Goal: Task Accomplishment & Management: Complete application form

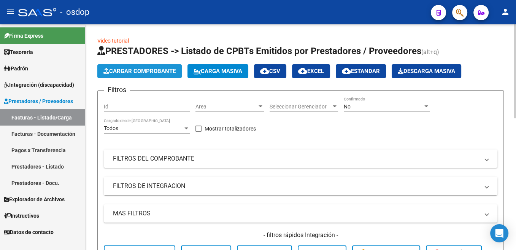
click at [153, 73] on span "Cargar Comprobante" at bounding box center [139, 71] width 72 height 7
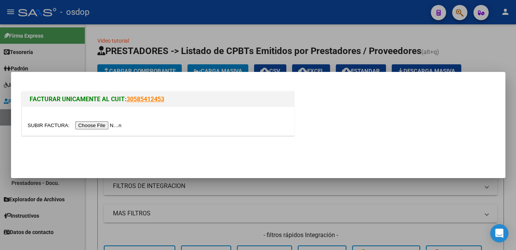
click at [52, 127] on input "file" at bounding box center [76, 125] width 96 height 8
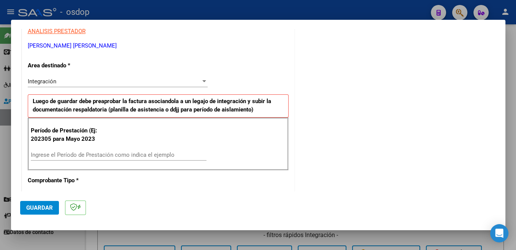
scroll to position [161, 0]
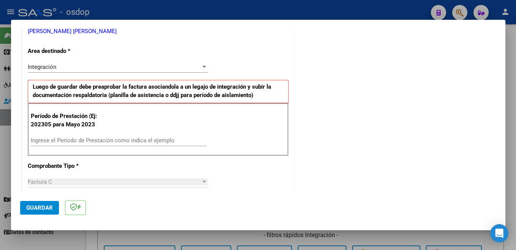
click at [100, 140] on input "Ingrese el Período de Prestación como indica el ejemplo" at bounding box center [119, 140] width 176 height 7
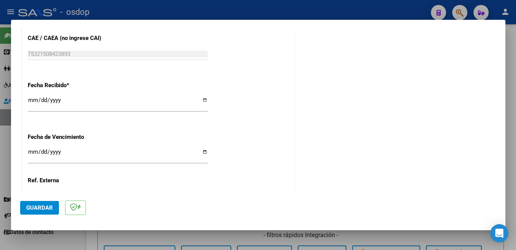
scroll to position [536, 0]
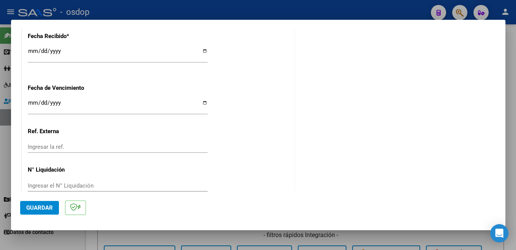
type input "202507"
click at [50, 206] on span "Guardar" at bounding box center [39, 207] width 27 height 7
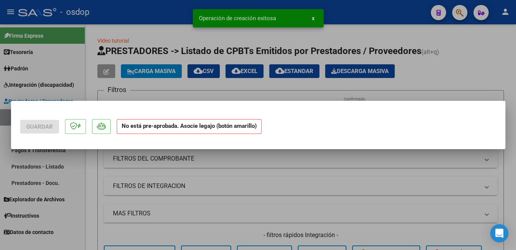
scroll to position [0, 0]
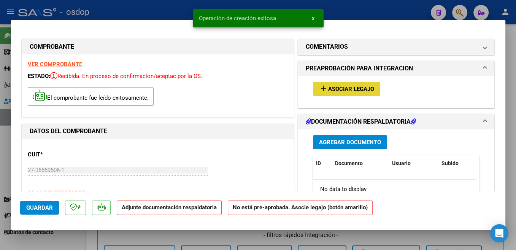
click at [350, 89] on span "Asociar Legajo" at bounding box center [351, 89] width 46 height 7
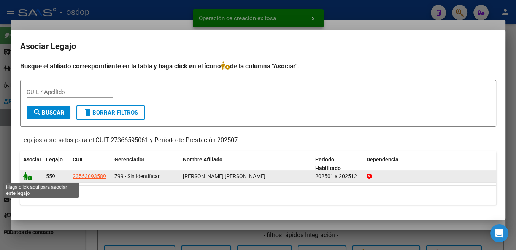
click at [26, 178] on icon at bounding box center [27, 176] width 9 height 8
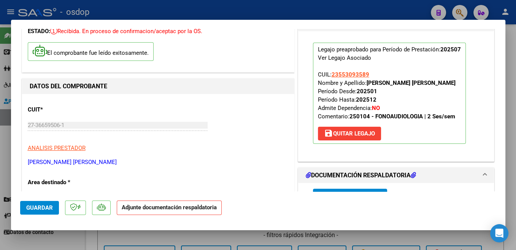
scroll to position [81, 0]
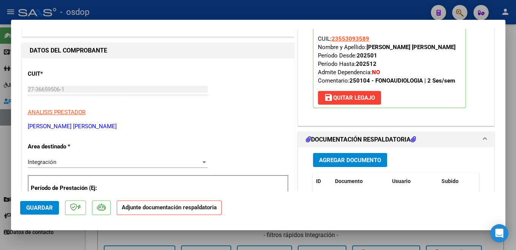
click at [365, 159] on span "Agregar Documento" at bounding box center [350, 160] width 62 height 7
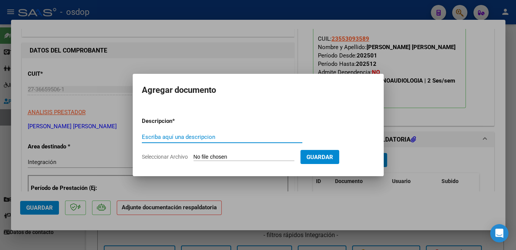
click at [203, 138] on input "Escriba aquí una descripcion" at bounding box center [222, 137] width 161 height 7
type input "Planilla"
click at [213, 158] on input "Seleccionar Archivo" at bounding box center [244, 157] width 101 height 7
type input "C:\fakepath\fernandez Benicio julio 2025.pdf"
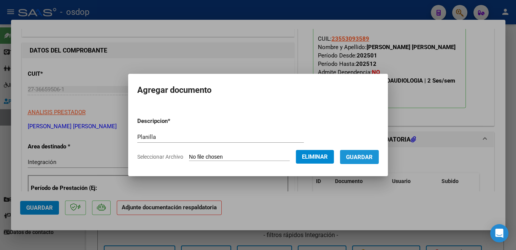
click at [367, 162] on button "Guardar" at bounding box center [359, 157] width 39 height 14
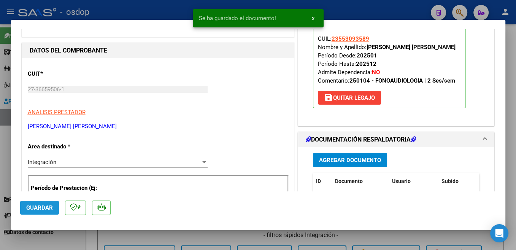
click at [39, 205] on span "Guardar" at bounding box center [39, 207] width 27 height 7
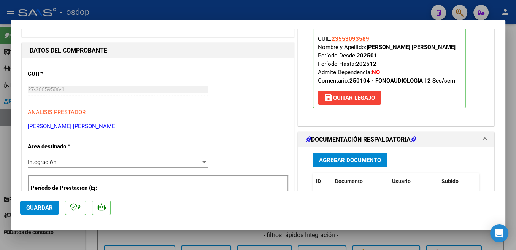
scroll to position [121, 0]
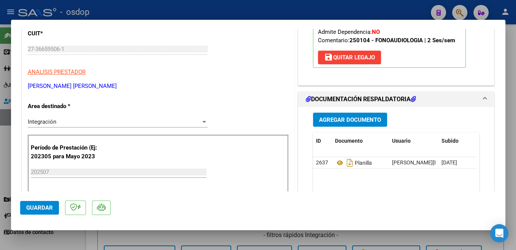
click at [43, 207] on span "Guardar" at bounding box center [39, 207] width 27 height 7
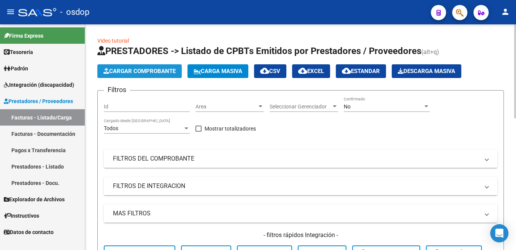
click at [174, 71] on span "Cargar Comprobante" at bounding box center [139, 71] width 72 height 7
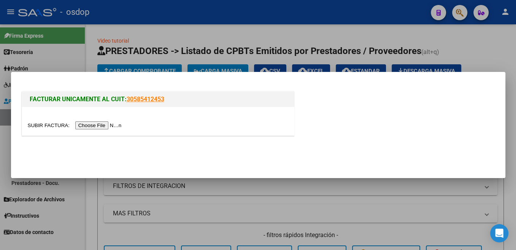
click at [45, 125] on input "file" at bounding box center [76, 125] width 96 height 8
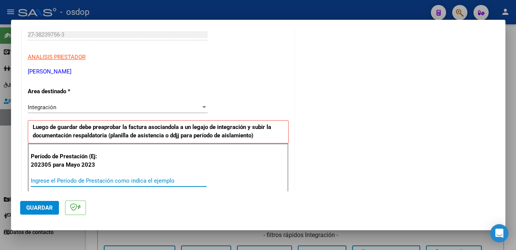
click at [92, 177] on input "Ingrese el Período de Prestación como indica el ejemplo" at bounding box center [119, 180] width 176 height 7
type input "202507"
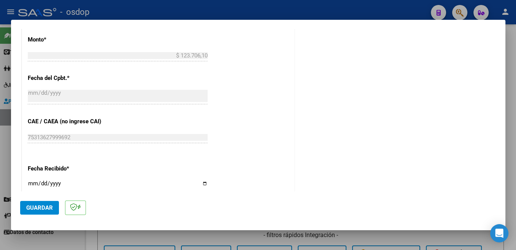
scroll to position [536, 0]
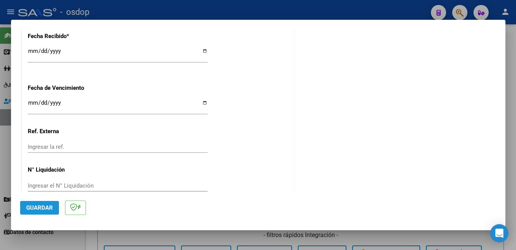
click at [42, 208] on span "Guardar" at bounding box center [39, 207] width 27 height 7
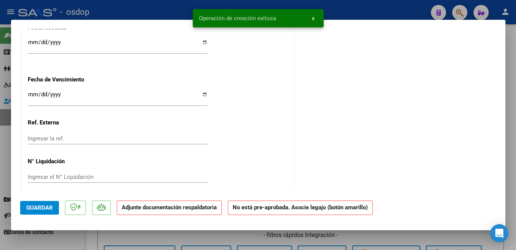
scroll to position [0, 0]
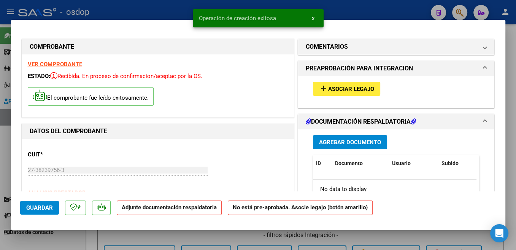
click at [346, 92] on span "Asociar Legajo" at bounding box center [351, 89] width 46 height 7
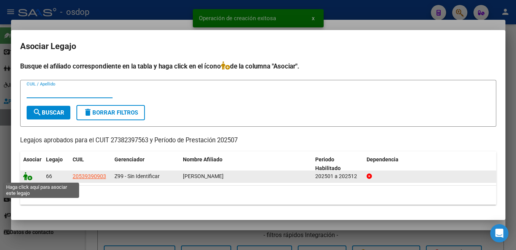
click at [25, 175] on icon at bounding box center [27, 176] width 9 height 8
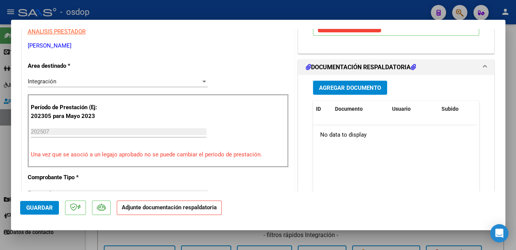
scroll to position [202, 0]
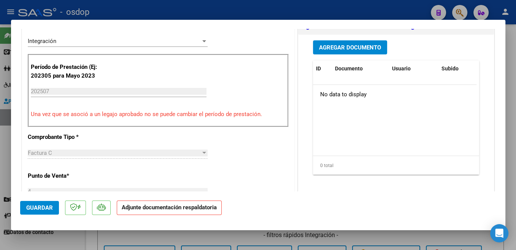
click at [360, 51] on button "Agregar Documento" at bounding box center [350, 47] width 74 height 14
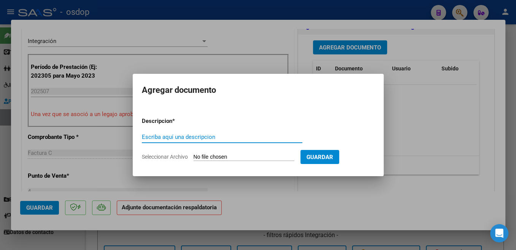
type input "ñ"
type input "Planilla"
click at [221, 159] on input "Seleccionar Archivo" at bounding box center [244, 157] width 101 height 7
type input "C:\fakepath\Planilla Julio TO Baltazar Moran Chavez.pdf"
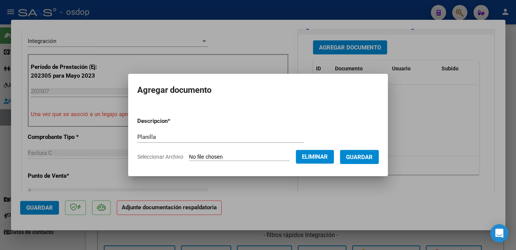
click at [373, 156] on span "Guardar" at bounding box center [359, 157] width 27 height 7
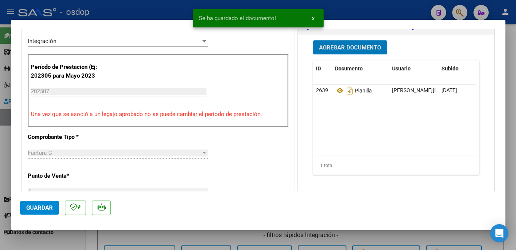
click at [54, 208] on button "Guardar" at bounding box center [39, 208] width 39 height 14
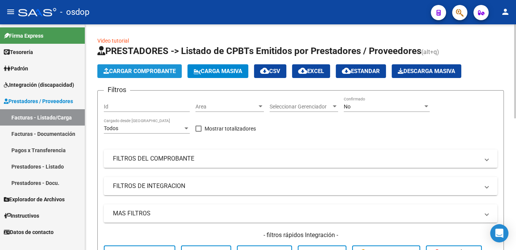
click at [158, 72] on span "Cargar Comprobante" at bounding box center [139, 71] width 72 height 7
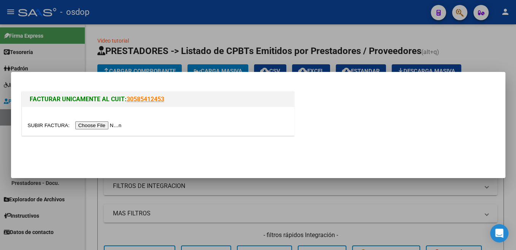
click at [54, 128] on input "file" at bounding box center [76, 125] width 96 height 8
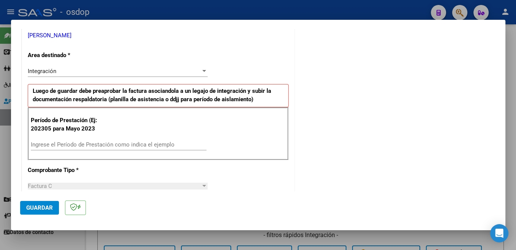
scroll to position [161, 0]
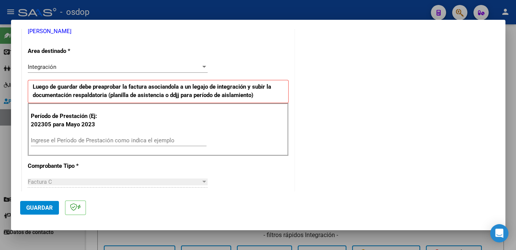
click at [86, 138] on input "Ingrese el Período de Prestación como indica el ejemplo" at bounding box center [119, 140] width 176 height 7
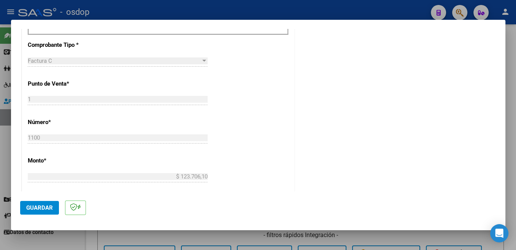
scroll to position [323, 0]
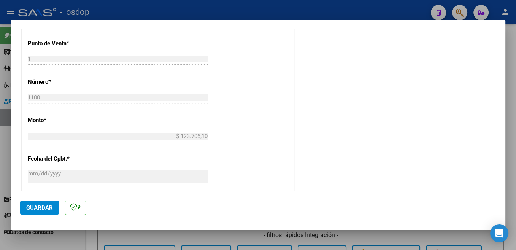
type input "202507"
click at [44, 211] on span "Guardar" at bounding box center [39, 207] width 27 height 7
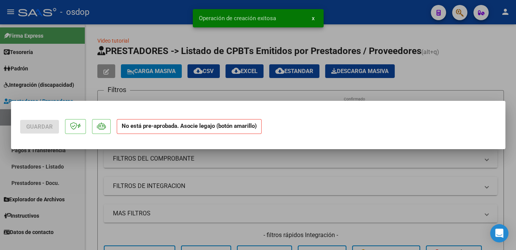
scroll to position [0, 0]
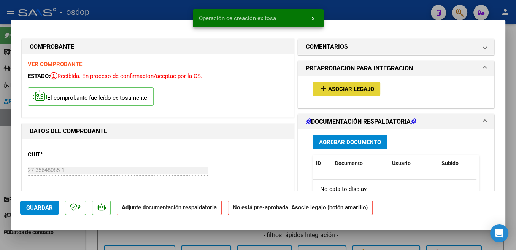
click at [364, 85] on span "add Asociar Legajo" at bounding box center [346, 88] width 55 height 7
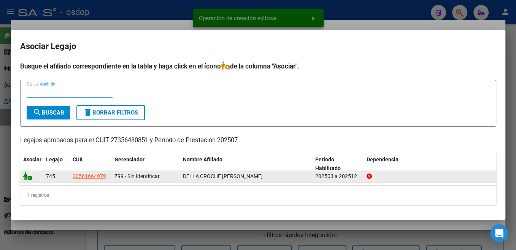
click at [26, 180] on icon at bounding box center [27, 176] width 9 height 8
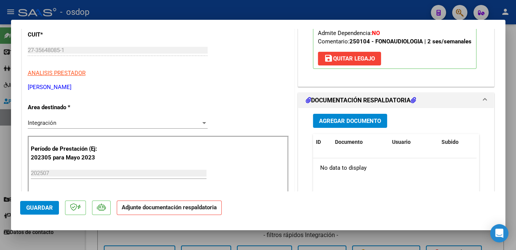
scroll to position [161, 0]
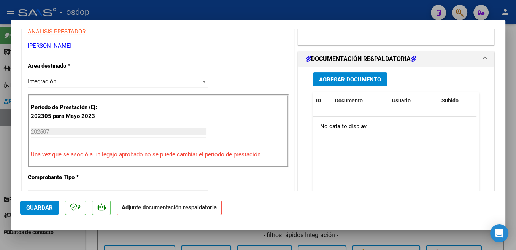
click at [366, 71] on div "Agregar Documento ID Documento Usuario Subido Acción No data to display 0 total…" at bounding box center [396, 143] width 178 height 152
click at [356, 76] on span "Agregar Documento" at bounding box center [350, 79] width 62 height 7
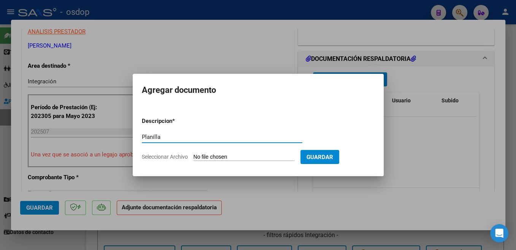
type input "Planilla"
click at [212, 157] on input "Seleccionar Archivo" at bounding box center [244, 157] width 101 height 7
type input "C:\fakepath\Gian julio 2025.pdf"
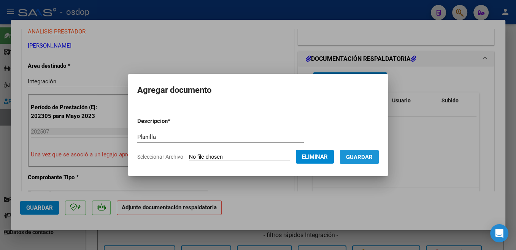
click at [360, 158] on span "Guardar" at bounding box center [359, 157] width 27 height 7
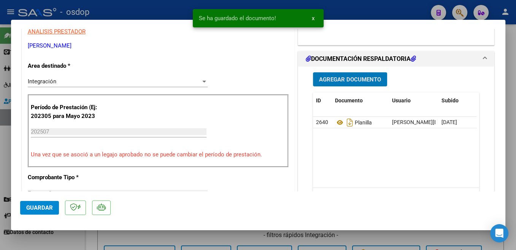
click at [39, 211] on span "Guardar" at bounding box center [39, 207] width 27 height 7
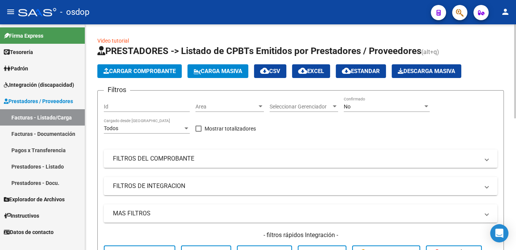
scroll to position [76, 0]
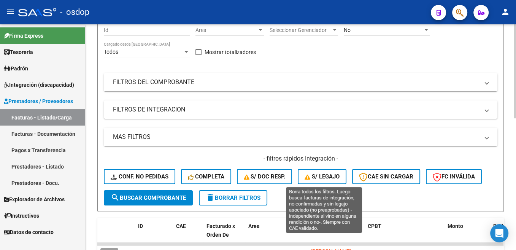
click at [323, 175] on span "S/ legajo" at bounding box center [322, 176] width 35 height 7
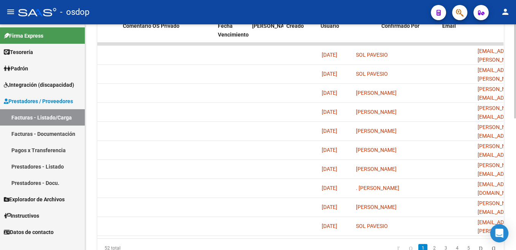
scroll to position [0, 786]
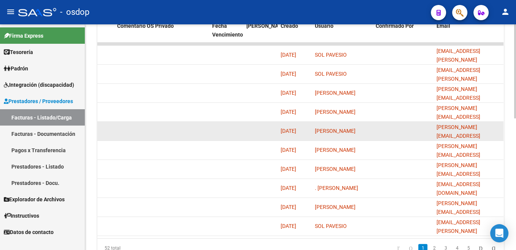
click at [327, 135] on datatable-body-cell "[PERSON_NAME]" at bounding box center [342, 131] width 61 height 19
click at [285, 137] on datatable-body-cell "[DATE]" at bounding box center [295, 131] width 34 height 19
click at [288, 137] on datatable-body-cell "[DATE]" at bounding box center [295, 131] width 34 height 19
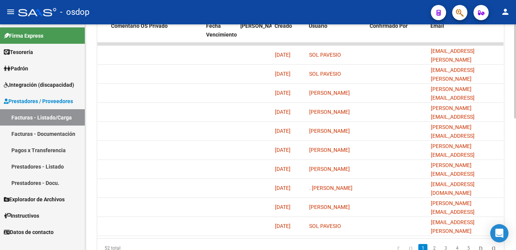
scroll to position [124, 0]
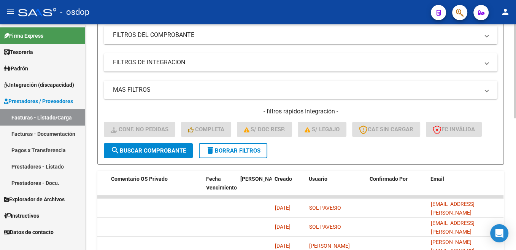
click at [242, 158] on button "delete Borrar Filtros" at bounding box center [233, 150] width 68 height 15
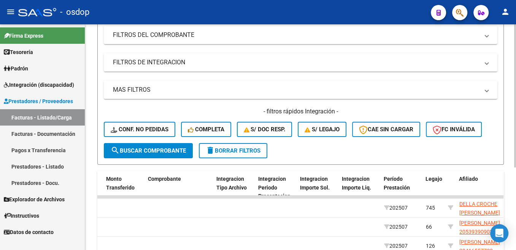
scroll to position [0, 792]
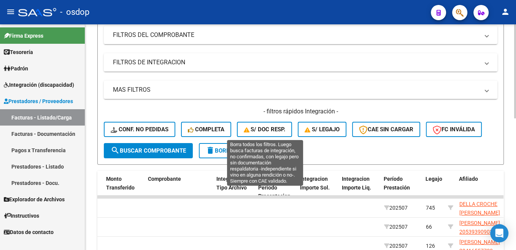
click at [259, 129] on span "S/ Doc Resp." at bounding box center [265, 129] width 42 height 7
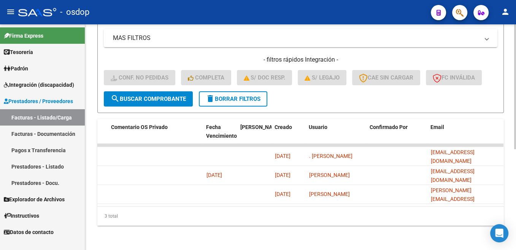
scroll to position [0, 0]
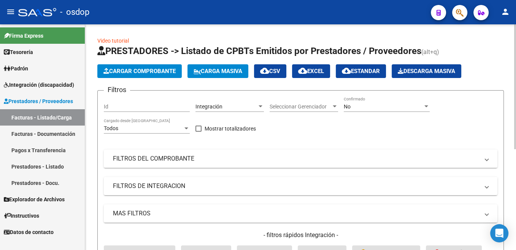
click at [134, 76] on button "Cargar Comprobante" at bounding box center [139, 71] width 84 height 14
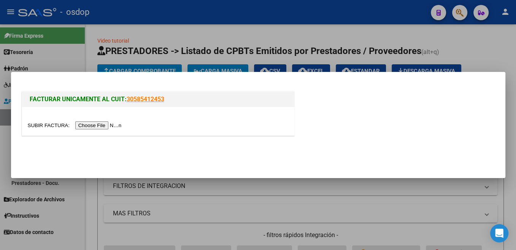
click at [38, 121] on div at bounding box center [158, 121] width 272 height 29
click at [53, 127] on input "file" at bounding box center [76, 125] width 96 height 8
click at [50, 123] on input "file" at bounding box center [76, 125] width 96 height 8
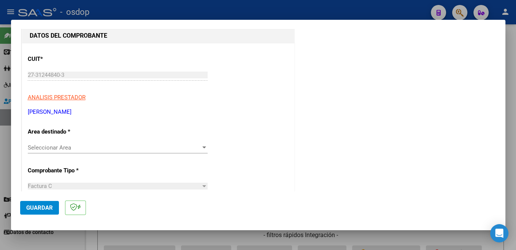
scroll to position [121, 0]
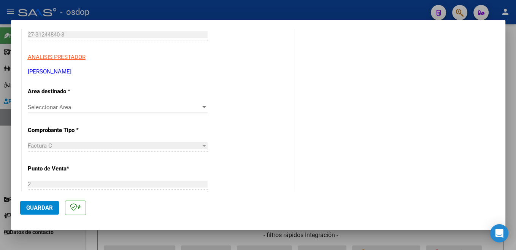
click at [89, 108] on span "Seleccionar Area" at bounding box center [114, 107] width 173 height 7
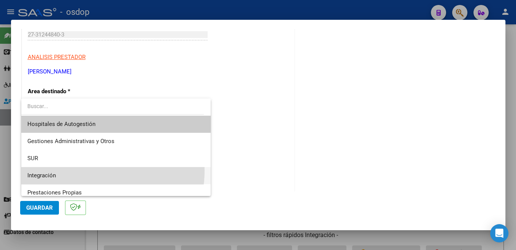
click at [89, 170] on span "Integración" at bounding box center [115, 175] width 177 height 17
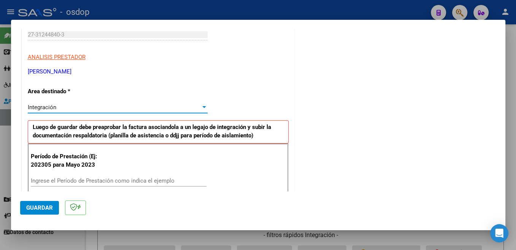
scroll to position [202, 0]
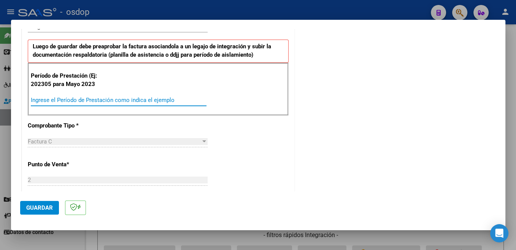
click at [110, 98] on input "Ingrese el Período de Prestación como indica el ejemplo" at bounding box center [119, 100] width 176 height 7
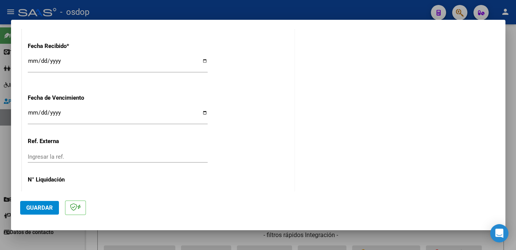
scroll to position [536, 0]
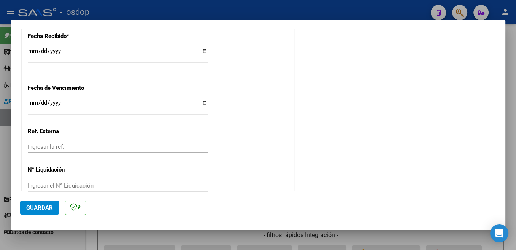
type input "202507"
click at [42, 205] on span "Guardar" at bounding box center [39, 207] width 27 height 7
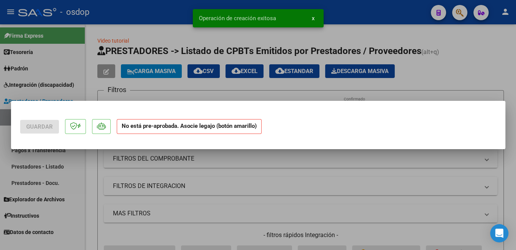
scroll to position [0, 0]
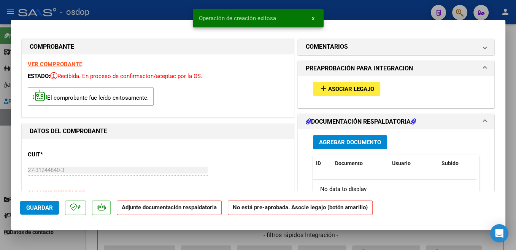
click at [370, 88] on span "Asociar Legajo" at bounding box center [351, 89] width 46 height 7
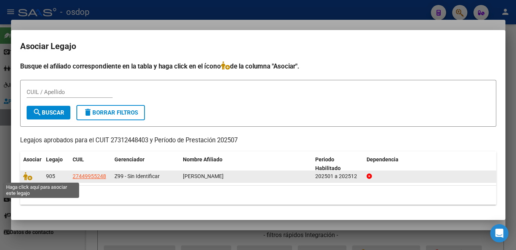
click at [33, 174] on span at bounding box center [28, 176] width 11 height 6
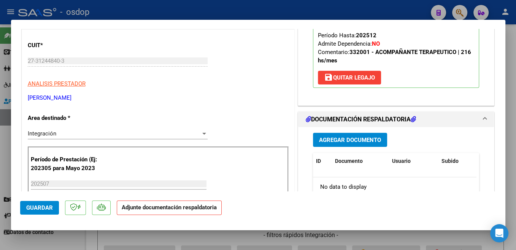
scroll to position [121, 0]
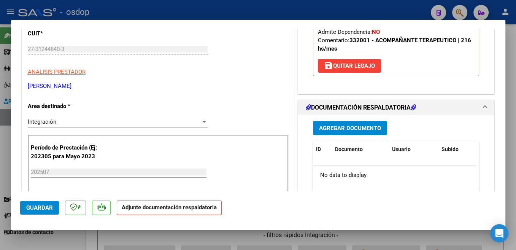
click at [350, 129] on span "Agregar Documento" at bounding box center [350, 128] width 62 height 7
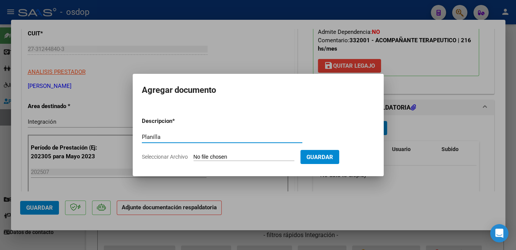
type input "Planilla"
click at [213, 158] on input "Seleccionar Archivo" at bounding box center [244, 157] width 101 height 7
type input "C:\fakepath\CamScanner 09-08-2025 23.59.pdf"
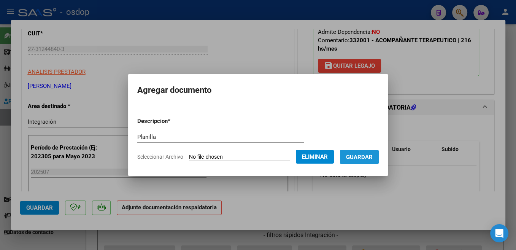
click at [366, 154] on span "Guardar" at bounding box center [359, 157] width 27 height 7
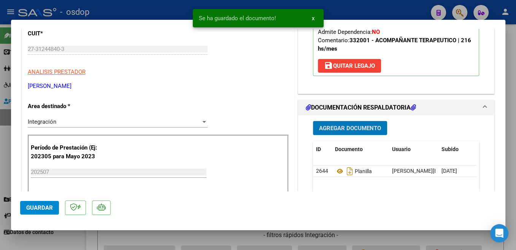
click at [51, 210] on span "Guardar" at bounding box center [39, 207] width 27 height 7
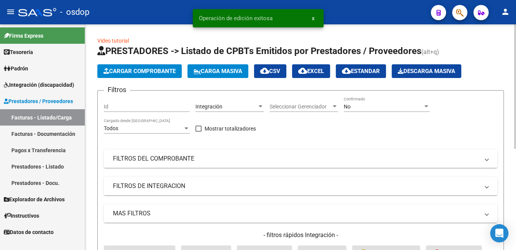
scroll to position [0, 792]
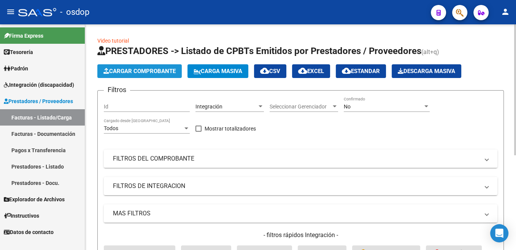
click at [159, 73] on span "Cargar Comprobante" at bounding box center [139, 71] width 72 height 7
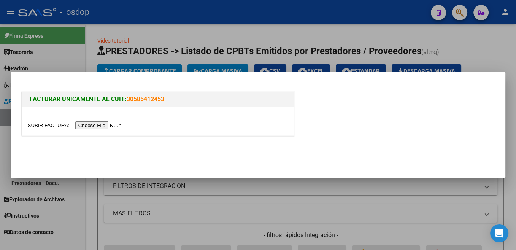
click at [48, 127] on input "file" at bounding box center [76, 125] width 96 height 8
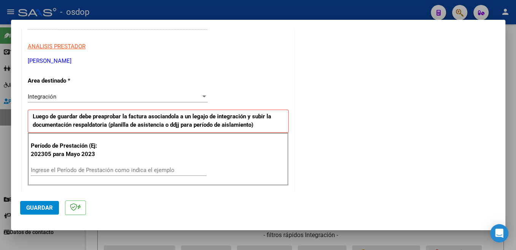
scroll to position [161, 0]
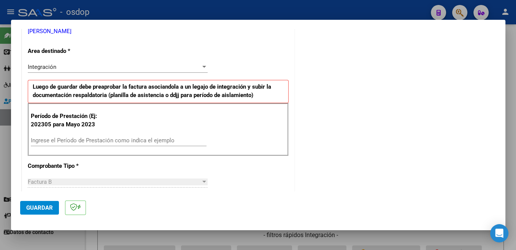
click at [114, 135] on div "Ingrese el Período de Prestación como indica el ejemplo" at bounding box center [119, 140] width 176 height 11
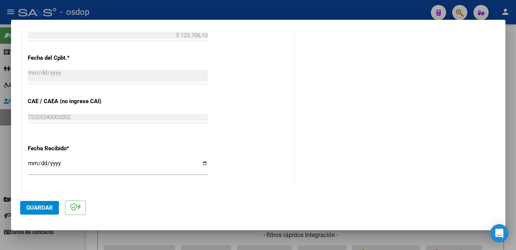
scroll to position [443, 0]
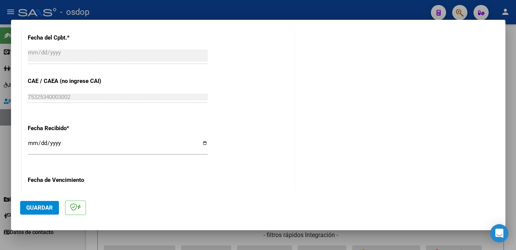
type input "202507"
click at [48, 212] on button "Guardar" at bounding box center [39, 208] width 39 height 14
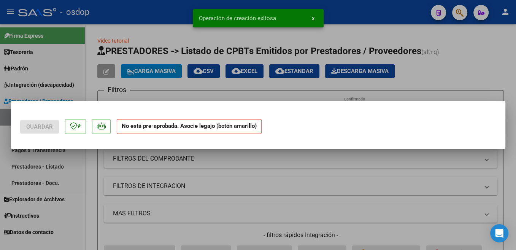
scroll to position [0, 0]
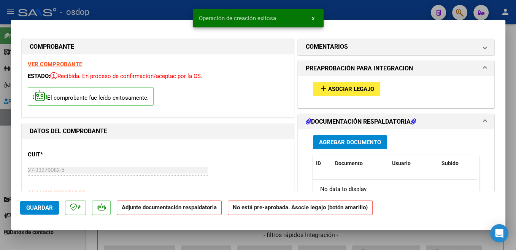
click at [350, 89] on span "Asociar Legajo" at bounding box center [351, 89] width 46 height 7
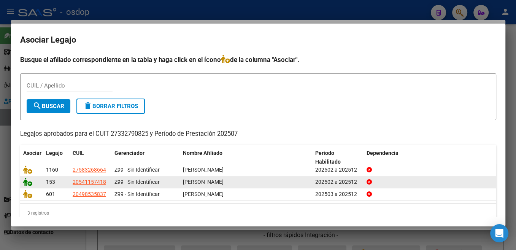
click at [28, 183] on icon at bounding box center [27, 182] width 9 height 8
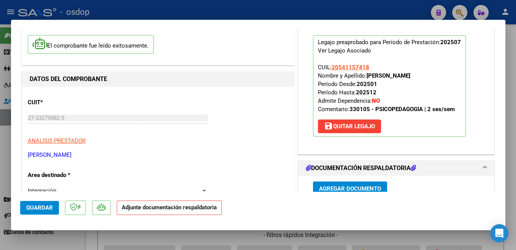
scroll to position [81, 0]
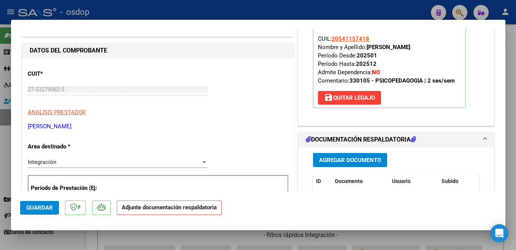
click at [374, 160] on span "Agregar Documento" at bounding box center [350, 160] width 62 height 7
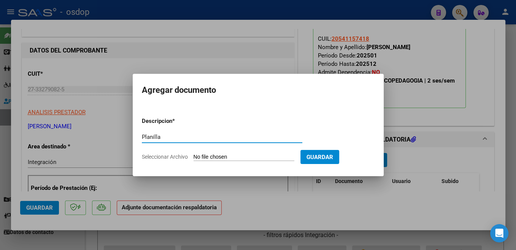
type input "Planilla"
click at [218, 158] on input "Seleccionar Archivo" at bounding box center [244, 157] width 101 height 7
type input "C:\fakepath\callegari matoso asistencia julio 2025.pdf"
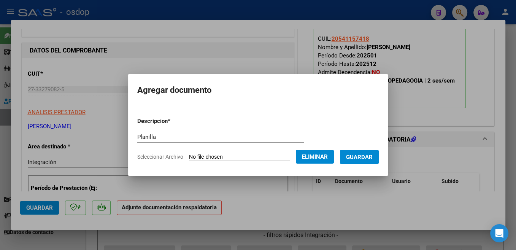
click at [371, 157] on span "Guardar" at bounding box center [359, 157] width 27 height 7
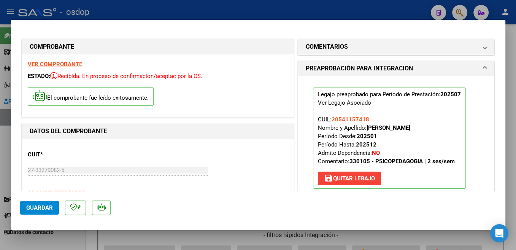
scroll to position [121, 0]
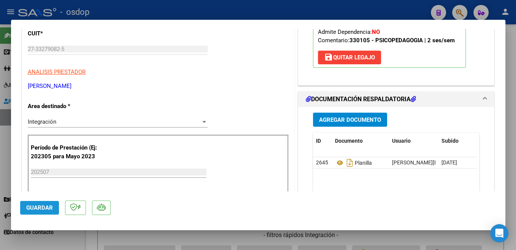
click at [48, 212] on button "Guardar" at bounding box center [39, 208] width 39 height 14
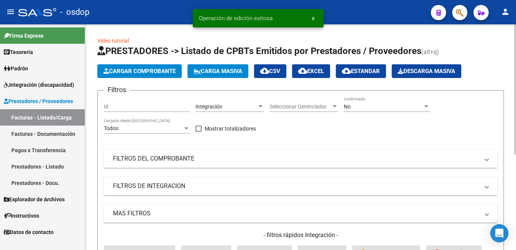
scroll to position [0, 792]
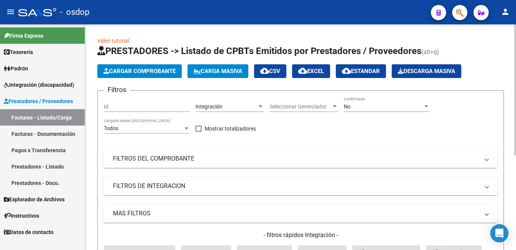
click at [133, 69] on span "Cargar Comprobante" at bounding box center [139, 71] width 72 height 7
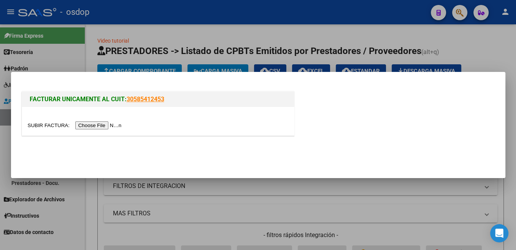
click at [54, 123] on input "file" at bounding box center [76, 125] width 96 height 8
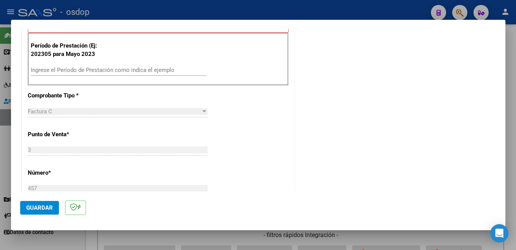
scroll to position [202, 0]
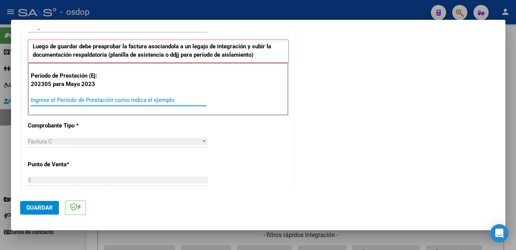
click at [95, 99] on input "Ingrese el Período de Prestación como indica el ejemplo" at bounding box center [119, 100] width 176 height 7
type input "202507"
click at [46, 205] on span "Guardar" at bounding box center [39, 207] width 27 height 7
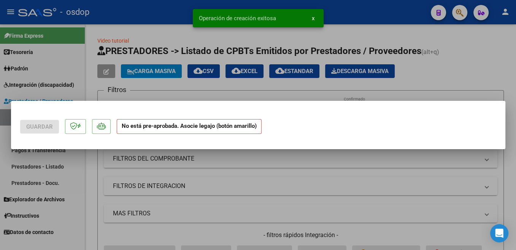
scroll to position [0, 0]
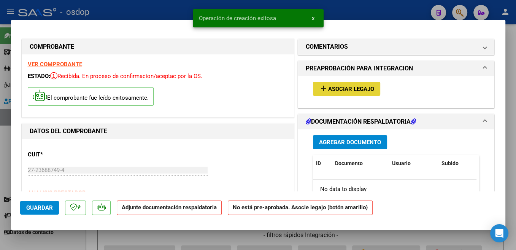
click at [365, 87] on span "Asociar Legajo" at bounding box center [351, 89] width 46 height 7
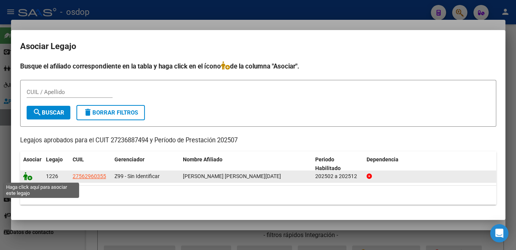
click at [27, 179] on icon at bounding box center [27, 176] width 9 height 8
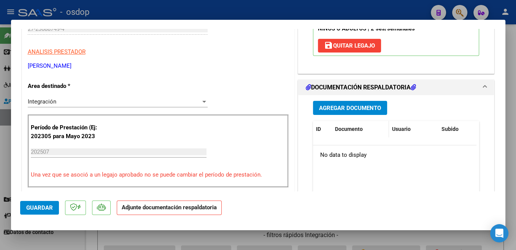
scroll to position [161, 0]
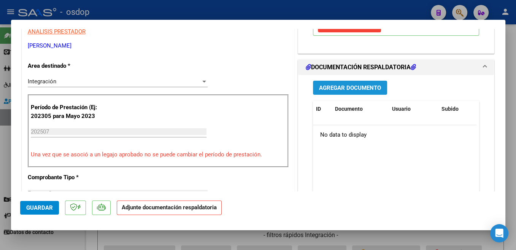
click at [378, 93] on button "Agregar Documento" at bounding box center [350, 88] width 74 height 14
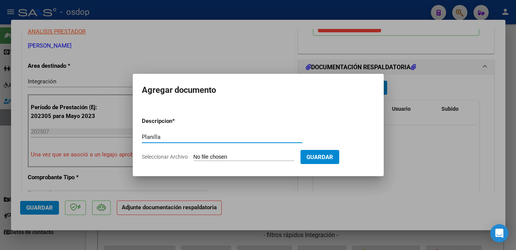
type input "Planilla"
click at [210, 154] on input "Seleccionar Archivo" at bounding box center [244, 157] width 101 height 7
type input "C:\fakepath\Planilla Dardas julio 25.pdf"
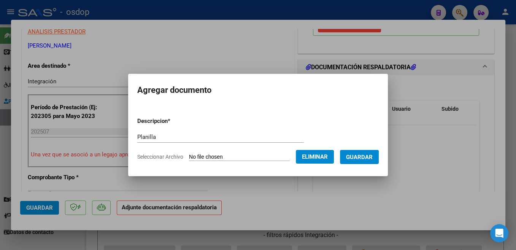
click at [361, 159] on span "Guardar" at bounding box center [359, 157] width 27 height 7
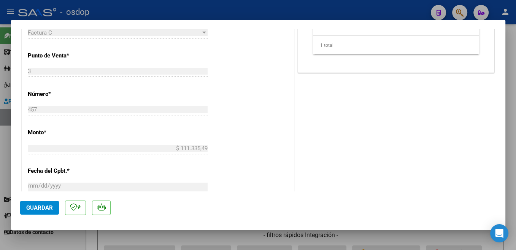
scroll to position [323, 0]
click at [53, 208] on button "Guardar" at bounding box center [39, 208] width 39 height 14
click at [41, 209] on span "Guardar" at bounding box center [39, 207] width 27 height 7
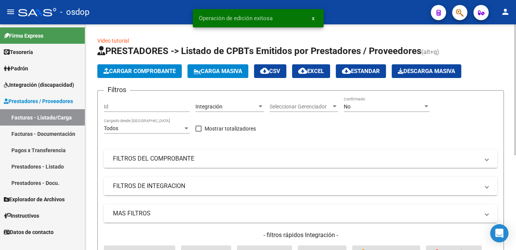
scroll to position [0, 792]
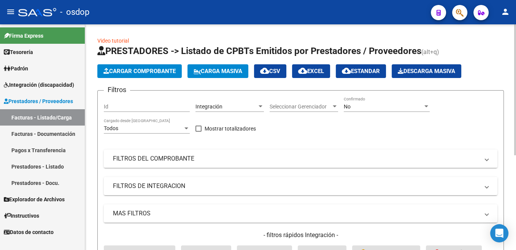
click at [136, 73] on span "Cargar Comprobante" at bounding box center [139, 71] width 72 height 7
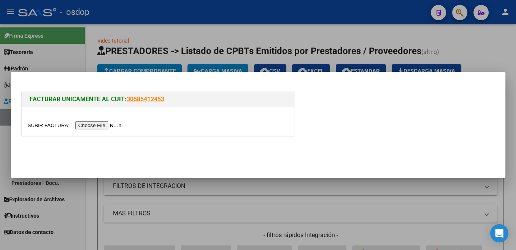
click at [56, 125] on input "file" at bounding box center [76, 125] width 96 height 8
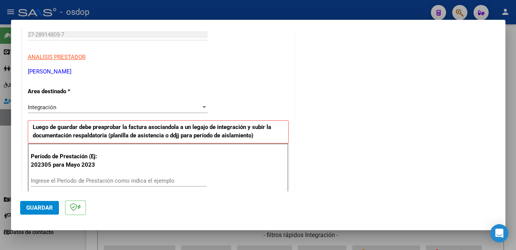
scroll to position [202, 0]
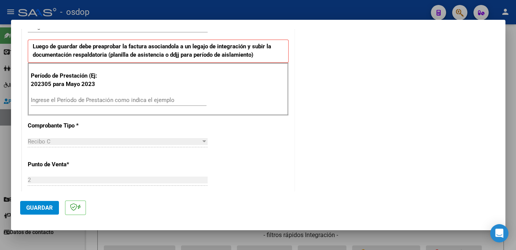
click at [110, 101] on input "Ingrese el Período de Prestación como indica el ejemplo" at bounding box center [119, 100] width 176 height 7
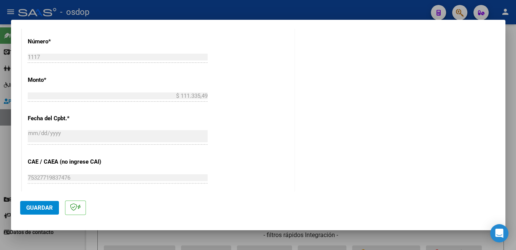
type input "202507"
click at [42, 207] on span "Guardar" at bounding box center [39, 207] width 27 height 7
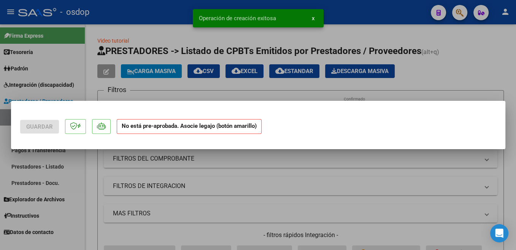
scroll to position [0, 0]
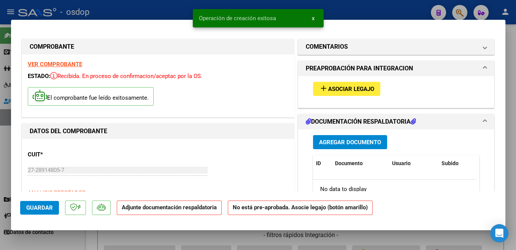
click at [358, 88] on span "Asociar Legajo" at bounding box center [351, 89] width 46 height 7
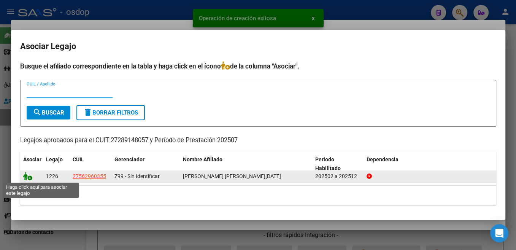
click at [25, 176] on icon at bounding box center [27, 176] width 9 height 8
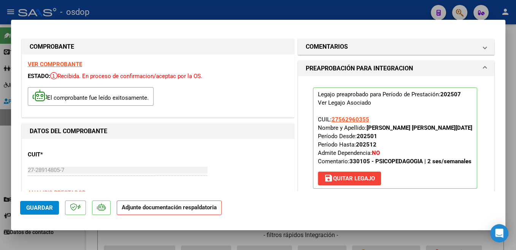
scroll to position [161, 0]
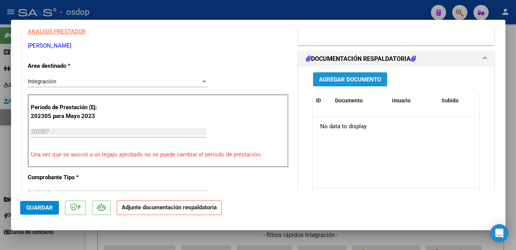
click at [370, 79] on span "Agregar Documento" at bounding box center [350, 79] width 62 height 7
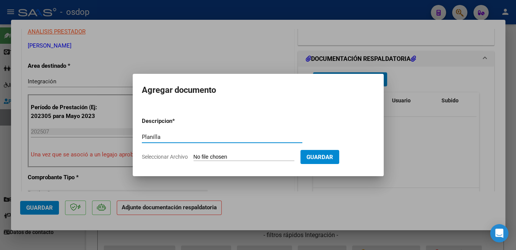
type input "Planilla"
click at [219, 156] on input "Seleccionar Archivo" at bounding box center [244, 157] width 101 height 7
type input "C:\fakepath\Planillas Dardas julio 25.pdf"
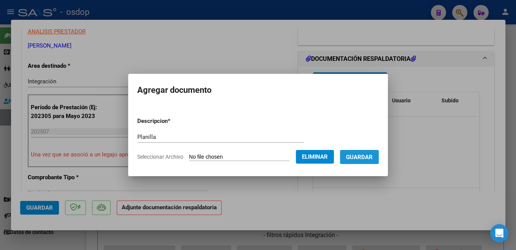
click at [352, 160] on button "Guardar" at bounding box center [359, 157] width 39 height 14
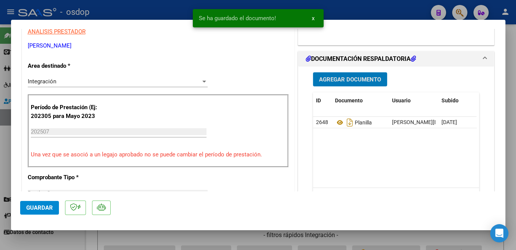
click at [49, 208] on span "Guardar" at bounding box center [39, 207] width 27 height 7
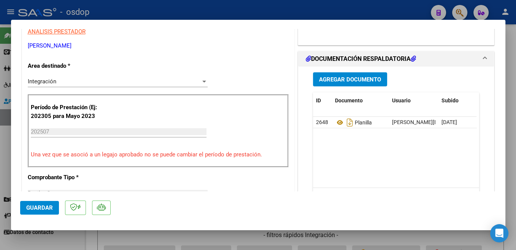
click at [41, 208] on span "Guardar" at bounding box center [39, 207] width 27 height 7
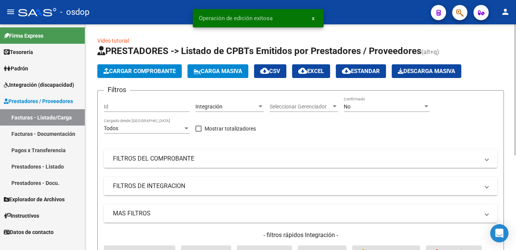
scroll to position [0, 792]
click at [144, 71] on span "Cargar Comprobante" at bounding box center [139, 71] width 72 height 7
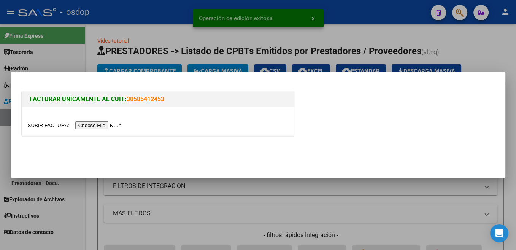
click at [41, 127] on input "file" at bounding box center [76, 125] width 96 height 8
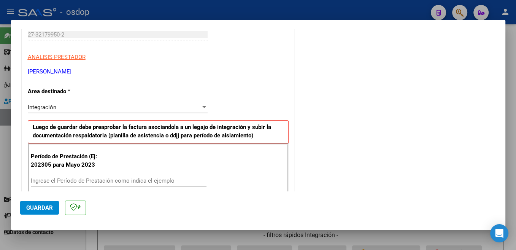
scroll to position [161, 0]
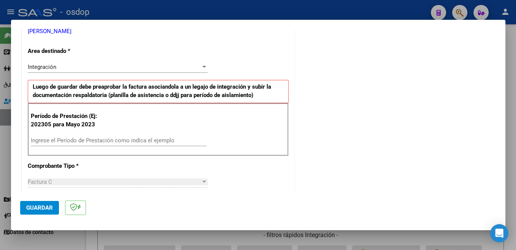
click at [123, 144] on div "Ingrese el Período de Prestación como indica el ejemplo" at bounding box center [119, 140] width 176 height 11
click at [123, 141] on input "Ingrese el Período de Prestación como indica el ejemplo" at bounding box center [119, 140] width 176 height 7
type input "202507"
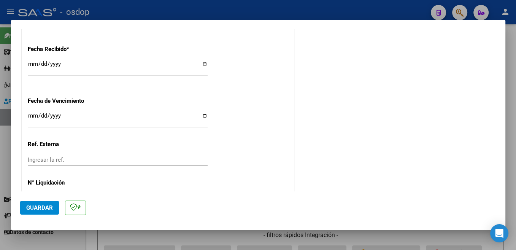
scroll to position [524, 0]
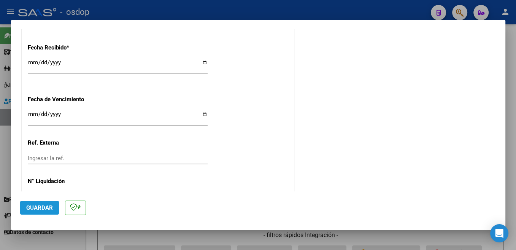
click at [49, 209] on span "Guardar" at bounding box center [39, 207] width 27 height 7
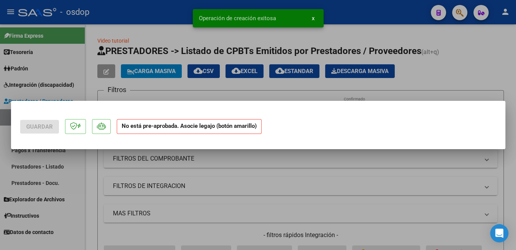
scroll to position [0, 0]
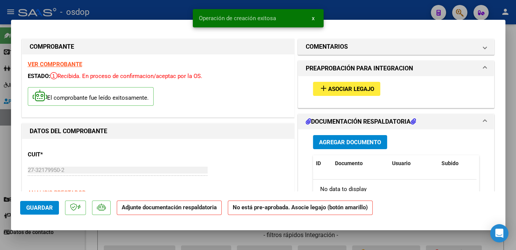
click at [361, 89] on span "Asociar Legajo" at bounding box center [351, 89] width 46 height 7
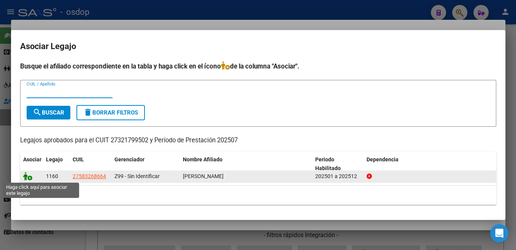
click at [25, 180] on icon at bounding box center [27, 176] width 9 height 8
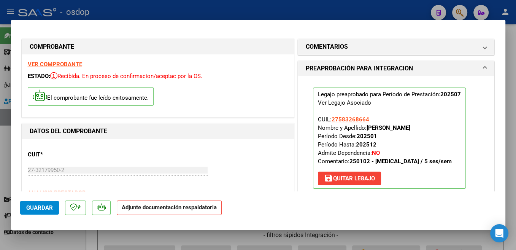
scroll to position [121, 0]
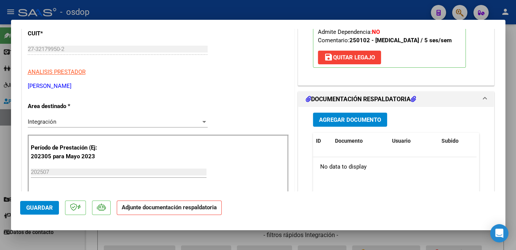
click at [372, 119] on span "Agregar Documento" at bounding box center [350, 119] width 62 height 7
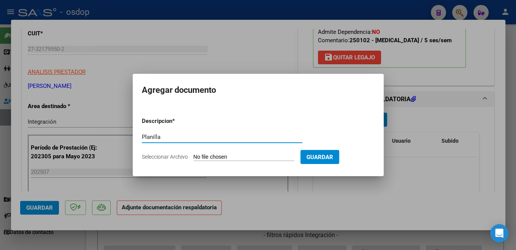
type input "Planilla"
click at [224, 156] on input "Seleccionar Archivo" at bounding box center [244, 157] width 101 height 7
type input "C:\fakepath\2025-08-10 10_32_56.pdf"
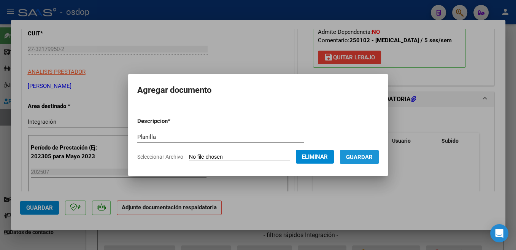
click at [356, 153] on button "Guardar" at bounding box center [359, 157] width 39 height 14
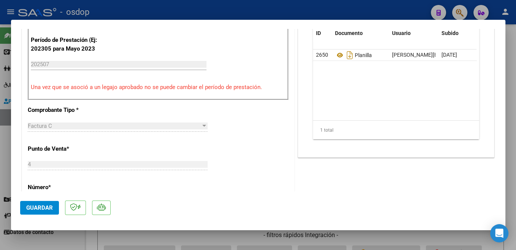
scroll to position [323, 0]
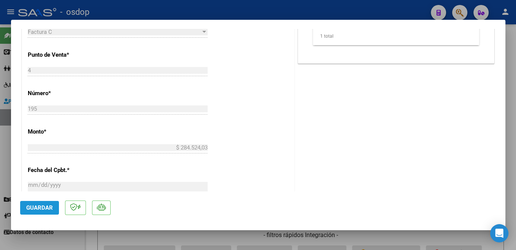
click at [44, 205] on span "Guardar" at bounding box center [39, 207] width 27 height 7
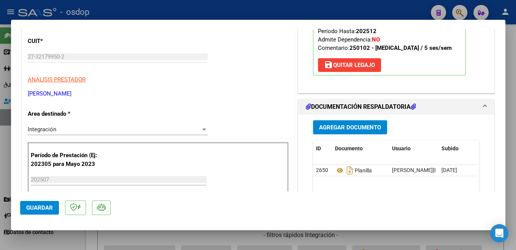
scroll to position [121, 0]
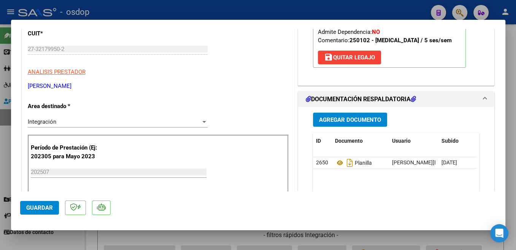
click at [39, 208] on span "Guardar" at bounding box center [39, 207] width 27 height 7
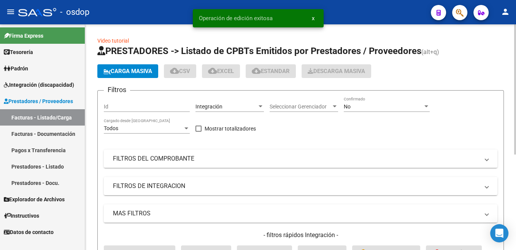
scroll to position [0, 792]
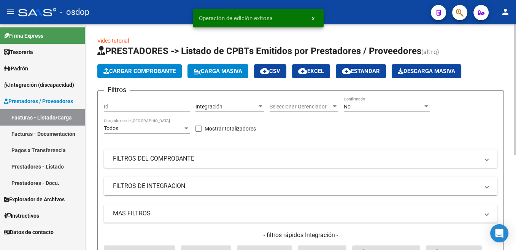
click at [140, 72] on span "Cargar Comprobante" at bounding box center [139, 71] width 72 height 7
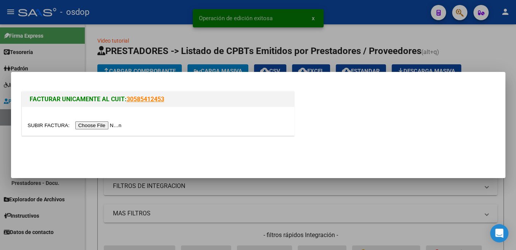
click at [50, 126] on input "file" at bounding box center [76, 125] width 96 height 8
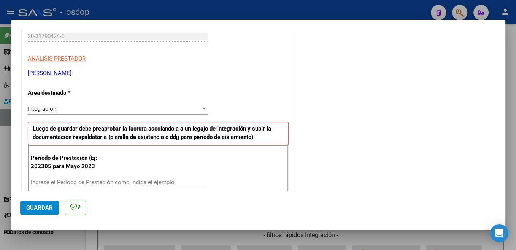
scroll to position [161, 0]
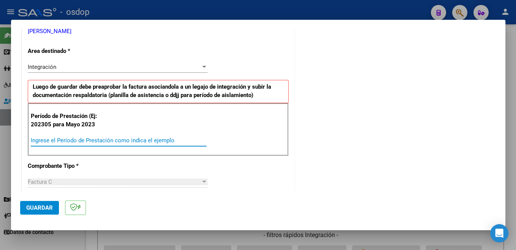
click at [108, 138] on input "Ingrese el Período de Prestación como indica el ejemplo" at bounding box center [119, 140] width 176 height 7
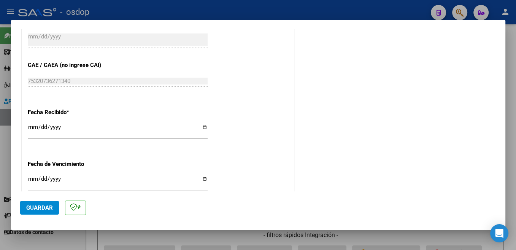
scroll to position [484, 0]
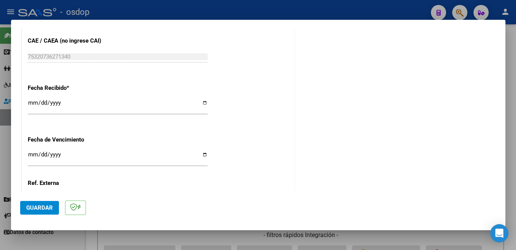
type input "202507"
click at [45, 211] on span "Guardar" at bounding box center [39, 207] width 27 height 7
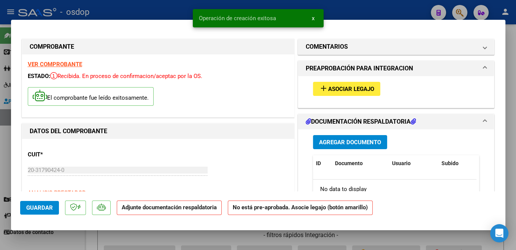
click at [365, 88] on span "Asociar Legajo" at bounding box center [351, 89] width 46 height 7
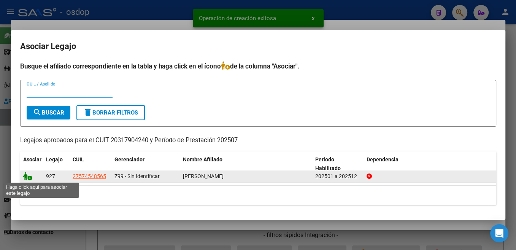
click at [26, 177] on icon at bounding box center [27, 176] width 9 height 8
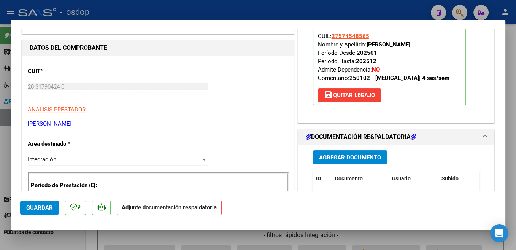
scroll to position [121, 0]
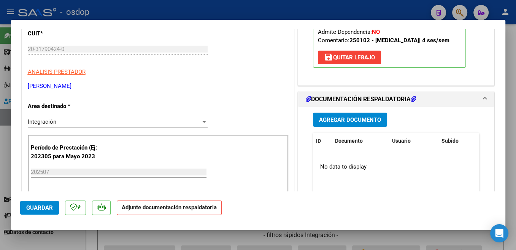
click at [359, 121] on span "Agregar Documento" at bounding box center [350, 119] width 62 height 7
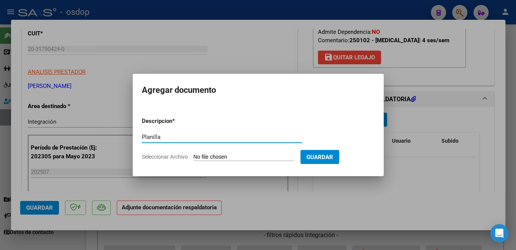
type input "Planilla"
click at [211, 155] on input "Seleccionar Archivo" at bounding box center [244, 157] width 101 height 7
type input "C:\fakepath\Planilla Asistencia Casañas Lourdes Julio 2025.pdf"
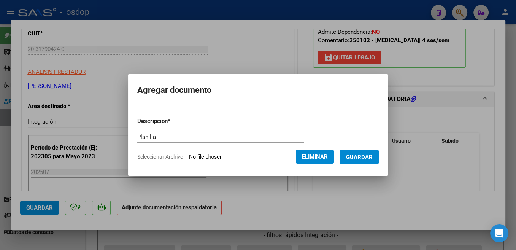
click at [346, 161] on span "Guardar" at bounding box center [359, 157] width 27 height 7
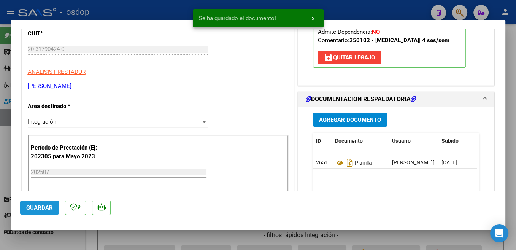
click at [46, 210] on span "Guardar" at bounding box center [39, 207] width 27 height 7
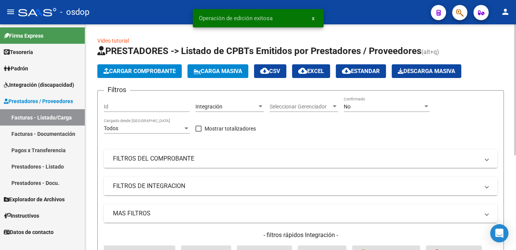
scroll to position [0, 792]
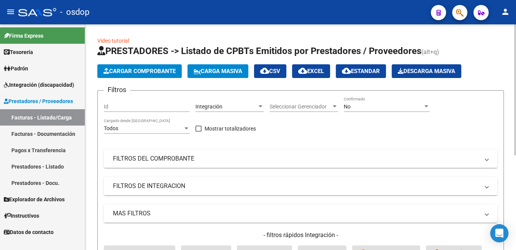
click at [168, 71] on span "Cargar Comprobante" at bounding box center [139, 71] width 72 height 7
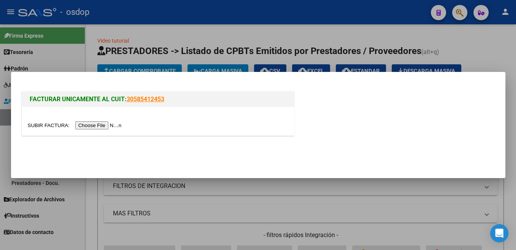
click at [48, 122] on input "file" at bounding box center [76, 125] width 96 height 8
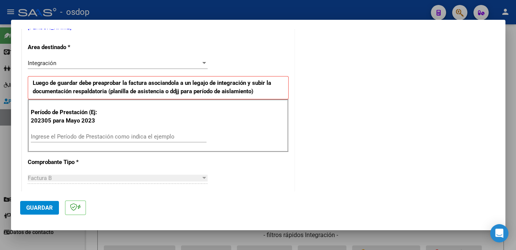
scroll to position [161, 0]
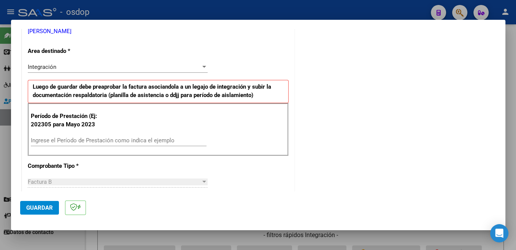
click at [78, 141] on input "Ingrese el Período de Prestación como indica el ejemplo" at bounding box center [119, 140] width 176 height 7
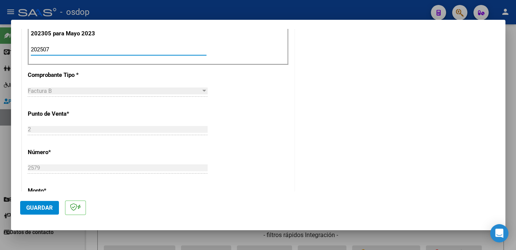
scroll to position [363, 0]
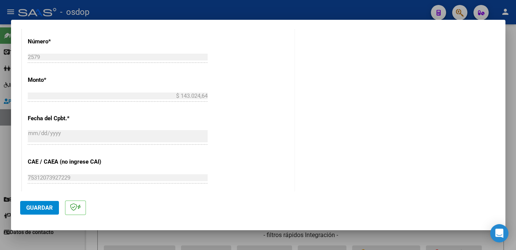
type input "202507"
click at [46, 214] on button "Guardar" at bounding box center [39, 208] width 39 height 14
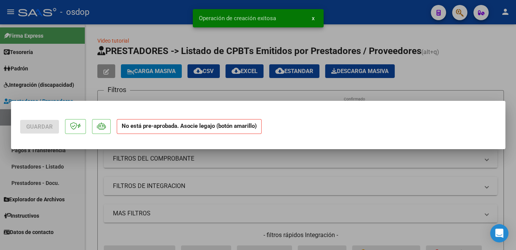
scroll to position [0, 0]
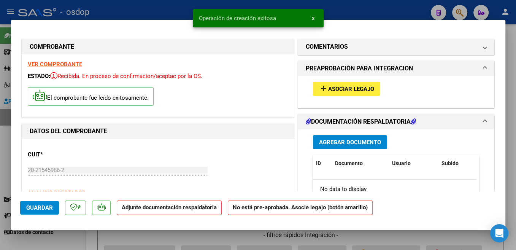
click at [362, 90] on span "Asociar Legajo" at bounding box center [351, 89] width 46 height 7
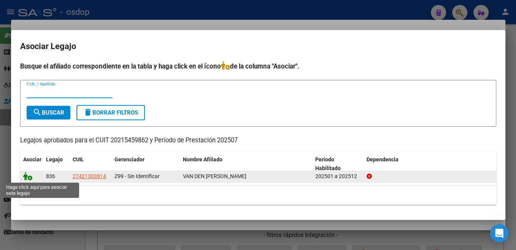
click at [26, 177] on icon at bounding box center [27, 176] width 9 height 8
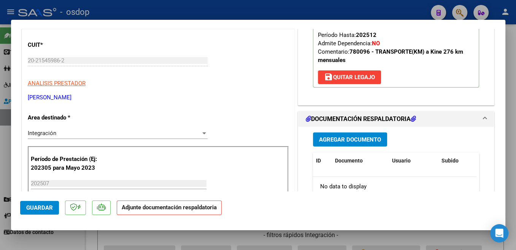
scroll to position [121, 0]
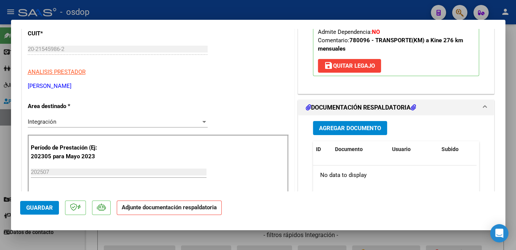
click at [377, 128] on button "Agregar Documento" at bounding box center [350, 128] width 74 height 14
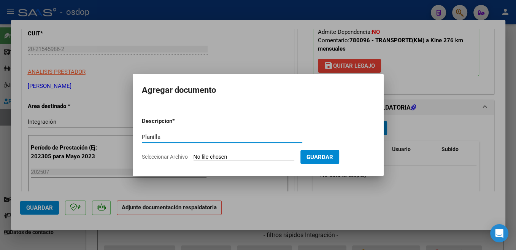
type input "Planilla"
click at [219, 157] on input "Seleccionar Archivo" at bounding box center [244, 157] width 101 height 7
type input "C:\fakepath\PLANILLA ASIST VAN DEN BERGH LUZ 07.2025.pdf"
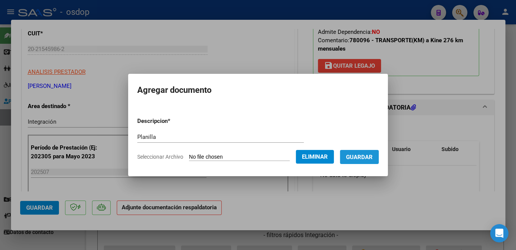
click at [346, 161] on span "Guardar" at bounding box center [359, 157] width 27 height 7
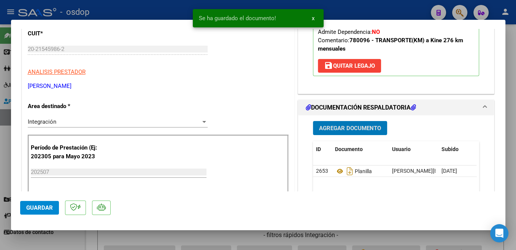
click at [48, 207] on span "Guardar" at bounding box center [39, 207] width 27 height 7
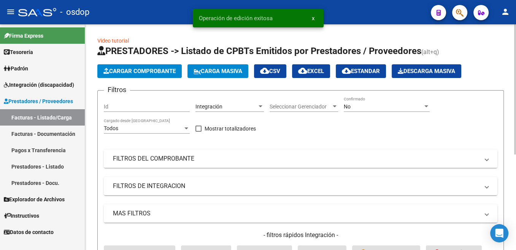
scroll to position [0, 792]
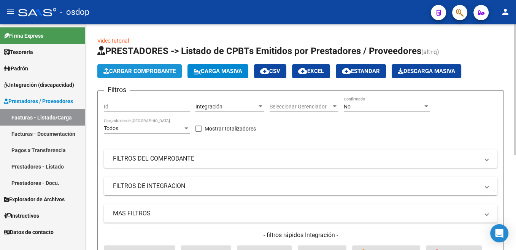
click at [139, 68] on span "Cargar Comprobante" at bounding box center [139, 71] width 72 height 7
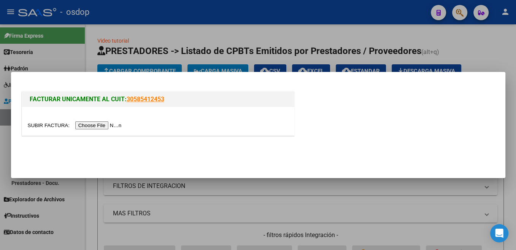
click at [38, 124] on input "file" at bounding box center [76, 125] width 96 height 8
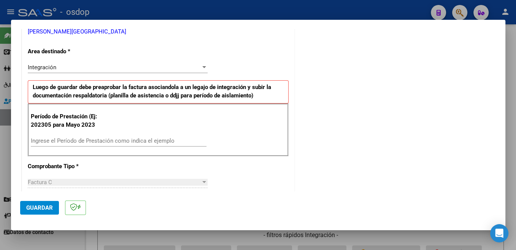
scroll to position [161, 0]
click at [125, 138] on input "Ingrese el Período de Prestación como indica el ejemplo" at bounding box center [119, 140] width 176 height 7
type input "202507"
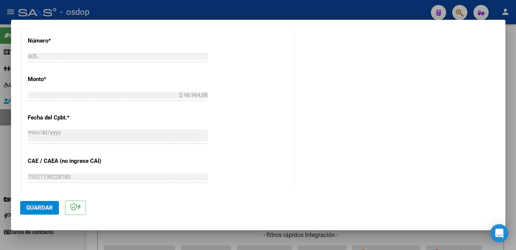
scroll to position [443, 0]
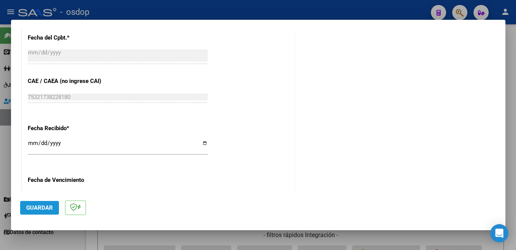
click at [42, 209] on span "Guardar" at bounding box center [39, 207] width 27 height 7
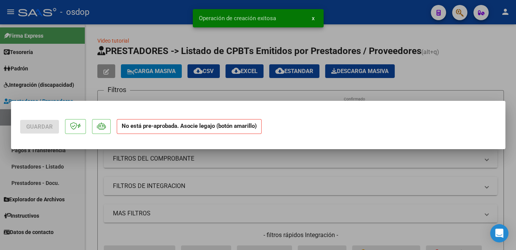
scroll to position [0, 0]
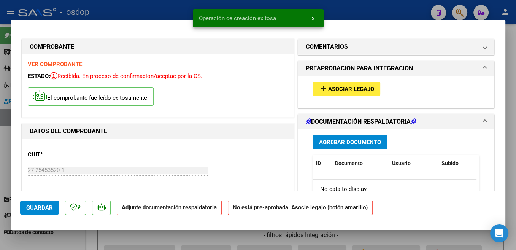
click at [361, 91] on span "Asociar Legajo" at bounding box center [351, 89] width 46 height 7
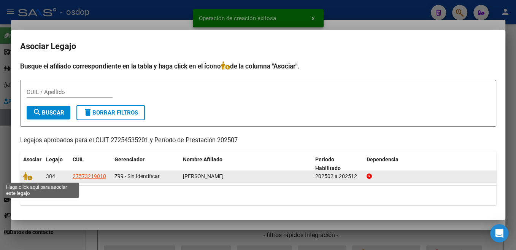
click at [32, 180] on span at bounding box center [28, 176] width 11 height 6
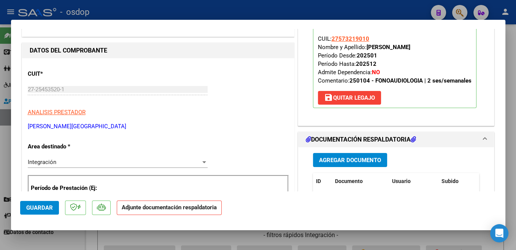
scroll to position [121, 0]
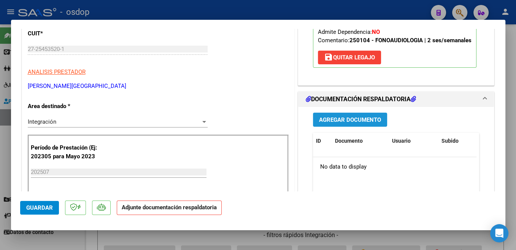
click at [370, 122] on span "Agregar Documento" at bounding box center [350, 119] width 62 height 7
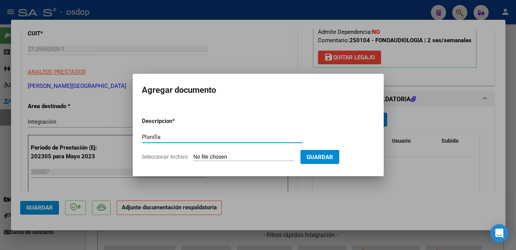
type input "Planilla"
click at [215, 156] on input "Seleccionar Archivo" at bounding box center [244, 157] width 101 height 7
type input "C:\fakepath\PA GG 06 REVISADA.pdf"
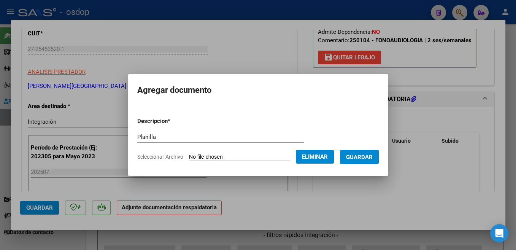
click at [361, 156] on span "Guardar" at bounding box center [359, 157] width 27 height 7
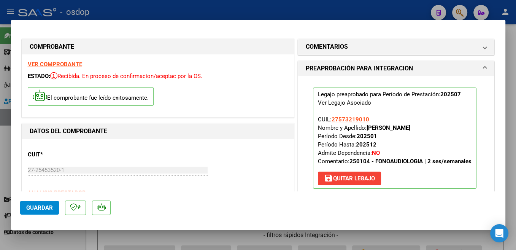
scroll to position [202, 0]
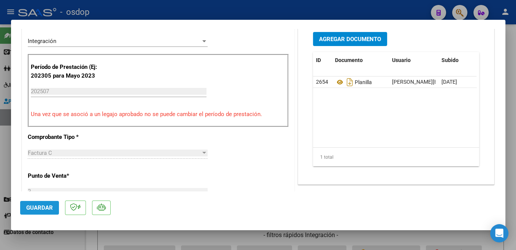
click at [42, 207] on span "Guardar" at bounding box center [39, 207] width 27 height 7
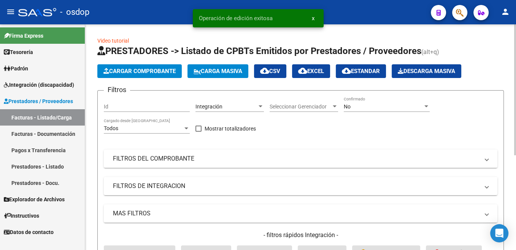
scroll to position [0, 792]
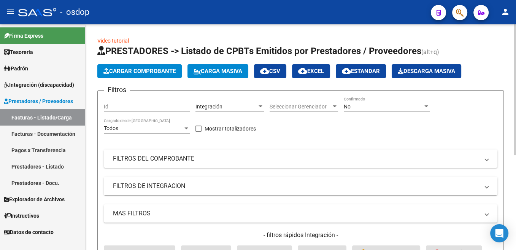
click at [137, 67] on button "Cargar Comprobante" at bounding box center [139, 71] width 84 height 14
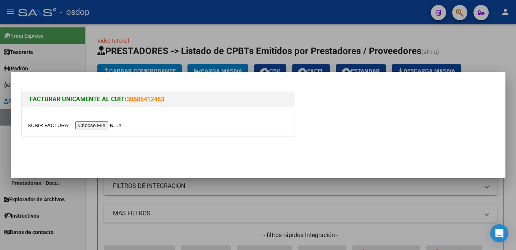
click at [53, 126] on input "file" at bounding box center [76, 125] width 96 height 8
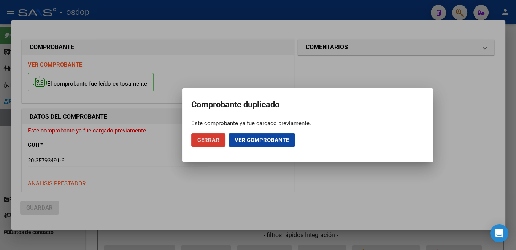
click at [235, 142] on span "Ver comprobante" at bounding box center [262, 140] width 54 height 7
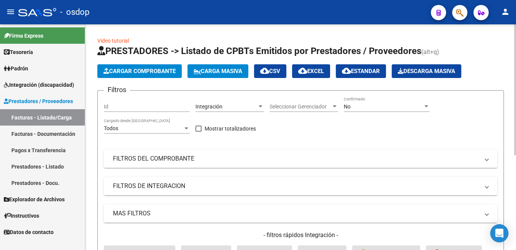
click at [145, 66] on button "Cargar Comprobante" at bounding box center [139, 71] width 84 height 14
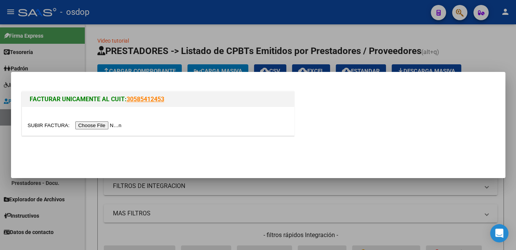
click at [55, 127] on input "file" at bounding box center [76, 125] width 96 height 8
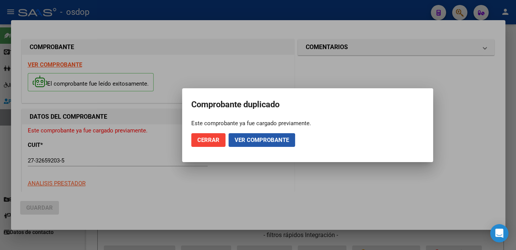
click at [245, 143] on span "Ver comprobante" at bounding box center [262, 140] width 54 height 7
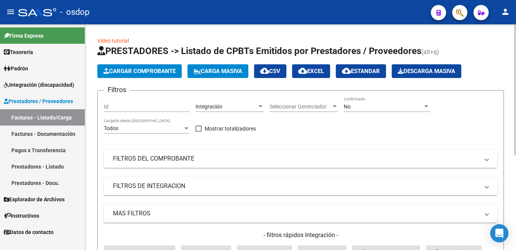
click at [145, 71] on span "Cargar Comprobante" at bounding box center [139, 71] width 72 height 7
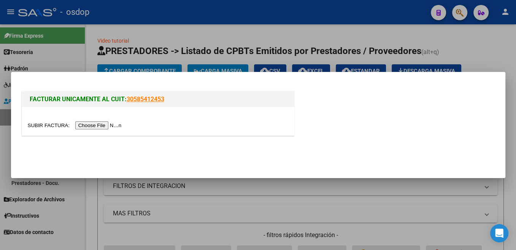
click at [46, 126] on input "file" at bounding box center [76, 125] width 96 height 8
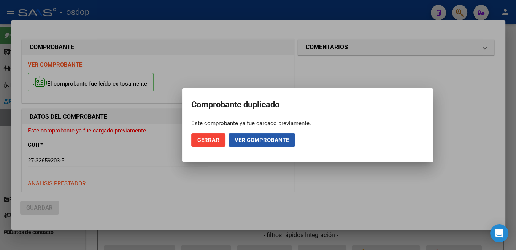
click at [266, 138] on span "Ver comprobante" at bounding box center [262, 140] width 54 height 7
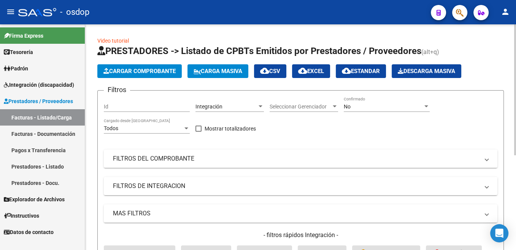
click at [140, 75] on button "Cargar Comprobante" at bounding box center [139, 71] width 84 height 14
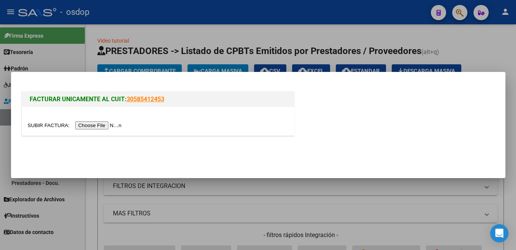
click at [52, 125] on input "file" at bounding box center [76, 125] width 96 height 8
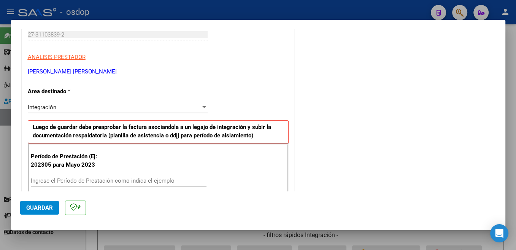
scroll to position [161, 0]
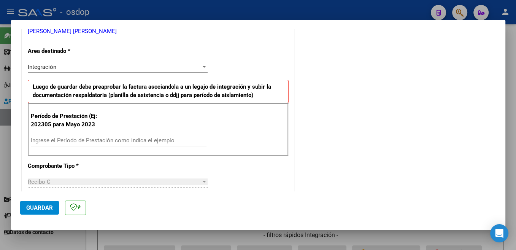
click at [115, 138] on input "Ingrese el Período de Prestación como indica el ejemplo" at bounding box center [119, 140] width 176 height 7
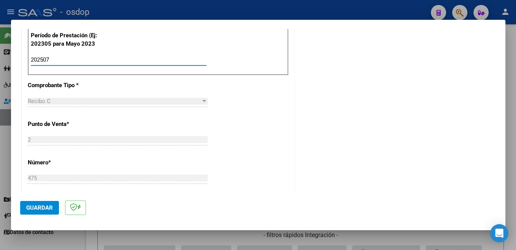
scroll to position [443, 0]
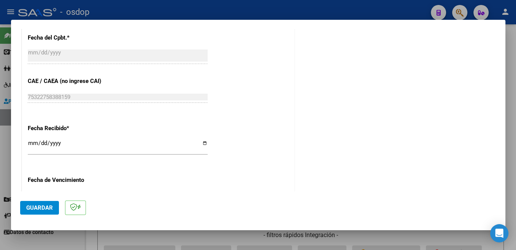
type input "202507"
click at [42, 212] on button "Guardar" at bounding box center [39, 208] width 39 height 14
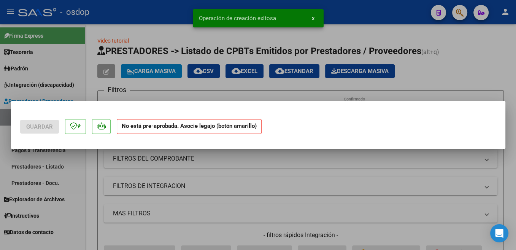
scroll to position [0, 0]
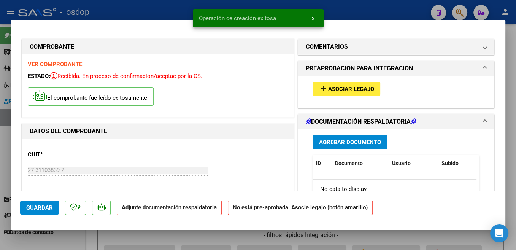
click at [356, 94] on button "add Asociar Legajo" at bounding box center [346, 89] width 67 height 14
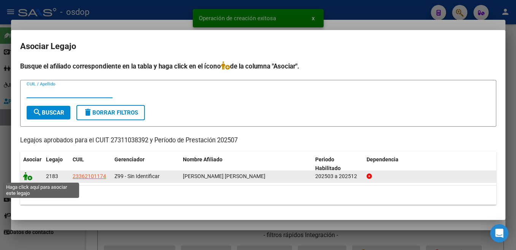
click at [29, 178] on icon at bounding box center [27, 176] width 9 height 8
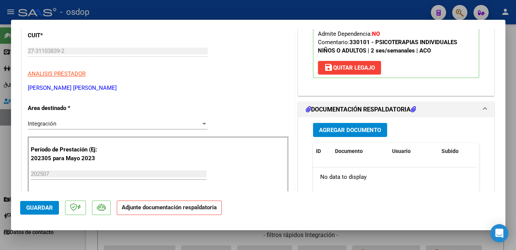
scroll to position [121, 0]
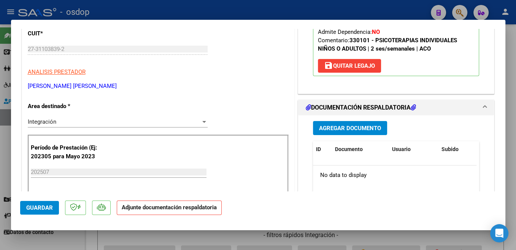
click at [364, 130] on span "Agregar Documento" at bounding box center [350, 128] width 62 height 7
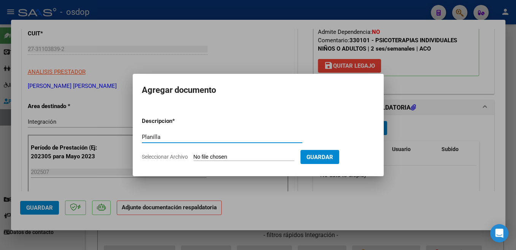
type input "Planilla"
click at [213, 155] on input "Seleccionar Archivo" at bounding box center [244, 157] width 101 height 7
type input "C:\fakepath\asistencia Paoloni jul 25.pdf"
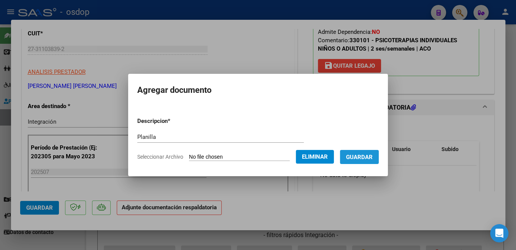
click at [365, 156] on span "Guardar" at bounding box center [359, 157] width 27 height 7
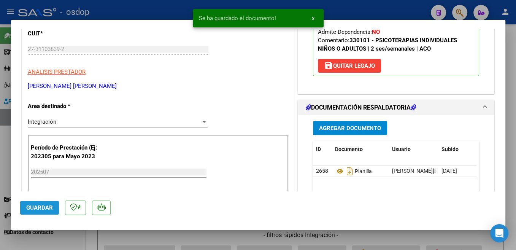
click at [46, 208] on span "Guardar" at bounding box center [39, 207] width 27 height 7
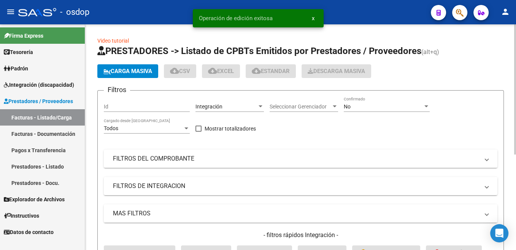
scroll to position [0, 792]
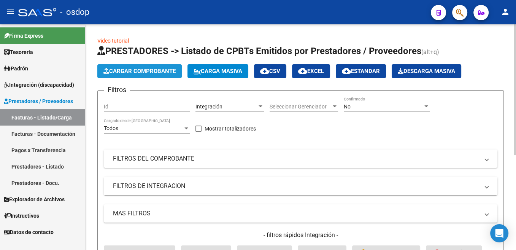
click at [132, 73] on span "Cargar Comprobante" at bounding box center [139, 71] width 72 height 7
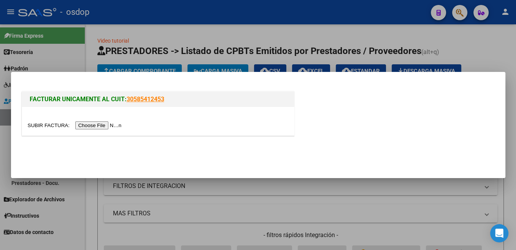
click at [41, 122] on input "file" at bounding box center [76, 125] width 96 height 8
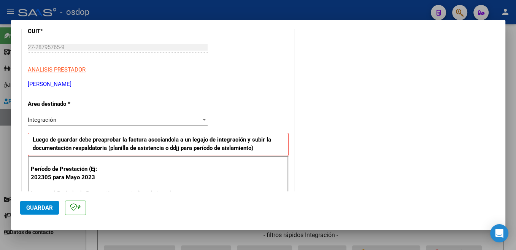
scroll to position [121, 0]
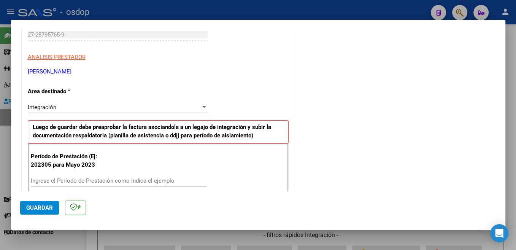
click at [86, 176] on div "Ingrese el Período de Prestación como indica el ejemplo" at bounding box center [119, 180] width 176 height 11
type input "202507"
click at [39, 205] on span "Guardar" at bounding box center [39, 207] width 27 height 7
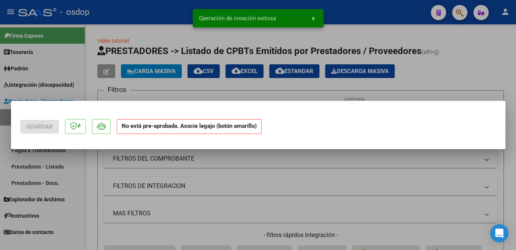
scroll to position [0, 0]
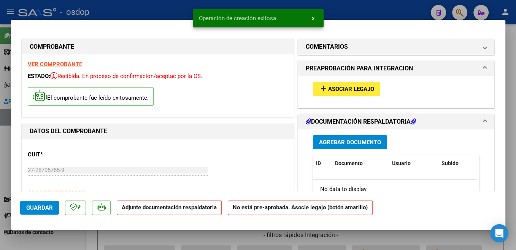
click at [366, 91] on span "Asociar Legajo" at bounding box center [351, 89] width 46 height 7
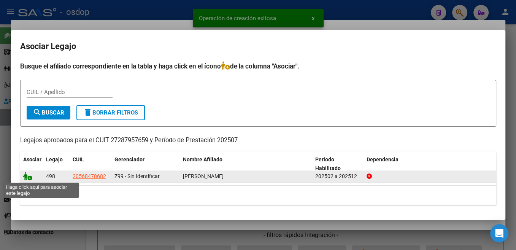
click at [28, 173] on icon at bounding box center [27, 176] width 9 height 8
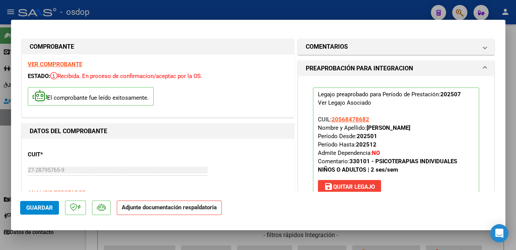
scroll to position [121, 0]
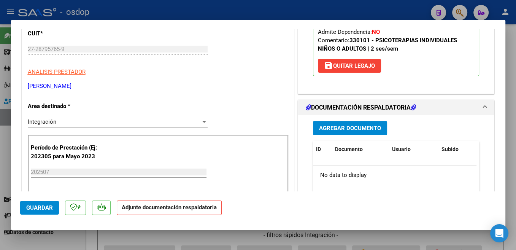
click at [373, 129] on span "Agregar Documento" at bounding box center [350, 128] width 62 height 7
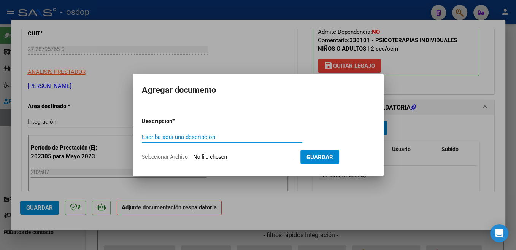
click at [175, 140] on input "Escriba aquí una descripcion" at bounding box center [222, 137] width 161 height 7
type input "Planilla"
click at [219, 160] on input "Seleccionar Archivo" at bounding box center [244, 157] width 101 height 7
type input "C:\fakepath\CONFORMIDAD DACUNDA STRAZZIUSO JULIO 2025 .pdf"
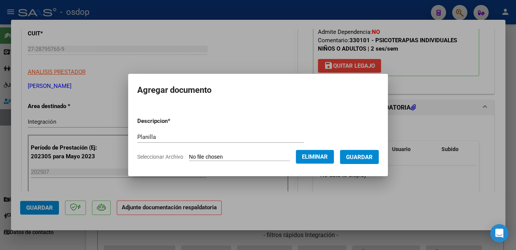
click at [137, 122] on form "Descripcion * Planilla Escriba aquí una descripcion Seleccionar Archivo Elimina…" at bounding box center [258, 139] width 242 height 56
click at [137, 134] on input "Planilla" at bounding box center [220, 137] width 167 height 7
click at [346, 161] on span "Guardar" at bounding box center [359, 157] width 27 height 7
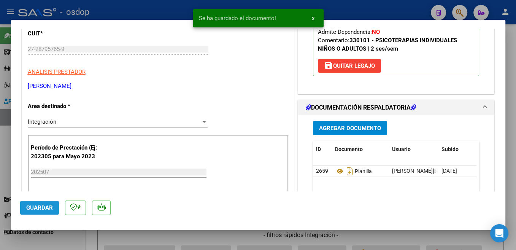
click at [50, 204] on button "Guardar" at bounding box center [39, 208] width 39 height 14
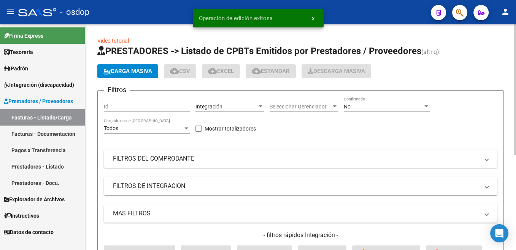
scroll to position [0, 792]
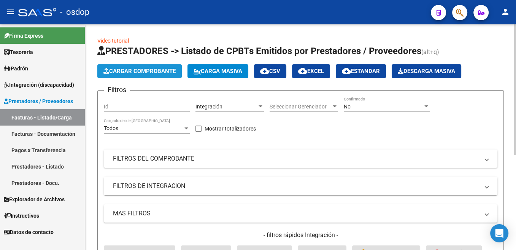
click at [133, 76] on button "Cargar Comprobante" at bounding box center [139, 71] width 84 height 14
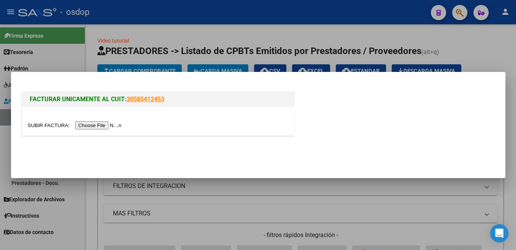
click at [51, 124] on input "file" at bounding box center [76, 125] width 96 height 8
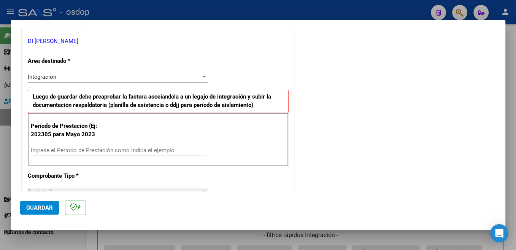
scroll to position [161, 0]
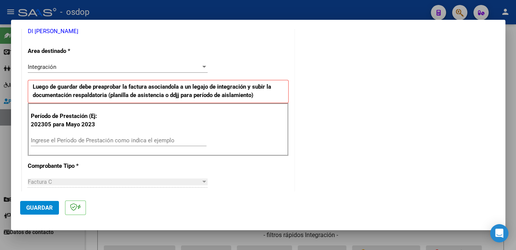
click at [84, 137] on div "Ingrese el Período de Prestación como indica el ejemplo" at bounding box center [119, 140] width 176 height 11
click at [59, 132] on div "Período de Prestación (Ej: 202305 para Mayo 2023 Ingrese el Período de Prestaci…" at bounding box center [158, 129] width 261 height 53
click at [65, 142] on input "Ingrese el Período de Prestación como indica el ejemplo" at bounding box center [119, 140] width 176 height 7
type input "202507"
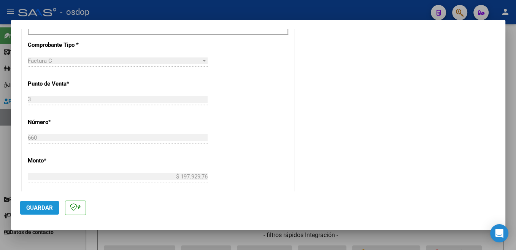
click at [43, 209] on span "Guardar" at bounding box center [39, 207] width 27 height 7
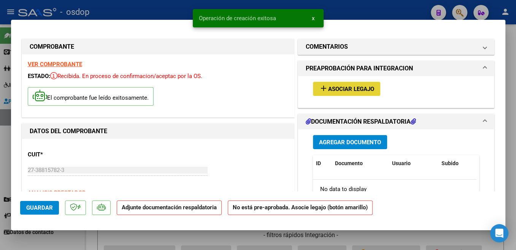
click at [359, 86] on button "add Asociar Legajo" at bounding box center [346, 89] width 67 height 14
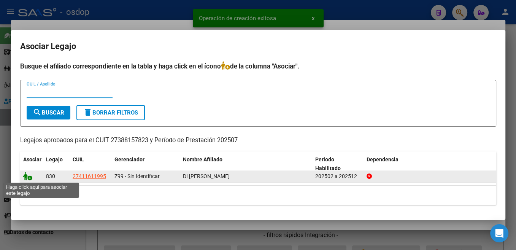
click at [28, 177] on icon at bounding box center [27, 176] width 9 height 8
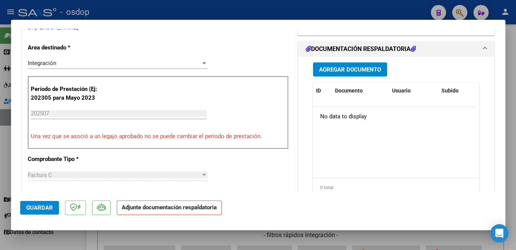
scroll to position [202, 0]
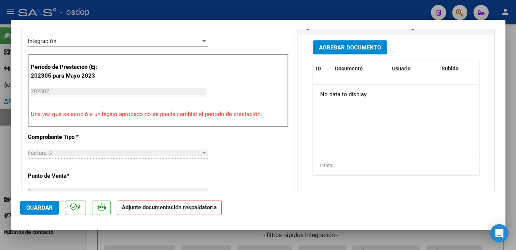
click at [369, 50] on span "Agregar Documento" at bounding box center [350, 47] width 62 height 7
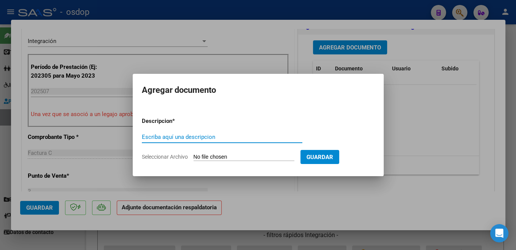
paste input "Planilla"
type input "Planilla"
click at [218, 154] on input "Seleccionar Archivo" at bounding box center [244, 157] width 101 height 7
type input "C:\fakepath\27388157823_011_00003_00000660.pdf"
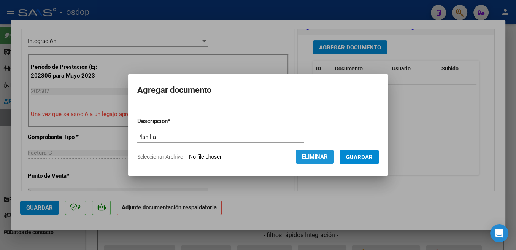
click at [324, 159] on span "Eliminar" at bounding box center [315, 156] width 26 height 7
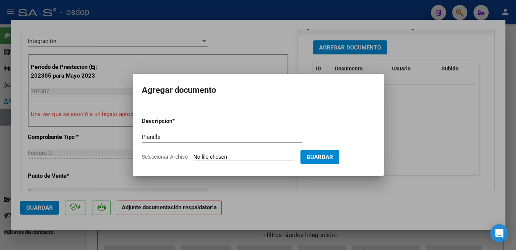
click at [209, 154] on input "Seleccionar Archivo" at bounding box center [244, 157] width 101 height 7
type input "C:\fakepath\asistencia julio 25 TO - Di Stefano.pdf"
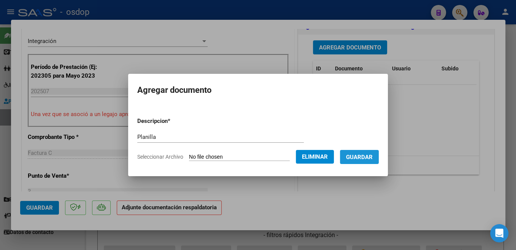
click at [370, 159] on span "Guardar" at bounding box center [359, 157] width 27 height 7
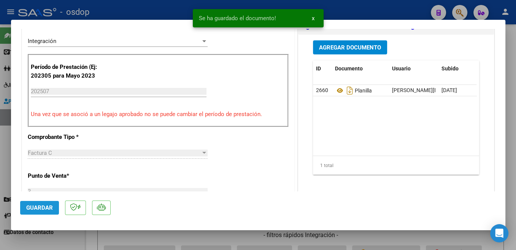
click at [46, 203] on button "Guardar" at bounding box center [39, 208] width 39 height 14
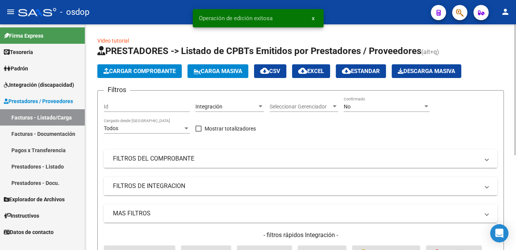
scroll to position [0, 792]
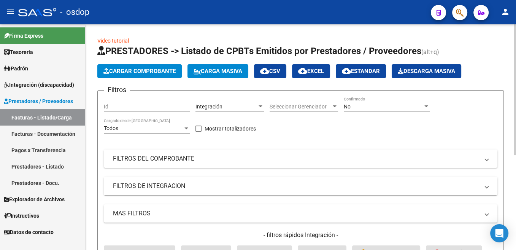
click at [135, 75] on button "Cargar Comprobante" at bounding box center [139, 71] width 84 height 14
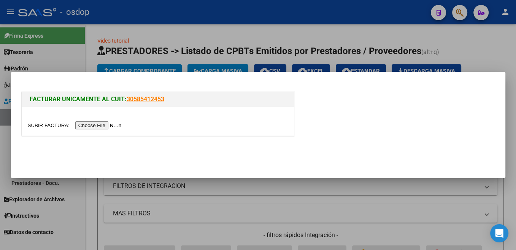
click at [49, 126] on input "file" at bounding box center [76, 125] width 96 height 8
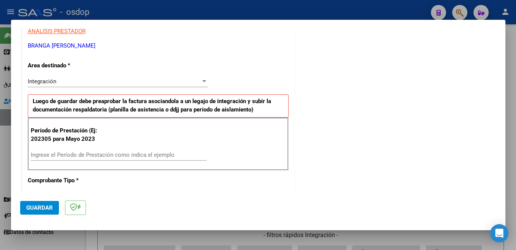
scroll to position [161, 0]
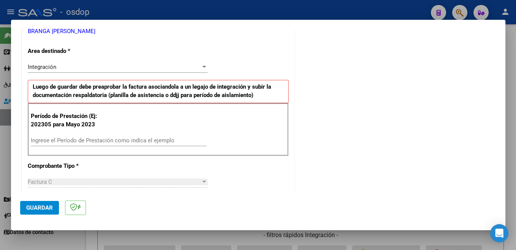
click at [90, 139] on input "Ingrese el Período de Prestación como indica el ejemplo" at bounding box center [119, 140] width 176 height 7
type input "202507"
click at [48, 203] on button "Guardar" at bounding box center [39, 208] width 39 height 14
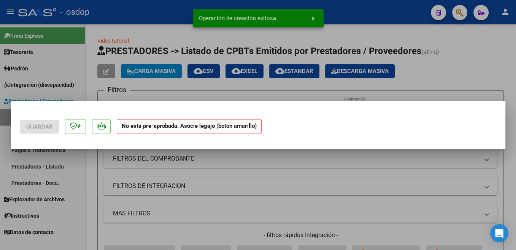
scroll to position [0, 0]
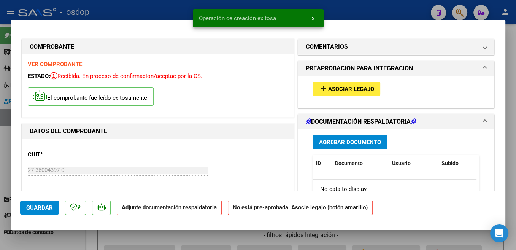
click at [361, 94] on button "add Asociar Legajo" at bounding box center [346, 89] width 67 height 14
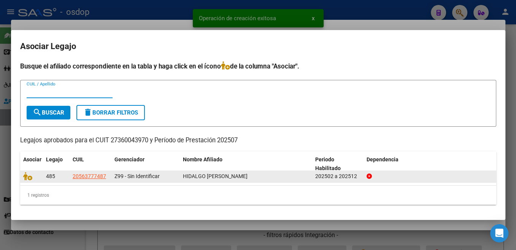
click at [29, 181] on datatable-body-cell at bounding box center [31, 176] width 23 height 12
click at [27, 178] on icon at bounding box center [27, 176] width 9 height 8
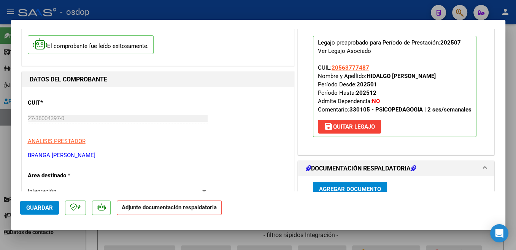
scroll to position [161, 0]
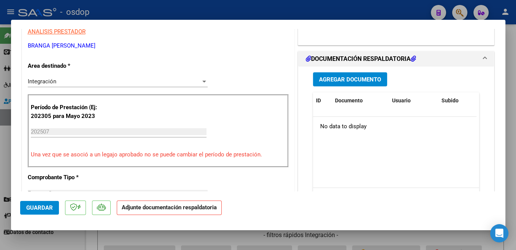
click at [374, 84] on button "Agregar Documento" at bounding box center [350, 79] width 74 height 14
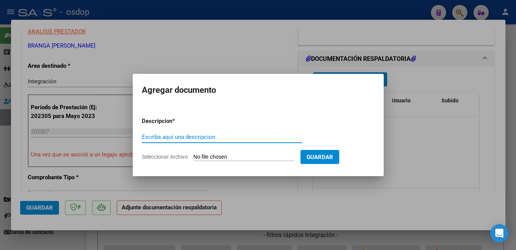
paste input "Planilla"
type input "Planilla"
click at [211, 157] on input "Seleccionar Archivo" at bounding box center [244, 157] width 101 height 7
type input "C:\fakepath\Asistencia Sebastian Hidalgo 07 2025.pdf"
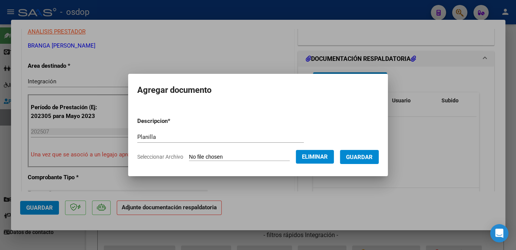
click at [373, 157] on span "Guardar" at bounding box center [359, 157] width 27 height 7
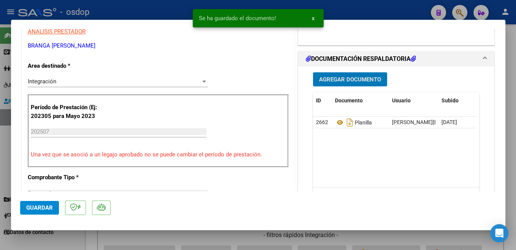
click at [51, 209] on span "Guardar" at bounding box center [39, 207] width 27 height 7
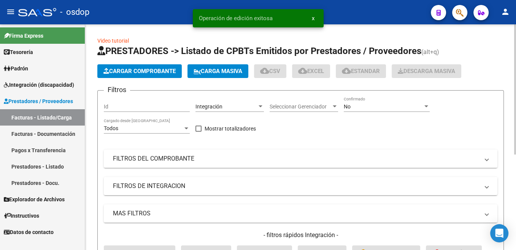
scroll to position [0, 792]
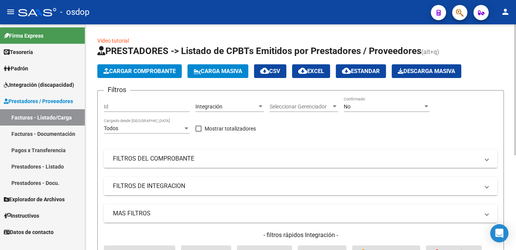
click at [155, 66] on button "Cargar Comprobante" at bounding box center [139, 71] width 84 height 14
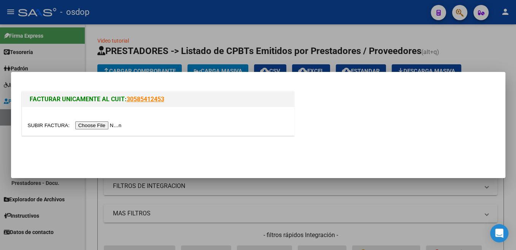
click at [45, 129] on input "file" at bounding box center [76, 125] width 96 height 8
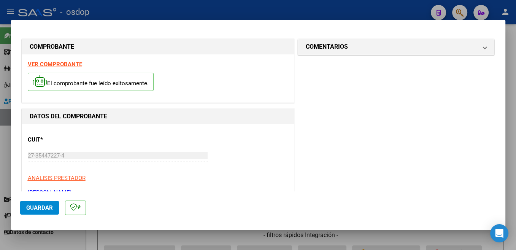
scroll to position [121, 0]
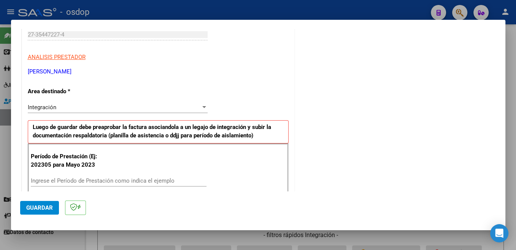
click at [90, 177] on input "Ingrese el Período de Prestación como indica el ejemplo" at bounding box center [119, 180] width 176 height 7
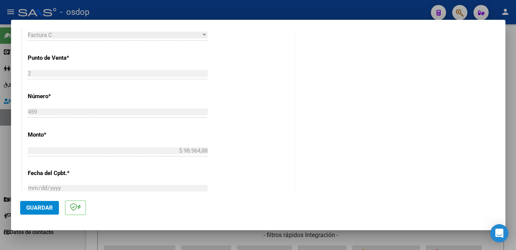
scroll to position [323, 0]
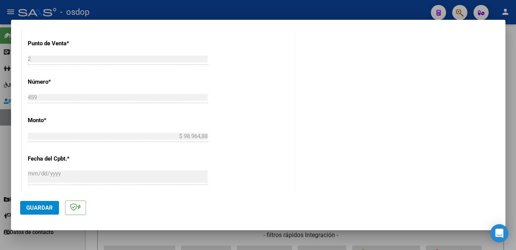
type input "202507"
click at [50, 213] on button "Guardar" at bounding box center [39, 208] width 39 height 14
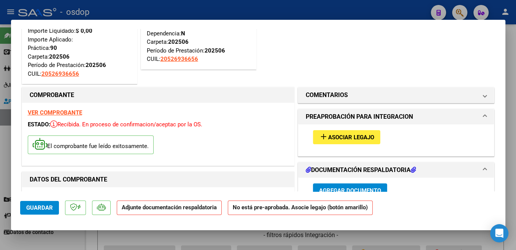
scroll to position [40, 0]
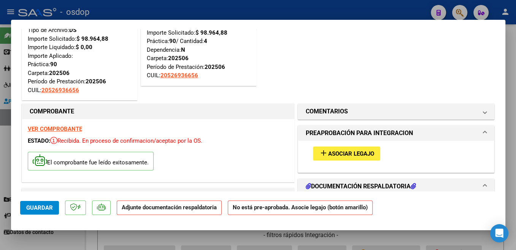
click at [368, 154] on span "Asociar Legajo" at bounding box center [351, 153] width 46 height 7
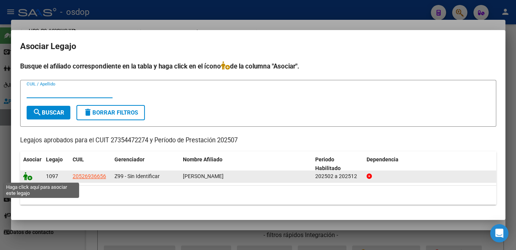
click at [25, 173] on icon at bounding box center [27, 176] width 9 height 8
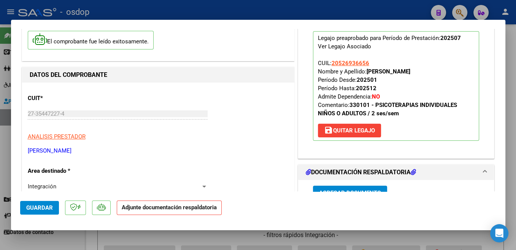
scroll to position [242, 0]
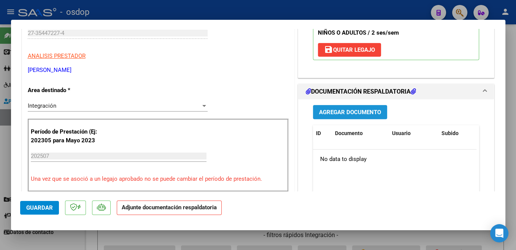
click at [374, 114] on span "Agregar Documento" at bounding box center [350, 112] width 62 height 7
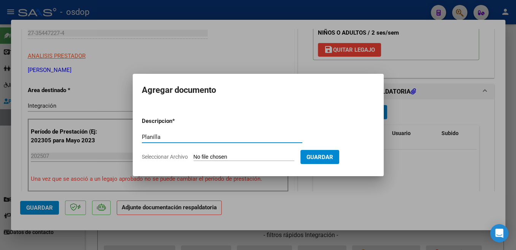
type input "Planilla"
click at [222, 158] on input "Seleccionar Archivo" at bounding box center [244, 157] width 101 height 7
type input "C:\fakepath\manuelojedarizzojuniocorregido.pdf"
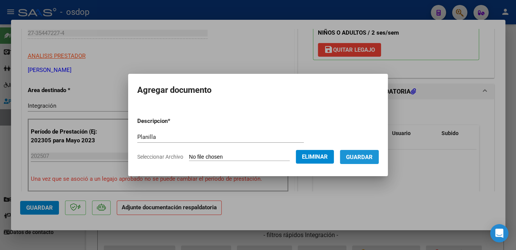
click at [372, 156] on span "Guardar" at bounding box center [359, 157] width 27 height 7
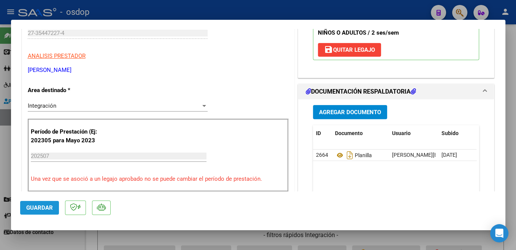
click at [42, 209] on span "Guardar" at bounding box center [39, 207] width 27 height 7
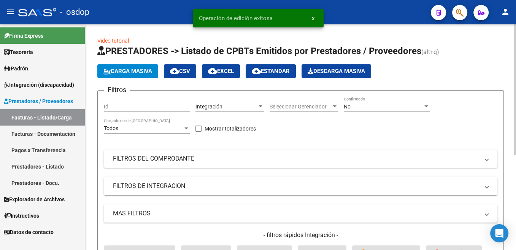
scroll to position [0, 792]
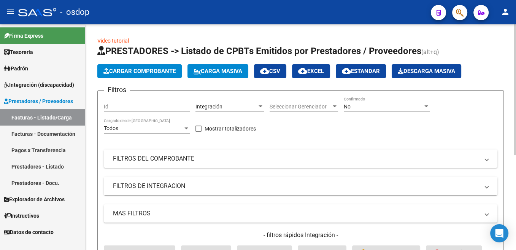
click at [149, 75] on button "Cargar Comprobante" at bounding box center [139, 71] width 84 height 14
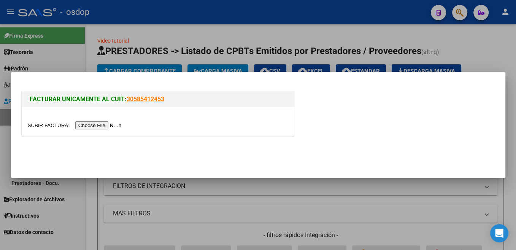
click at [56, 127] on input "file" at bounding box center [76, 125] width 96 height 8
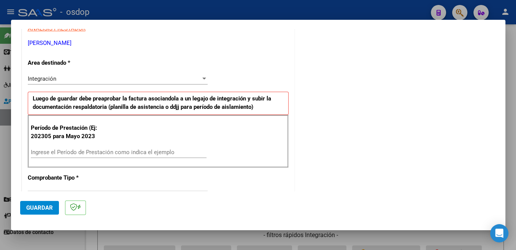
scroll to position [161, 0]
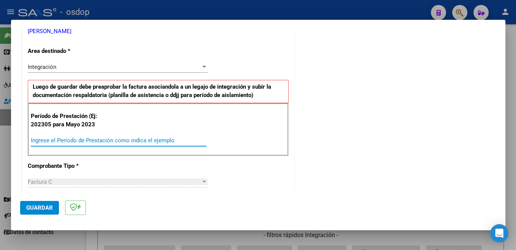
click at [107, 139] on input "Ingrese el Período de Prestación como indica el ejemplo" at bounding box center [119, 140] width 176 height 7
type input "202507"
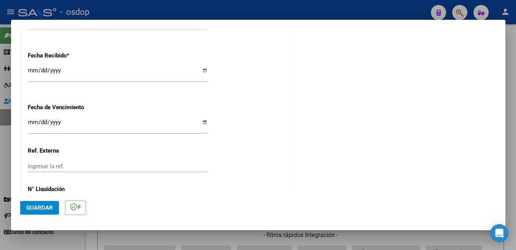
scroll to position [536, 0]
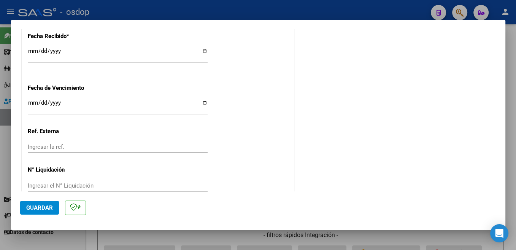
click at [42, 211] on span "Guardar" at bounding box center [39, 207] width 27 height 7
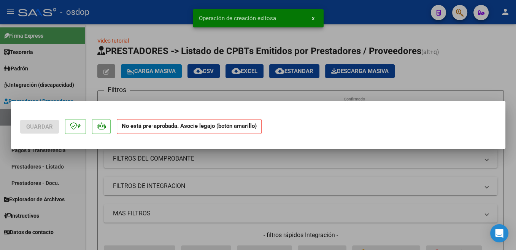
scroll to position [0, 0]
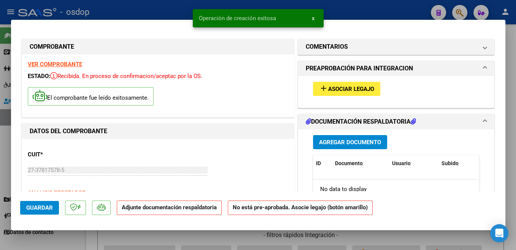
click at [364, 91] on span "Asociar Legajo" at bounding box center [351, 89] width 46 height 7
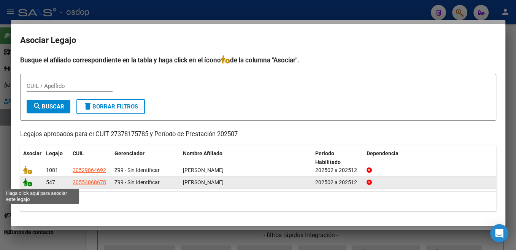
click at [27, 184] on icon at bounding box center [27, 182] width 9 height 8
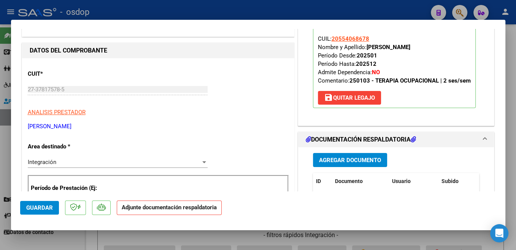
scroll to position [121, 0]
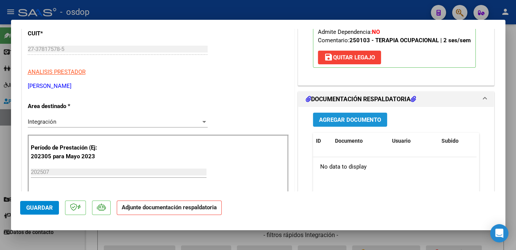
click at [370, 122] on span "Agregar Documento" at bounding box center [350, 119] width 62 height 7
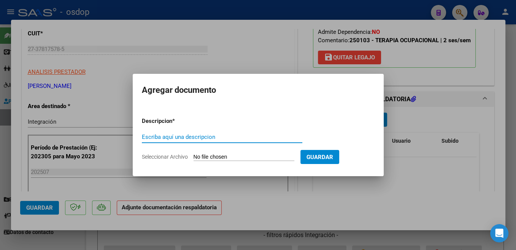
paste input "Planilla"
type input "Planilla"
click at [215, 154] on input "Seleccionar Archivo" at bounding box center [244, 157] width 101 height 7
type input "C:\fakepath\Eloy Julio.pdf"
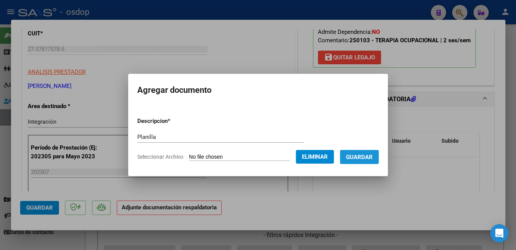
click at [351, 157] on span "Guardar" at bounding box center [359, 157] width 27 height 7
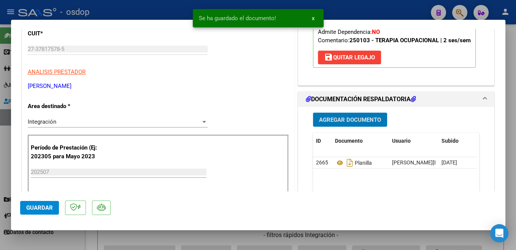
click at [47, 209] on span "Guardar" at bounding box center [39, 207] width 27 height 7
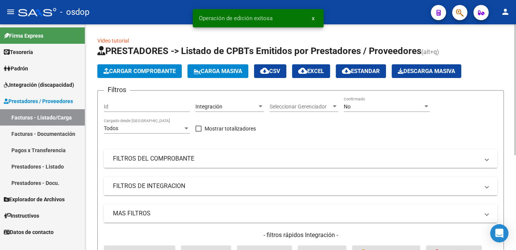
scroll to position [0, 792]
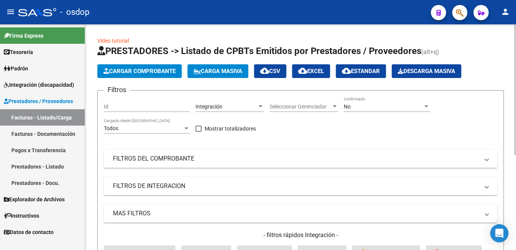
click at [161, 73] on span "Cargar Comprobante" at bounding box center [139, 71] width 72 height 7
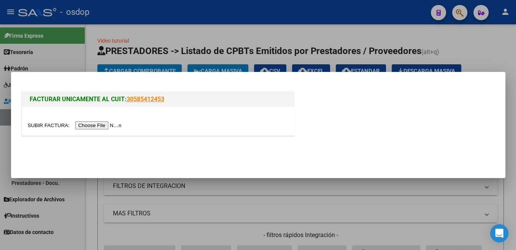
click at [52, 123] on input "file" at bounding box center [76, 125] width 96 height 8
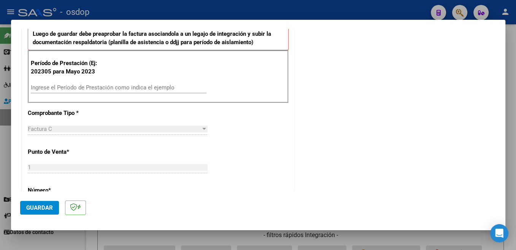
scroll to position [213, 0]
click at [79, 89] on input "Ingrese el Período de Prestación como indica el ejemplo" at bounding box center [119, 88] width 176 height 7
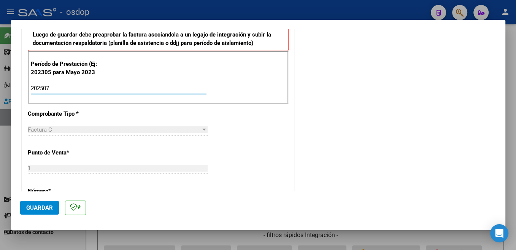
type input "202507"
click at [53, 206] on button "Guardar" at bounding box center [39, 208] width 39 height 14
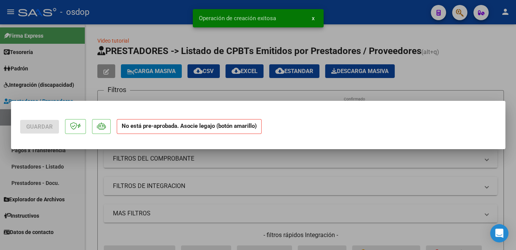
scroll to position [0, 0]
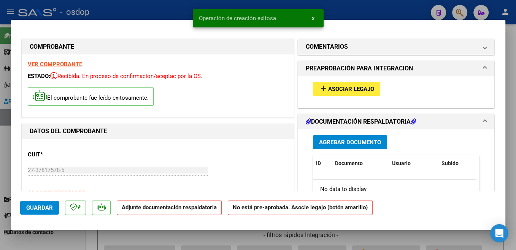
click at [365, 91] on span "Asociar Legajo" at bounding box center [351, 89] width 46 height 7
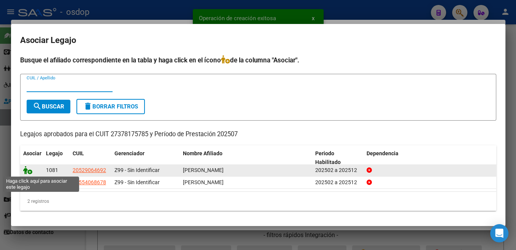
click at [27, 170] on icon at bounding box center [27, 170] width 9 height 8
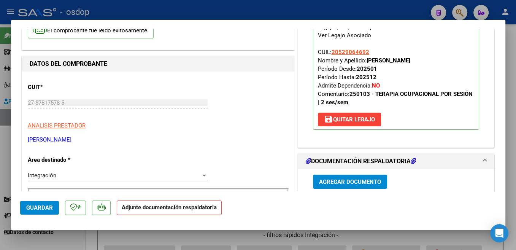
scroll to position [81, 0]
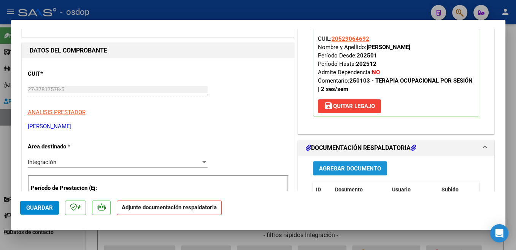
click at [365, 168] on span "Agregar Documento" at bounding box center [350, 168] width 62 height 7
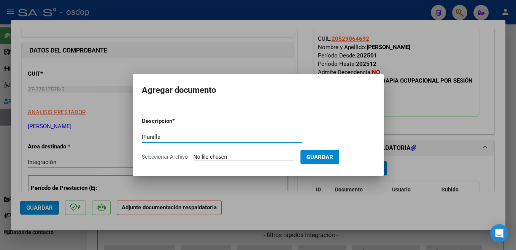
type input "Planilla"
click at [215, 155] on input "Seleccionar Archivo" at bounding box center [244, 157] width 101 height 7
type input "C:\fakepath\Laureano Julio.pdf"
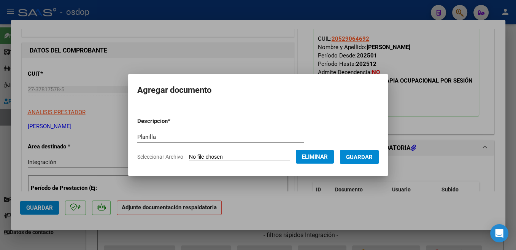
click at [359, 157] on span "Guardar" at bounding box center [359, 157] width 27 height 7
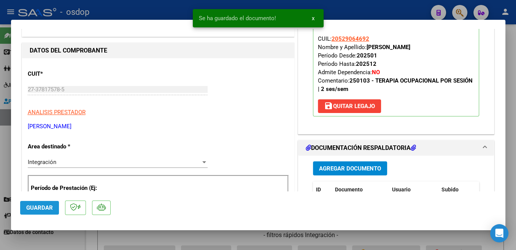
click at [48, 205] on span "Guardar" at bounding box center [39, 207] width 27 height 7
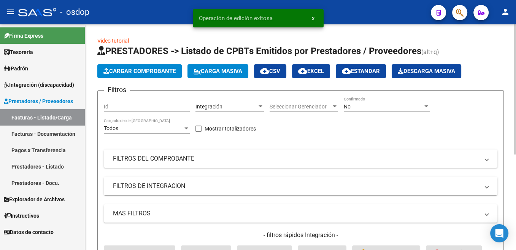
scroll to position [0, 792]
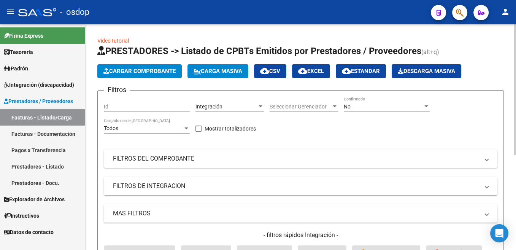
click at [154, 70] on span "Cargar Comprobante" at bounding box center [139, 71] width 72 height 7
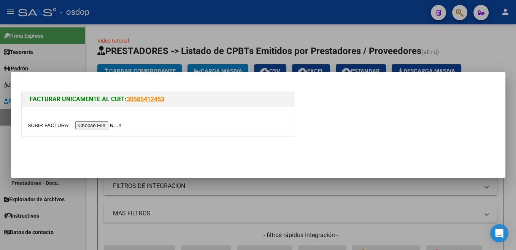
click at [43, 124] on input "file" at bounding box center [76, 125] width 96 height 8
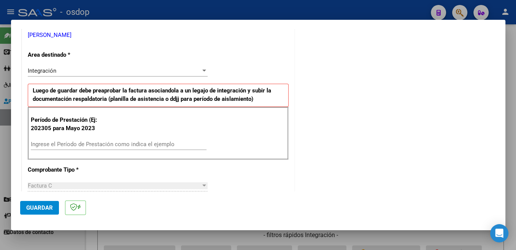
scroll to position [161, 0]
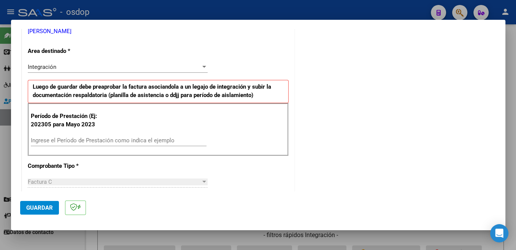
click at [108, 143] on input "Ingrese el Período de Prestación como indica el ejemplo" at bounding box center [119, 140] width 176 height 7
type input "202507"
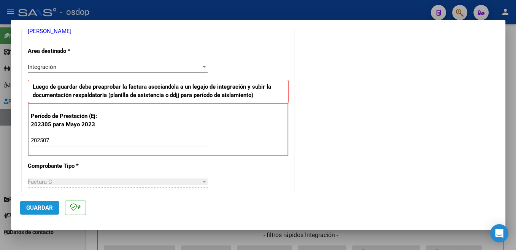
click at [45, 209] on span "Guardar" at bounding box center [39, 207] width 27 height 7
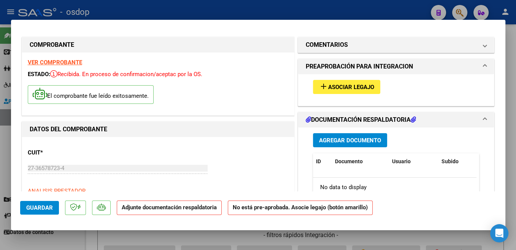
scroll to position [0, 0]
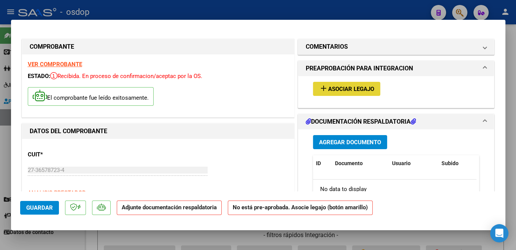
click at [370, 88] on span "Asociar Legajo" at bounding box center [351, 89] width 46 height 7
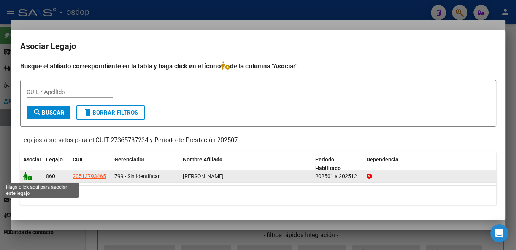
click at [26, 177] on icon at bounding box center [27, 176] width 9 height 8
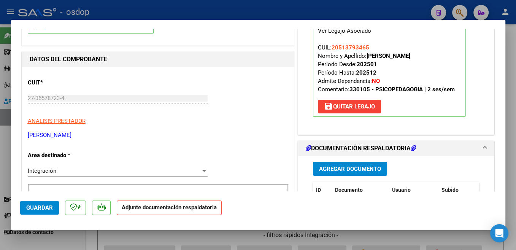
scroll to position [121, 0]
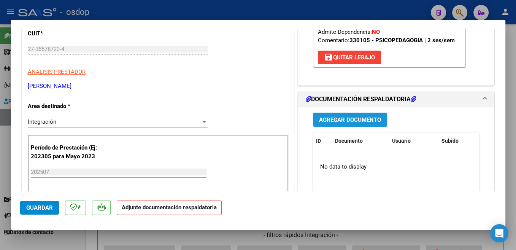
click at [369, 121] on span "Agregar Documento" at bounding box center [350, 119] width 62 height 7
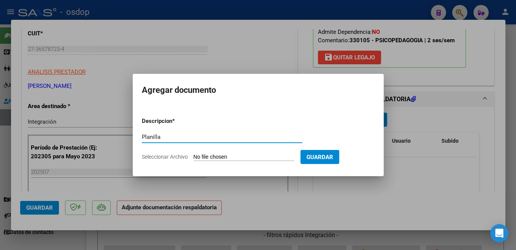
type input "Planilla"
click at [218, 161] on input "Seleccionar Archivo" at bounding box center [244, 157] width 101 height 7
type input "C:\fakepath\Asistencia Schmidt Julio 25.pdf"
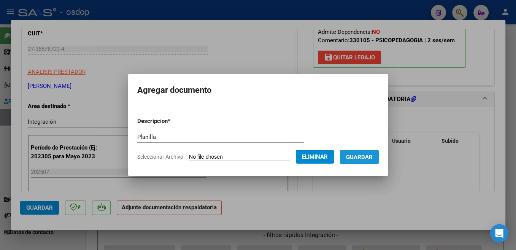
click at [366, 155] on span "Guardar" at bounding box center [359, 157] width 27 height 7
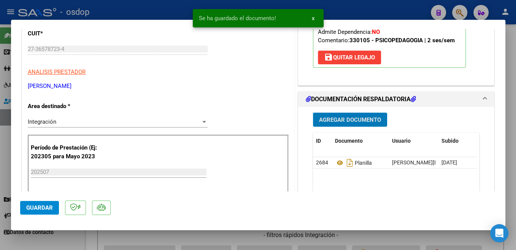
click at [45, 210] on span "Guardar" at bounding box center [39, 207] width 27 height 7
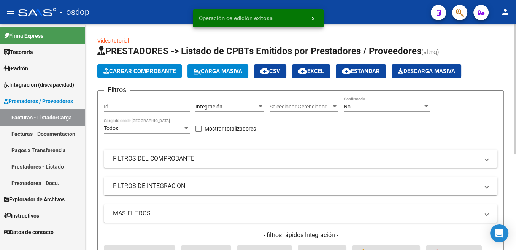
scroll to position [0, 792]
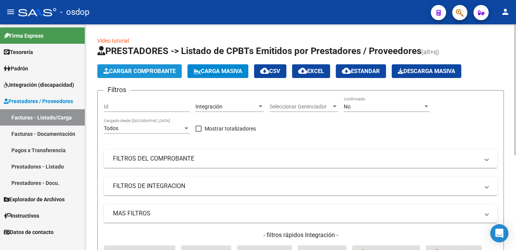
click at [149, 68] on span "Cargar Comprobante" at bounding box center [139, 71] width 72 height 7
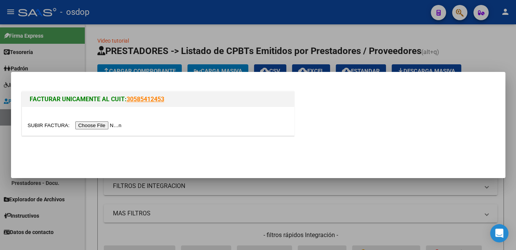
click at [51, 128] on input "file" at bounding box center [76, 125] width 96 height 8
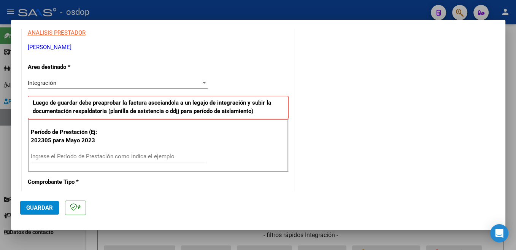
scroll to position [161, 0]
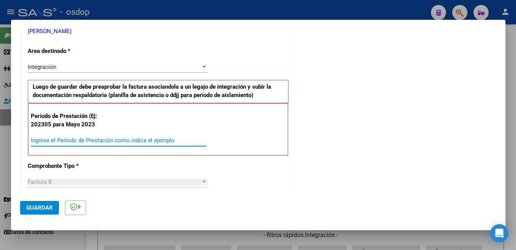
click at [86, 139] on input "Ingrese el Período de Prestación como indica el ejemplo" at bounding box center [119, 140] width 176 height 7
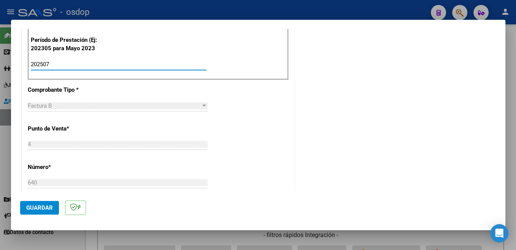
scroll to position [242, 0]
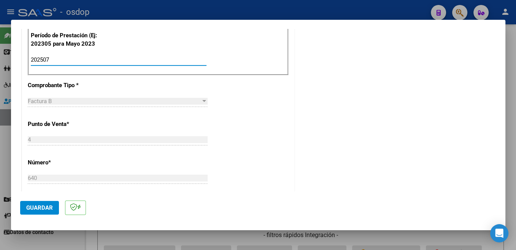
type input "202507"
click at [42, 209] on span "Guardar" at bounding box center [39, 207] width 27 height 7
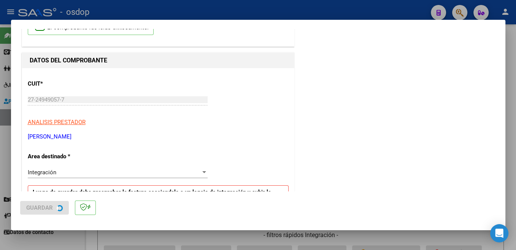
scroll to position [0, 0]
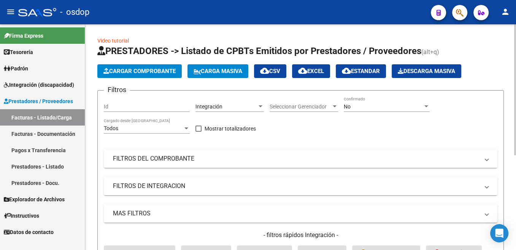
click at [159, 68] on span "Cargar Comprobante" at bounding box center [139, 71] width 72 height 7
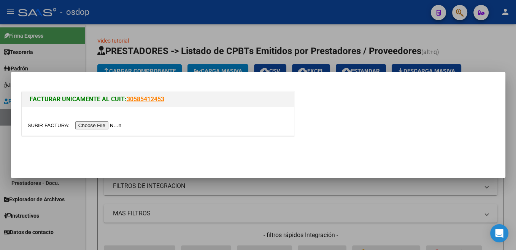
click at [48, 126] on input "file" at bounding box center [76, 125] width 96 height 8
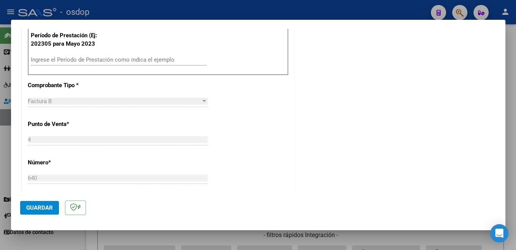
scroll to position [161, 0]
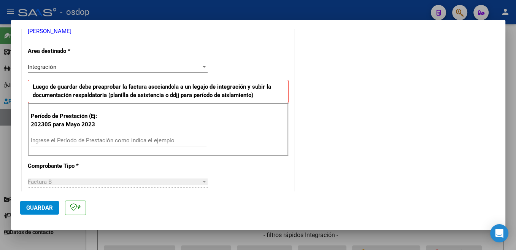
click at [112, 137] on div "Ingrese el Período de Prestación como indica el ejemplo" at bounding box center [119, 140] width 176 height 11
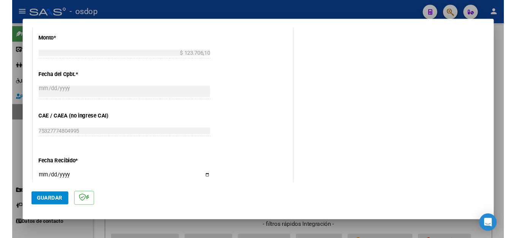
scroll to position [536, 0]
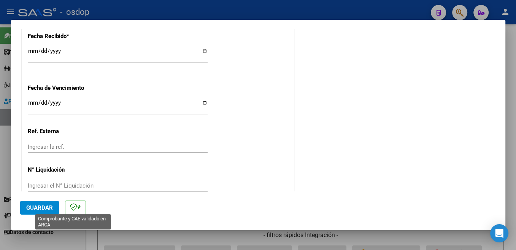
type input "202507"
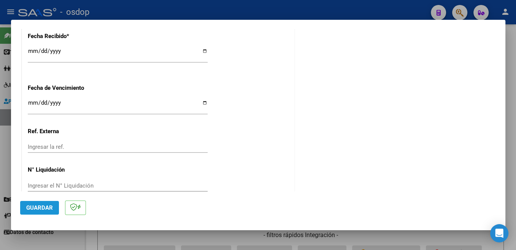
click at [51, 212] on button "Guardar" at bounding box center [39, 208] width 39 height 14
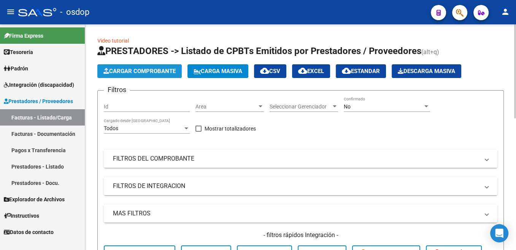
click at [162, 67] on button "Cargar Comprobante" at bounding box center [139, 71] width 84 height 14
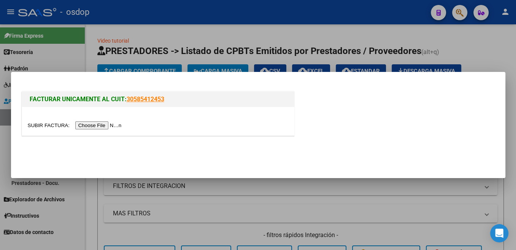
click at [49, 126] on input "file" at bounding box center [76, 125] width 96 height 8
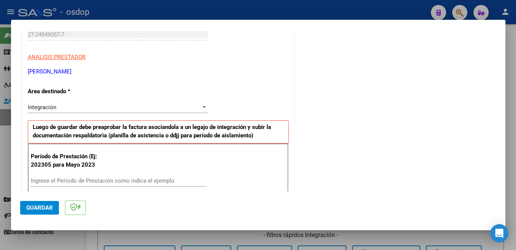
scroll to position [161, 0]
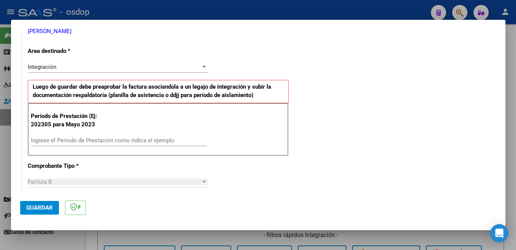
click at [91, 142] on input "Ingrese el Período de Prestación como indica el ejemplo" at bounding box center [119, 140] width 176 height 7
type input "202507"
click at [37, 209] on span "Guardar" at bounding box center [39, 207] width 27 height 7
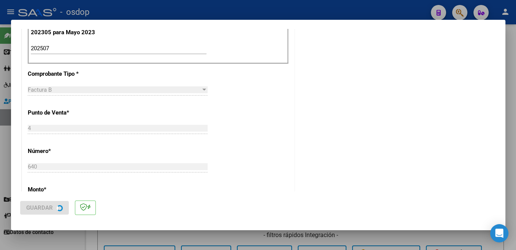
scroll to position [0, 0]
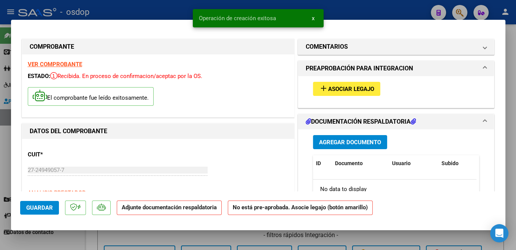
click at [355, 92] on span "Asociar Legajo" at bounding box center [351, 89] width 46 height 7
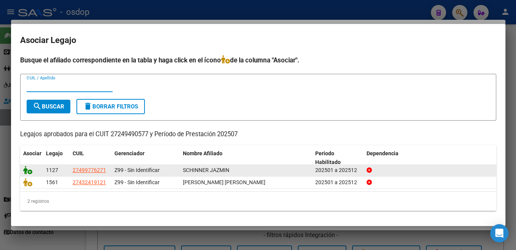
click at [25, 169] on icon at bounding box center [27, 170] width 9 height 8
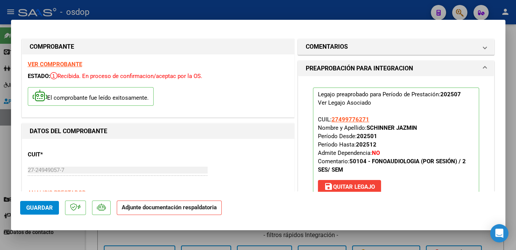
scroll to position [121, 0]
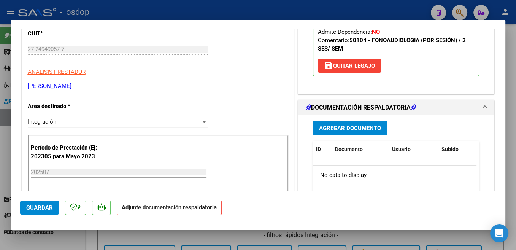
click at [367, 131] on span "Agregar Documento" at bounding box center [350, 128] width 62 height 7
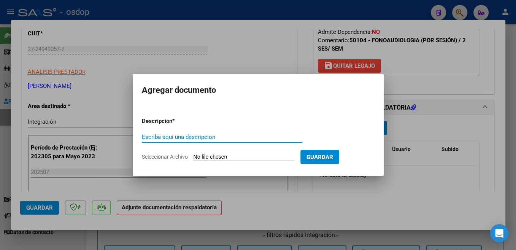
click at [191, 136] on input "Escriba aquí una descripcion" at bounding box center [222, 137] width 161 height 7
type input "Planilla"
click at [221, 157] on input "Seleccionar Archivo" at bounding box center [244, 157] width 101 height 7
type input "C:\fakepath\asistencia [PERSON_NAME][DATE].pdf"
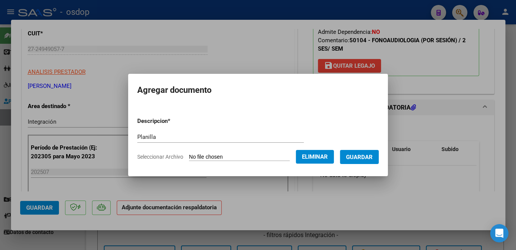
click at [364, 160] on button "Guardar" at bounding box center [359, 157] width 39 height 14
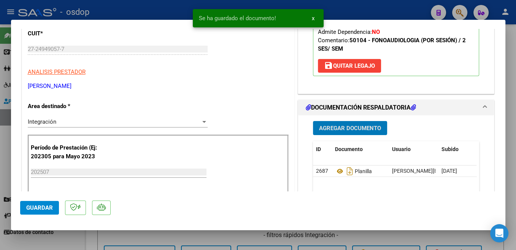
click at [47, 208] on span "Guardar" at bounding box center [39, 207] width 27 height 7
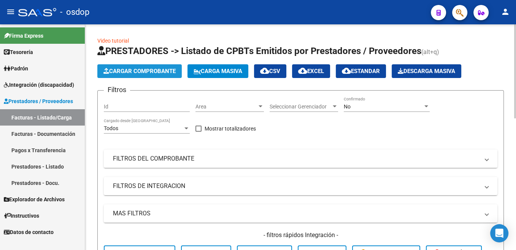
click at [150, 68] on button "Cargar Comprobante" at bounding box center [139, 71] width 84 height 14
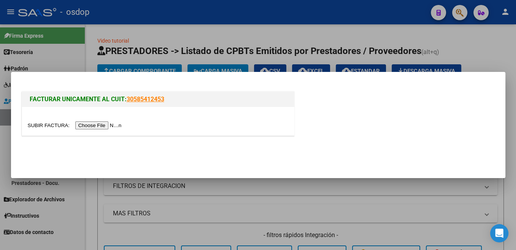
click at [53, 127] on input "file" at bounding box center [76, 125] width 96 height 8
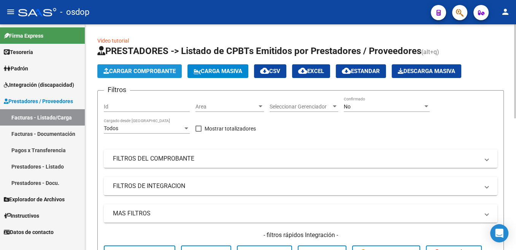
click at [149, 71] on span "Cargar Comprobante" at bounding box center [139, 71] width 72 height 7
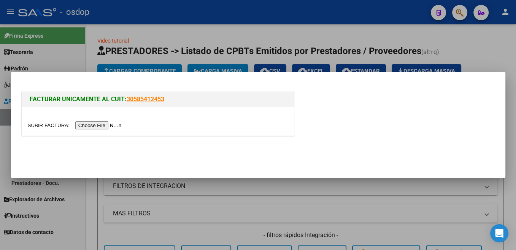
click at [52, 124] on input "file" at bounding box center [76, 125] width 96 height 8
click at [54, 123] on input "file" at bounding box center [76, 125] width 96 height 8
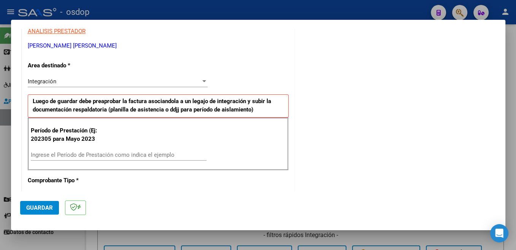
scroll to position [161, 0]
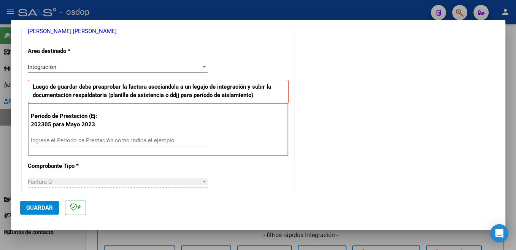
click at [158, 137] on div "Ingrese el Período de Prestación como indica el ejemplo" at bounding box center [119, 140] width 176 height 11
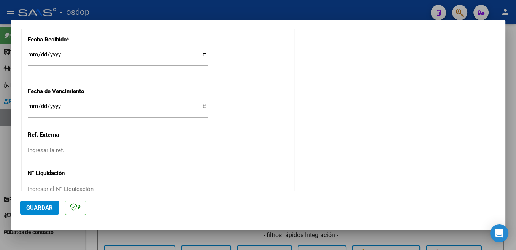
scroll to position [536, 0]
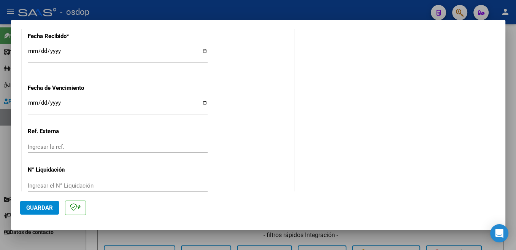
type input "202507"
click at [49, 211] on span "Guardar" at bounding box center [39, 207] width 27 height 7
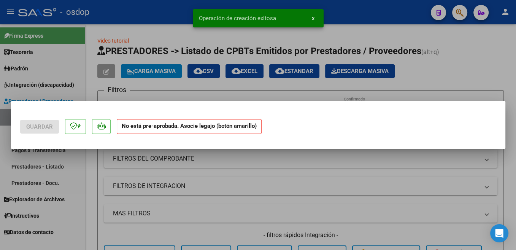
scroll to position [0, 0]
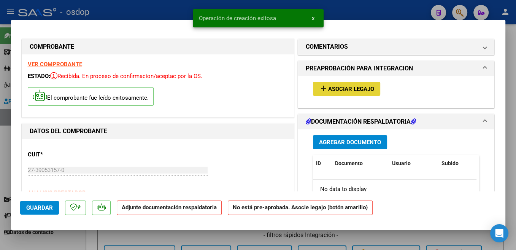
click at [366, 90] on span "Asociar Legajo" at bounding box center [351, 89] width 46 height 7
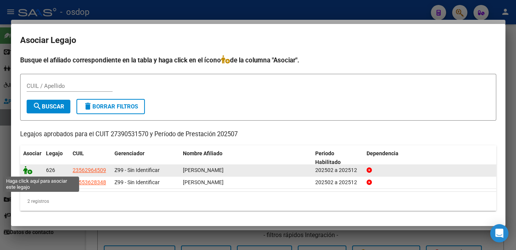
click at [26, 171] on icon at bounding box center [27, 170] width 9 height 8
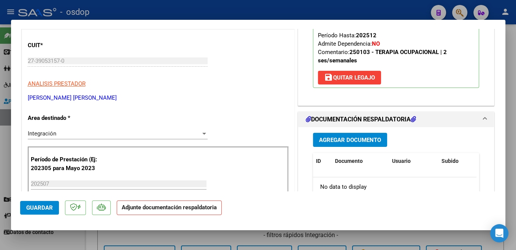
scroll to position [121, 0]
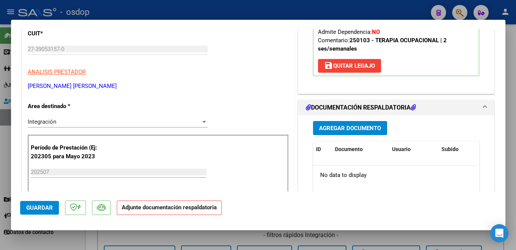
click at [370, 131] on span "Agregar Documento" at bounding box center [350, 128] width 62 height 7
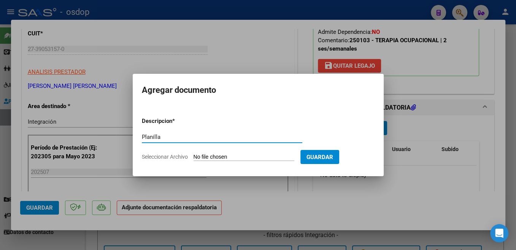
type input "Planilla"
click at [223, 155] on input "Seleccionar Archivo" at bounding box center [244, 157] width 101 height 7
type input "C:\fakepath\[PERSON_NAME].pdf"
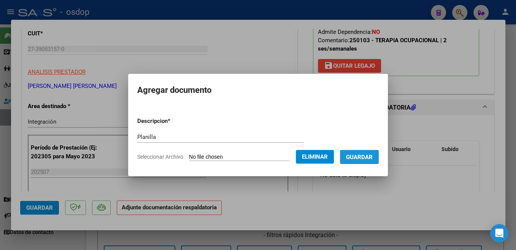
click at [361, 161] on button "Guardar" at bounding box center [359, 157] width 39 height 14
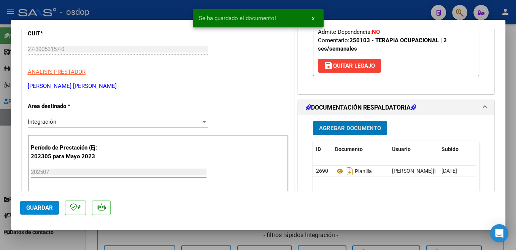
click at [42, 208] on span "Guardar" at bounding box center [39, 207] width 27 height 7
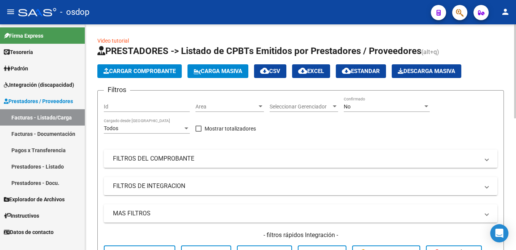
click at [143, 70] on span "Cargar Comprobante" at bounding box center [139, 71] width 72 height 7
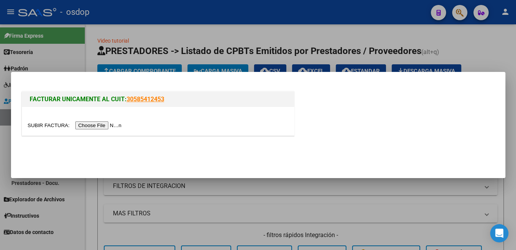
click at [53, 125] on input "file" at bounding box center [76, 125] width 96 height 8
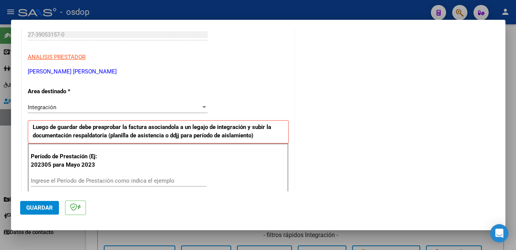
scroll to position [161, 0]
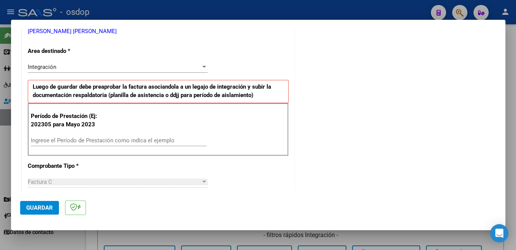
click at [99, 143] on div "Ingrese el Período de Prestación como indica el ejemplo" at bounding box center [119, 140] width 176 height 11
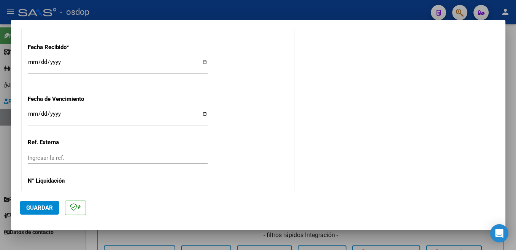
scroll to position [536, 0]
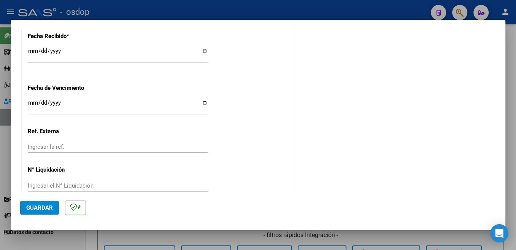
type input "202507"
click at [42, 207] on span "Guardar" at bounding box center [39, 207] width 27 height 7
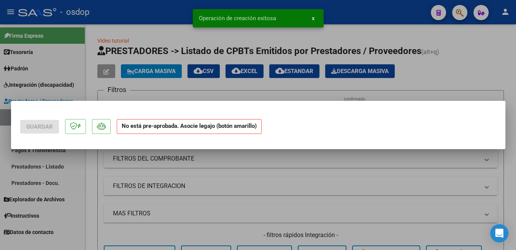
scroll to position [0, 0]
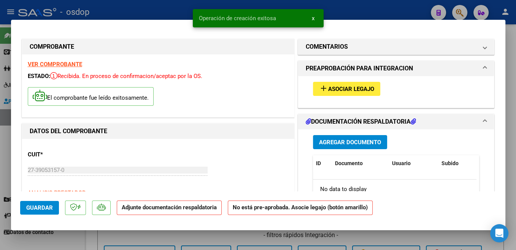
click at [356, 83] on button "add Asociar Legajo" at bounding box center [346, 89] width 67 height 14
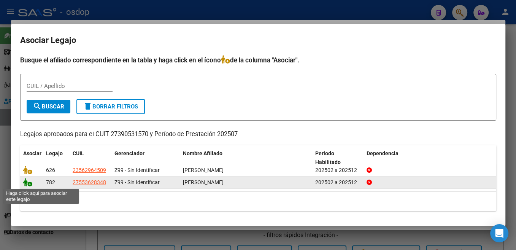
click at [30, 184] on icon at bounding box center [27, 182] width 9 height 8
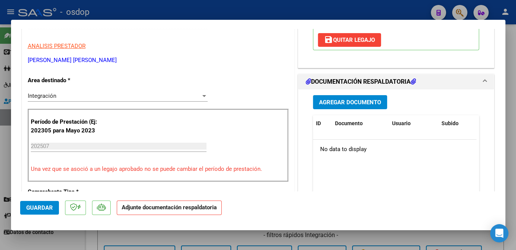
scroll to position [161, 0]
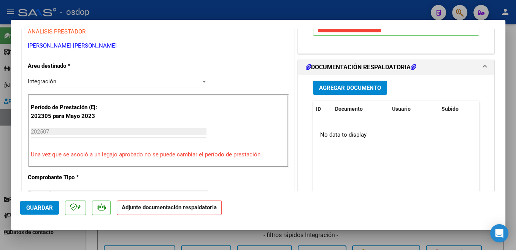
click at [367, 87] on span "Agregar Documento" at bounding box center [350, 87] width 62 height 7
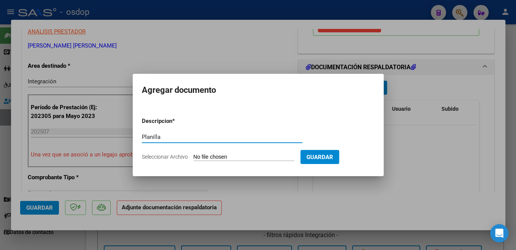
type input "Planilla"
click at [215, 157] on input "Seleccionar Archivo" at bounding box center [244, 157] width 101 height 7
type input "C:\fakepath\asistencia [PERSON_NAME] .pdf"
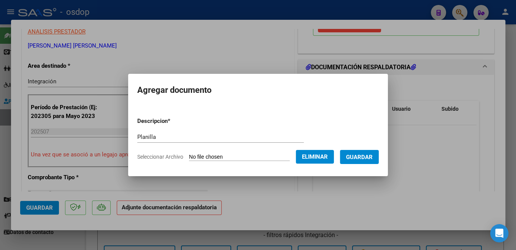
click at [366, 154] on span "Guardar" at bounding box center [359, 157] width 27 height 7
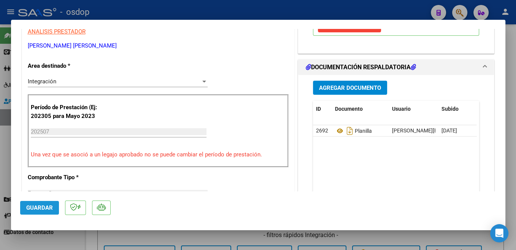
click at [50, 205] on span "Guardar" at bounding box center [39, 207] width 27 height 7
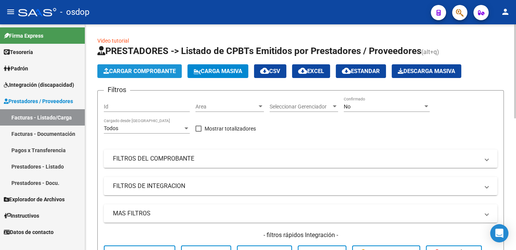
click at [152, 68] on span "Cargar Comprobante" at bounding box center [139, 71] width 72 height 7
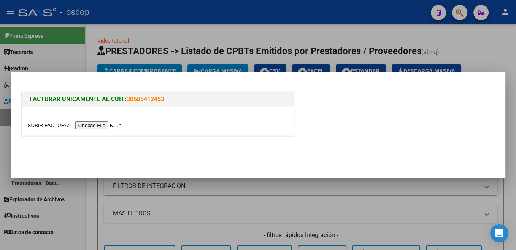
click at [55, 125] on input "file" at bounding box center [76, 125] width 96 height 8
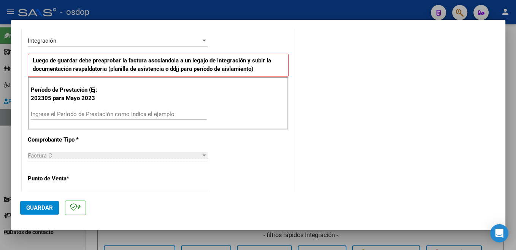
scroll to position [202, 0]
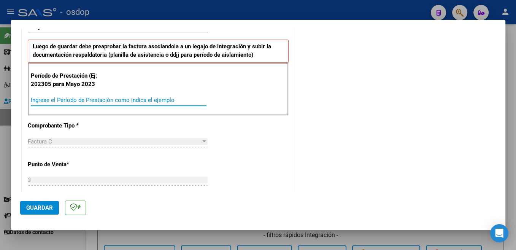
click at [121, 101] on input "Ingrese el Período de Prestación como indica el ejemplo" at bounding box center [119, 100] width 176 height 7
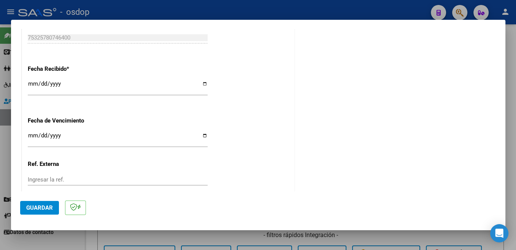
scroll to position [524, 0]
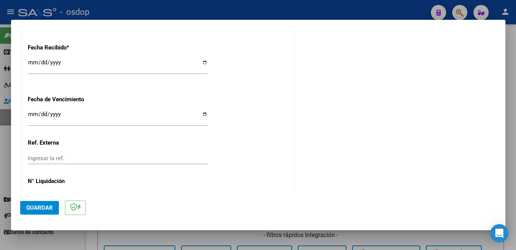
type input "202507"
click at [41, 212] on button "Guardar" at bounding box center [39, 208] width 39 height 14
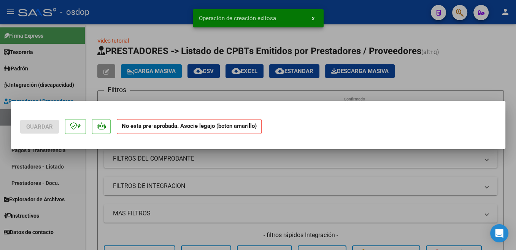
scroll to position [0, 0]
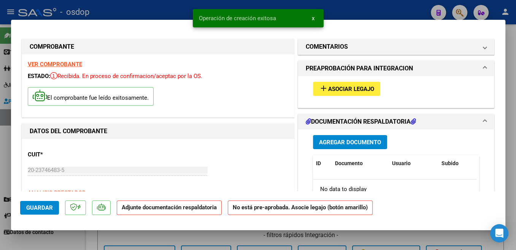
click at [369, 91] on span "Asociar Legajo" at bounding box center [351, 89] width 46 height 7
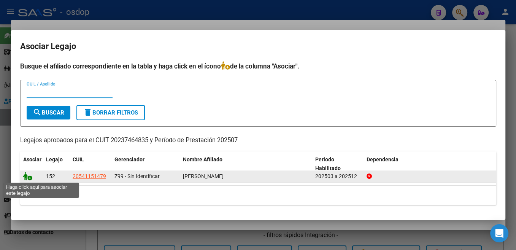
click at [28, 180] on icon at bounding box center [27, 176] width 9 height 8
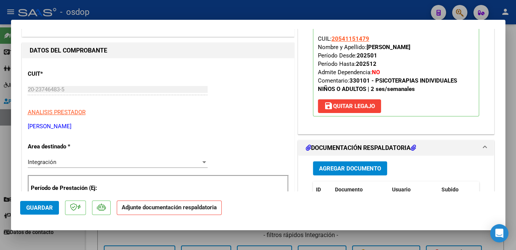
scroll to position [121, 0]
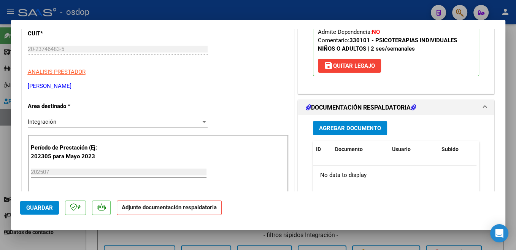
click at [373, 128] on span "Agregar Documento" at bounding box center [350, 128] width 62 height 7
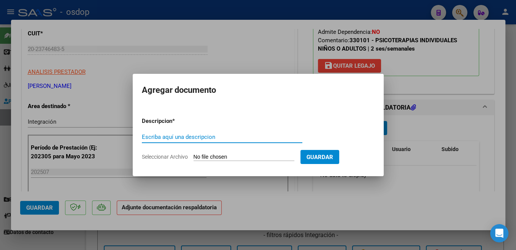
click at [180, 138] on input "Escriba aquí una descripcion" at bounding box center [222, 137] width 161 height 7
paste input "Planilla"
type input "Planilla"
click at [213, 157] on input "Seleccionar Archivo" at bounding box center [244, 157] width 101 height 7
type input "C:\fakepath\asistencia [PERSON_NAME] 072025.pdf"
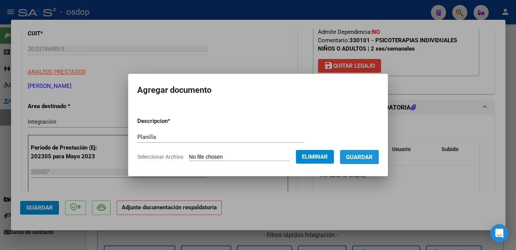
click at [364, 157] on span "Guardar" at bounding box center [359, 157] width 27 height 7
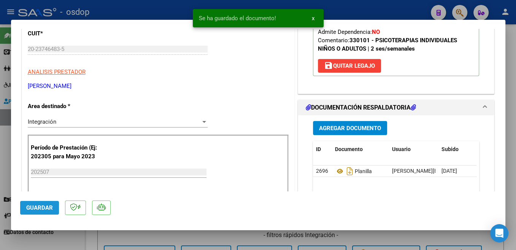
click at [42, 212] on button "Guardar" at bounding box center [39, 208] width 39 height 14
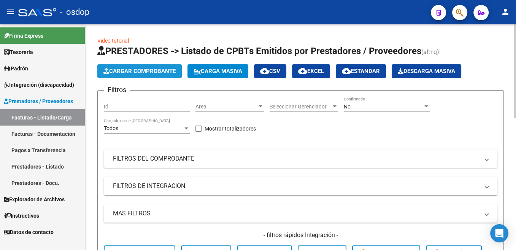
click at [154, 69] on span "Cargar Comprobante" at bounding box center [139, 71] width 72 height 7
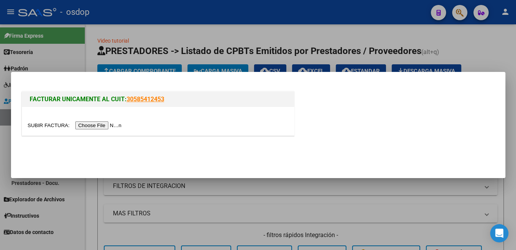
click at [40, 127] on input "file" at bounding box center [76, 125] width 96 height 8
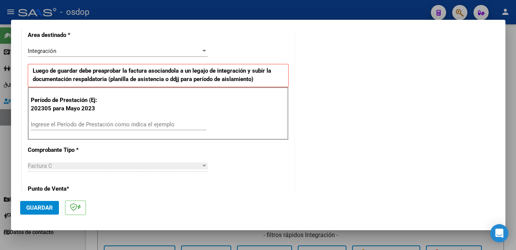
scroll to position [202, 0]
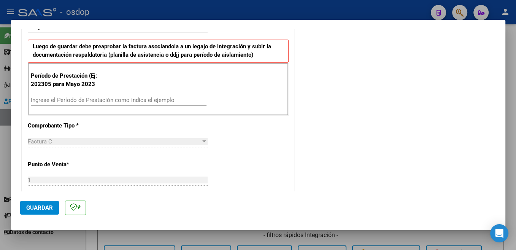
click at [119, 97] on input "Ingrese el Período de Prestación como indica el ejemplo" at bounding box center [119, 100] width 176 height 7
type input "202507"
click at [54, 207] on button "Guardar" at bounding box center [39, 208] width 39 height 14
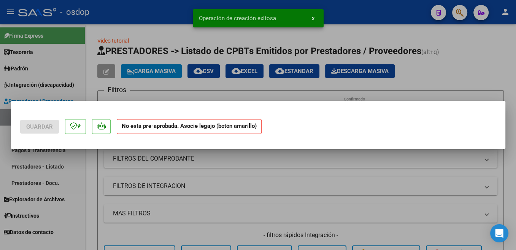
scroll to position [0, 0]
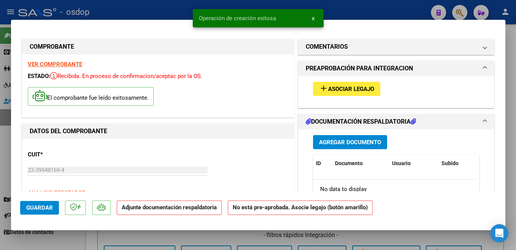
click at [372, 87] on button "add Asociar Legajo" at bounding box center [346, 89] width 67 height 14
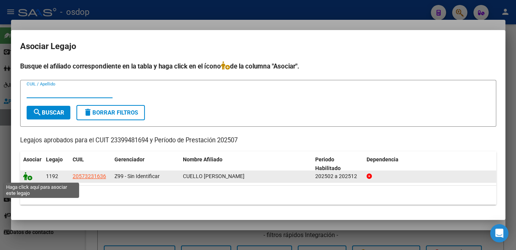
click at [27, 178] on icon at bounding box center [27, 176] width 9 height 8
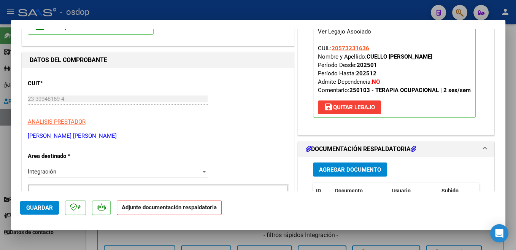
scroll to position [81, 0]
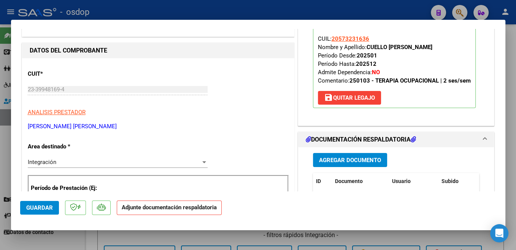
click at [375, 158] on span "Agregar Documento" at bounding box center [350, 160] width 62 height 7
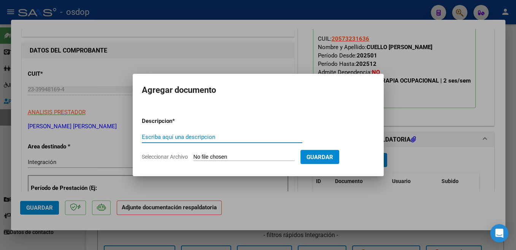
click at [172, 134] on input "Escriba aquí una descripcion" at bounding box center [222, 137] width 161 height 7
paste input "Planilla"
type input "Planilla"
click at [216, 156] on input "Seleccionar Archivo" at bounding box center [244, 157] width 101 height 7
type input "C:\fakepath\Planilla de asistencia Cuello - [PERSON_NAME].pdf"
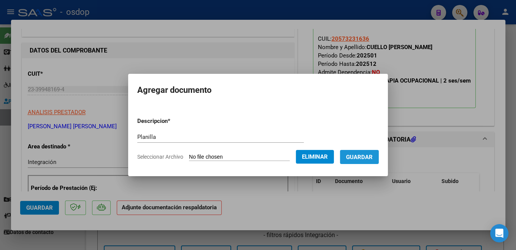
click at [373, 159] on span "Guardar" at bounding box center [359, 157] width 27 height 7
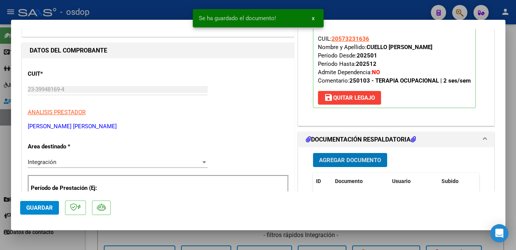
click at [45, 208] on span "Guardar" at bounding box center [39, 207] width 27 height 7
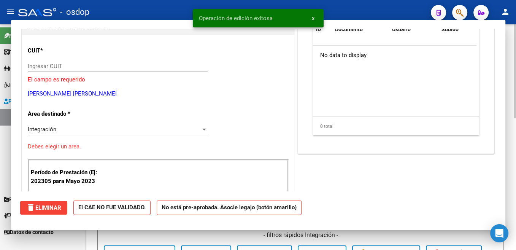
scroll to position [0, 0]
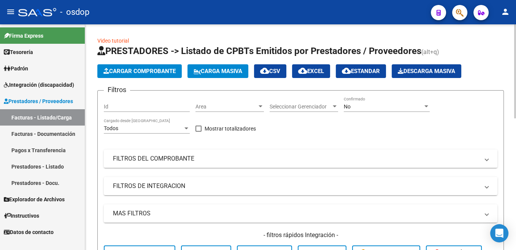
click at [168, 72] on span "Cargar Comprobante" at bounding box center [139, 71] width 72 height 7
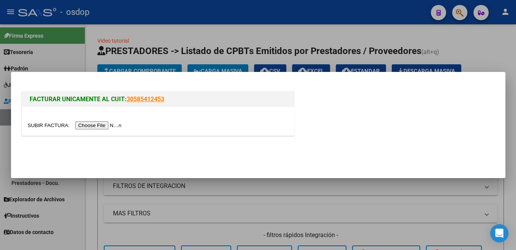
click at [51, 122] on input "file" at bounding box center [76, 125] width 96 height 8
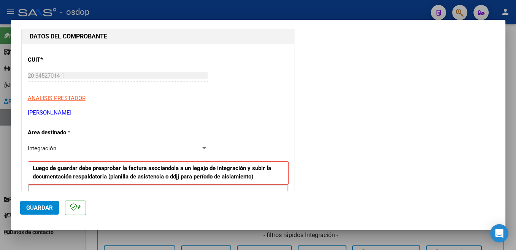
scroll to position [121, 0]
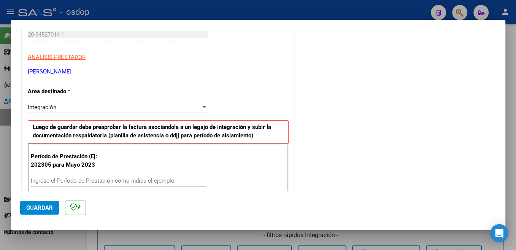
drag, startPoint x: 118, startPoint y: 182, endPoint x: 117, endPoint y: 197, distance: 14.9
click at [116, 184] on input "Ingrese el Período de Prestación como indica el ejemplo" at bounding box center [119, 180] width 176 height 7
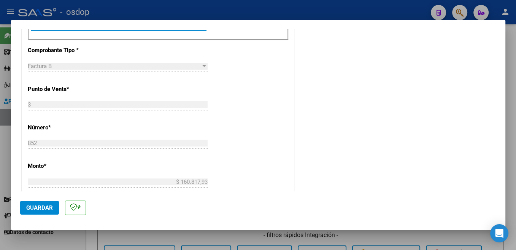
scroll to position [262, 0]
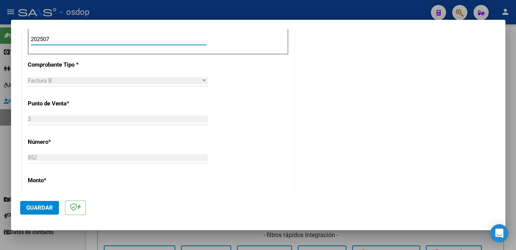
type input "202507"
click at [42, 208] on span "Guardar" at bounding box center [39, 207] width 27 height 7
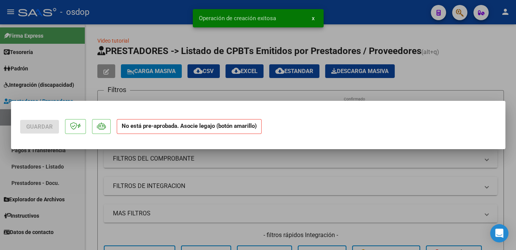
scroll to position [0, 0]
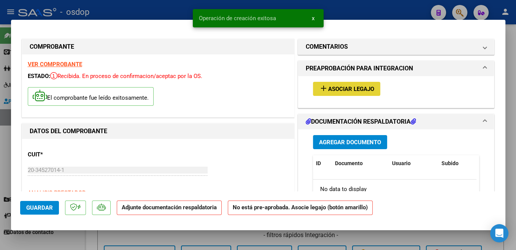
click at [364, 89] on span "Asociar Legajo" at bounding box center [351, 89] width 46 height 7
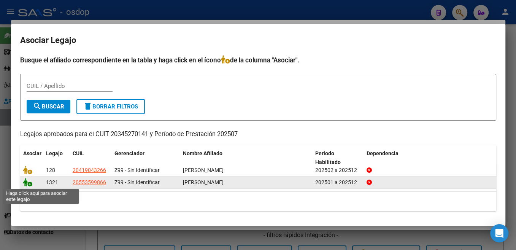
click at [31, 181] on icon at bounding box center [27, 182] width 9 height 8
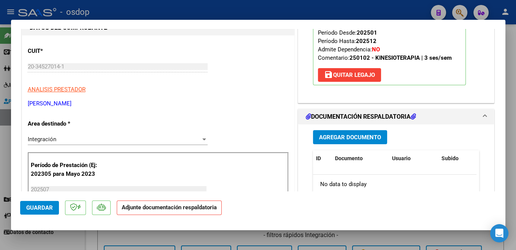
scroll to position [121, 0]
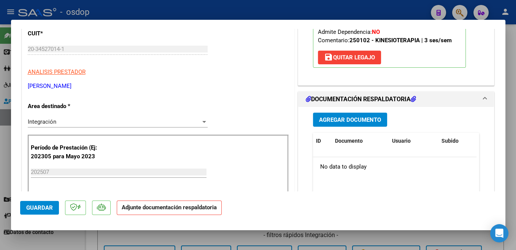
click at [364, 122] on span "Agregar Documento" at bounding box center [350, 119] width 62 height 7
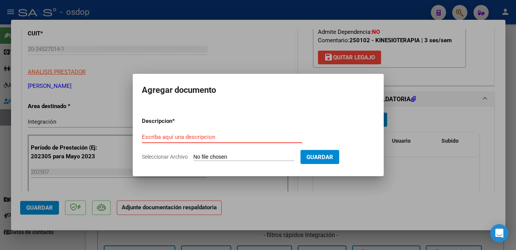
paste input "Planilla"
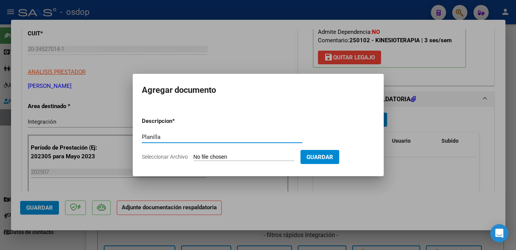
type input "Planilla"
click at [214, 157] on input "Seleccionar Archivo" at bounding box center [244, 157] width 101 height 7
type input "C:\fakepath\asistencis facu 07.pdf"
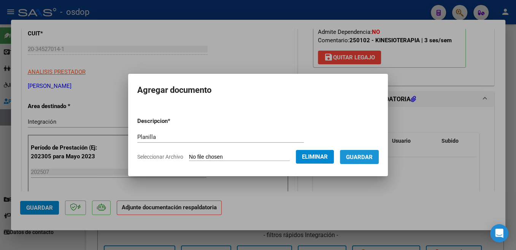
click at [353, 159] on span "Guardar" at bounding box center [359, 157] width 27 height 7
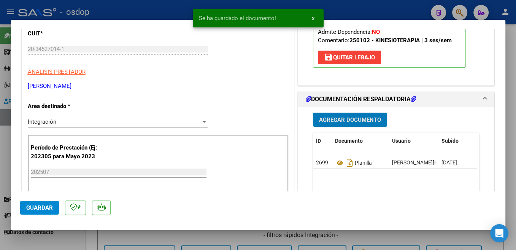
click at [46, 211] on span "Guardar" at bounding box center [39, 207] width 27 height 7
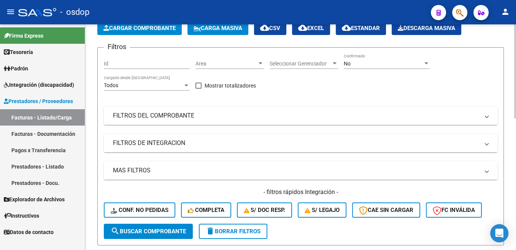
scroll to position [0, 0]
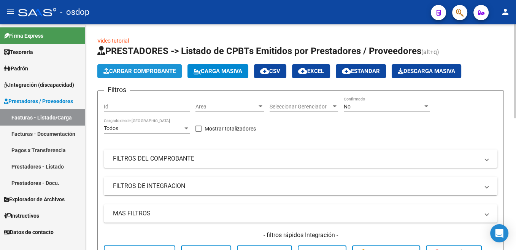
click at [140, 73] on span "Cargar Comprobante" at bounding box center [139, 71] width 72 height 7
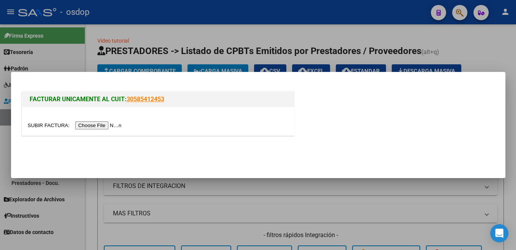
click at [48, 124] on input "file" at bounding box center [76, 125] width 96 height 8
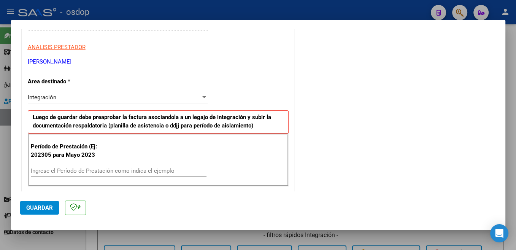
scroll to position [161, 0]
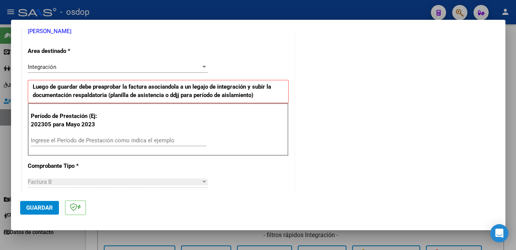
click at [122, 135] on div "Ingrese el Período de Prestación como indica el ejemplo" at bounding box center [119, 140] width 176 height 11
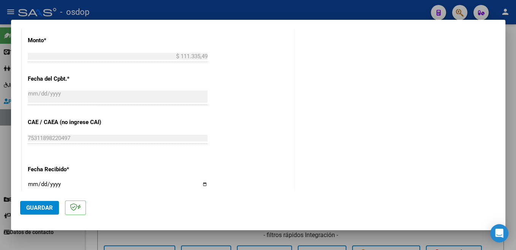
scroll to position [524, 0]
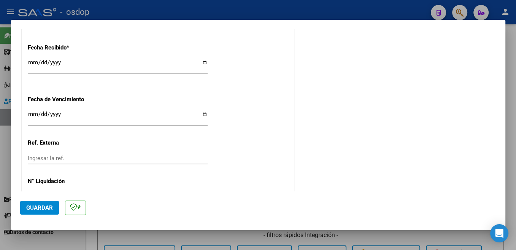
type input "202507"
click at [51, 205] on span "Guardar" at bounding box center [39, 207] width 27 height 7
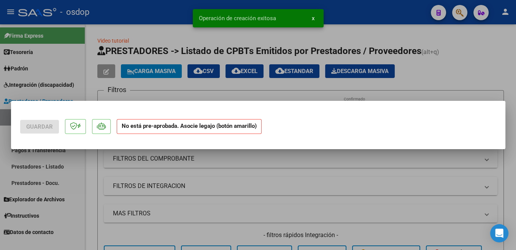
scroll to position [0, 0]
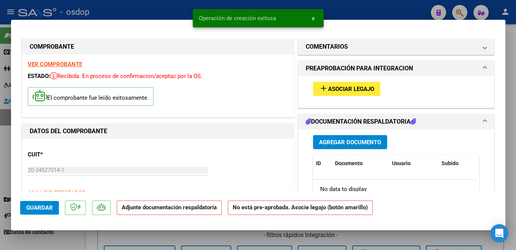
click at [359, 83] on button "add Asociar Legajo" at bounding box center [346, 89] width 67 height 14
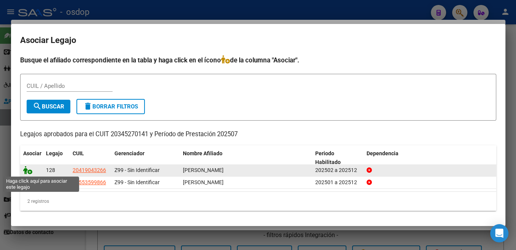
click at [30, 172] on icon at bounding box center [27, 170] width 9 height 8
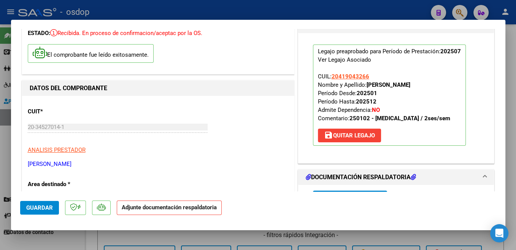
scroll to position [81, 0]
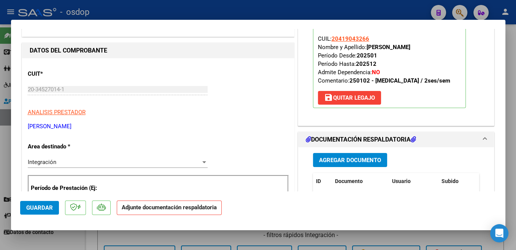
click at [372, 159] on span "Agregar Documento" at bounding box center [350, 160] width 62 height 7
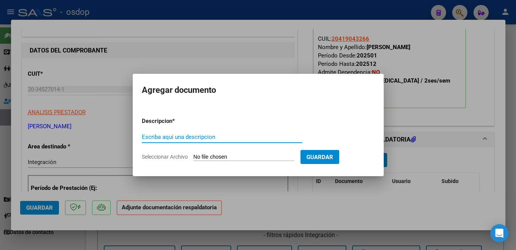
paste input "Planilla"
type input "Planilla"
click at [215, 156] on input "Seleccionar Archivo" at bounding box center [244, 157] width 101 height 7
type input "C:\fakepath\asistencia [PERSON_NAME] 07.pdf"
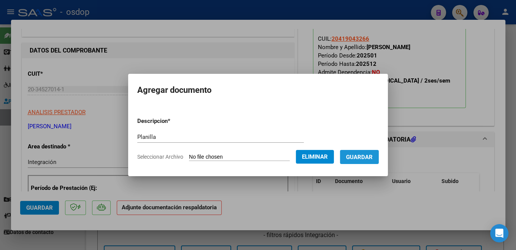
click at [361, 158] on span "Guardar" at bounding box center [359, 157] width 27 height 7
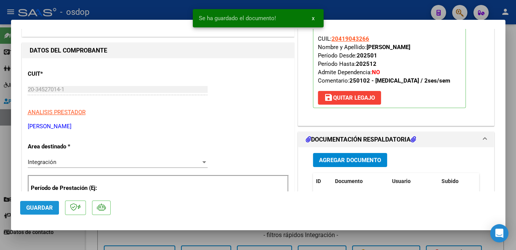
click at [32, 208] on span "Guardar" at bounding box center [39, 207] width 27 height 7
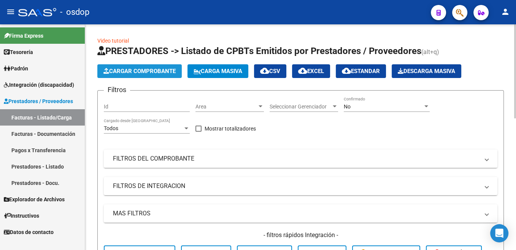
click at [135, 70] on span "Cargar Comprobante" at bounding box center [139, 71] width 72 height 7
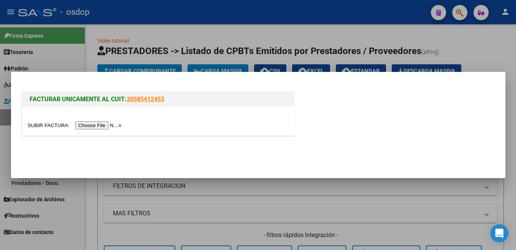
click at [51, 120] on div at bounding box center [158, 121] width 272 height 29
click at [43, 124] on input "file" at bounding box center [76, 125] width 96 height 8
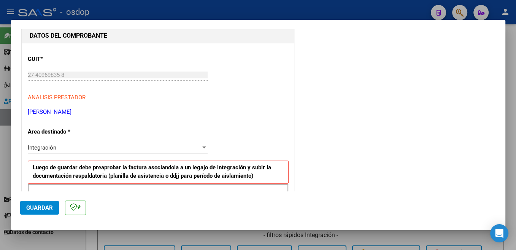
scroll to position [121, 0]
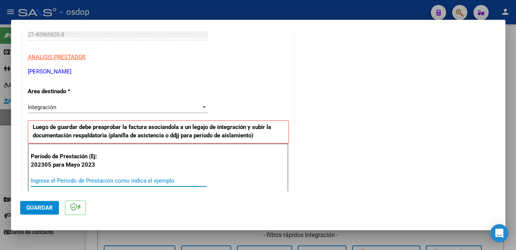
click at [122, 180] on input "Ingrese el Período de Prestación como indica el ejemplo" at bounding box center [119, 180] width 176 height 7
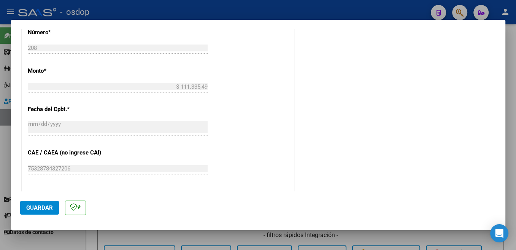
scroll to position [443, 0]
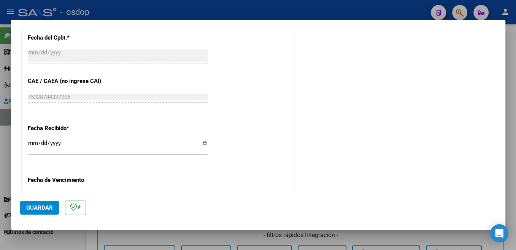
type input "202507"
click at [32, 211] on button "Guardar" at bounding box center [39, 208] width 39 height 14
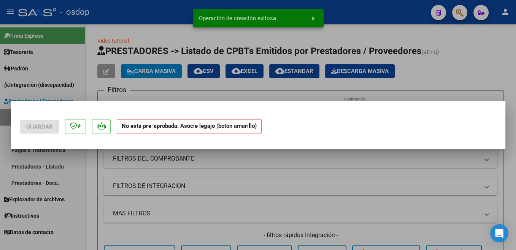
scroll to position [0, 0]
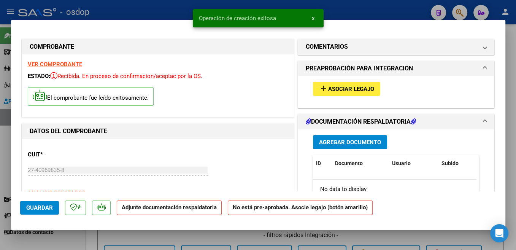
click at [366, 91] on span "Asociar Legajo" at bounding box center [351, 89] width 46 height 7
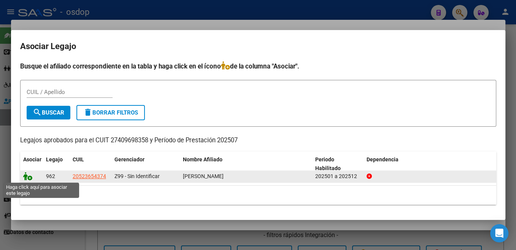
click at [26, 178] on icon at bounding box center [27, 176] width 9 height 8
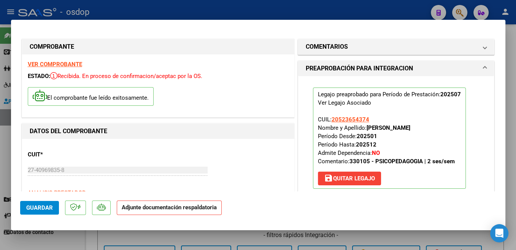
scroll to position [121, 0]
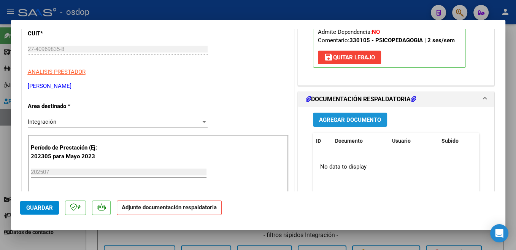
click at [373, 124] on button "Agregar Documento" at bounding box center [350, 120] width 74 height 14
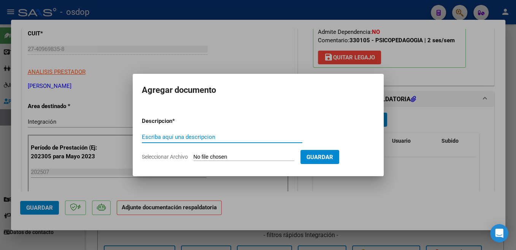
paste input "Planilla"
type input "Planilla"
click at [215, 156] on input "Seleccionar Archivo" at bounding box center [244, 157] width 101 height 7
type input "C:\fakepath\Adobe Scan [DATE] (1) (2).pdf"
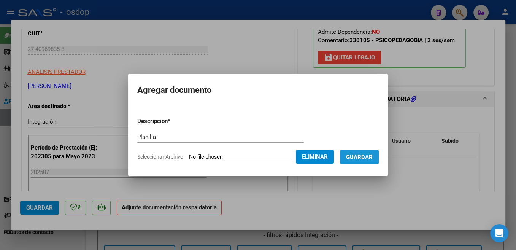
click at [372, 159] on span "Guardar" at bounding box center [359, 157] width 27 height 7
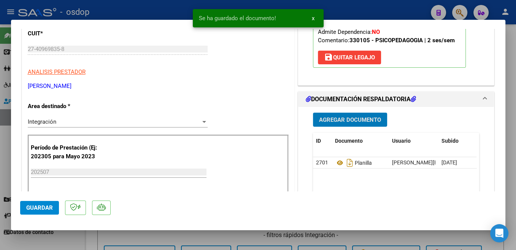
click at [36, 211] on span "Guardar" at bounding box center [39, 207] width 27 height 7
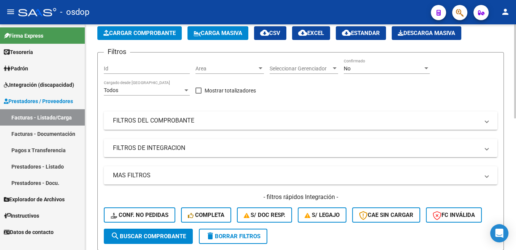
scroll to position [0, 0]
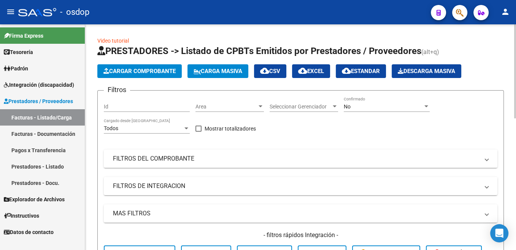
click at [158, 73] on span "Cargar Comprobante" at bounding box center [139, 71] width 72 height 7
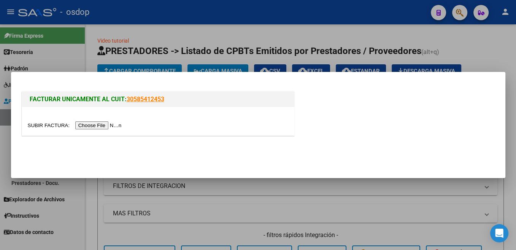
click at [49, 129] on input "file" at bounding box center [76, 125] width 96 height 8
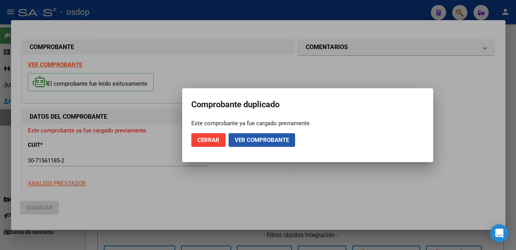
click at [248, 143] on button "Ver comprobante" at bounding box center [262, 140] width 67 height 14
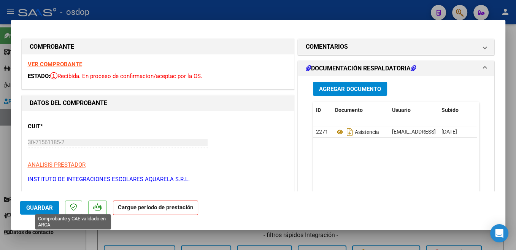
click at [51, 207] on span "Guardar" at bounding box center [39, 207] width 27 height 7
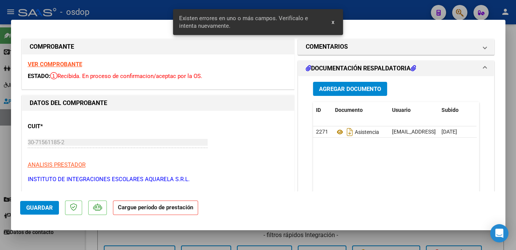
click at [256, 122] on div "CUIT * 30-71561185-2 Ingresar CUIT ANALISIS PRESTADOR INSTITUTO DE INTEGRACIONE…" at bounding box center [158, 149] width 261 height 67
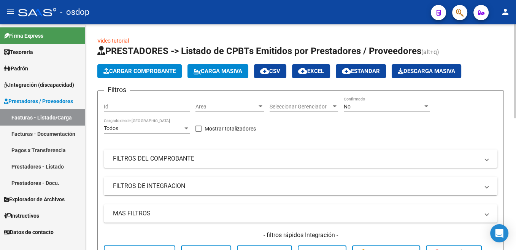
click at [162, 71] on span "Cargar Comprobante" at bounding box center [139, 71] width 72 height 7
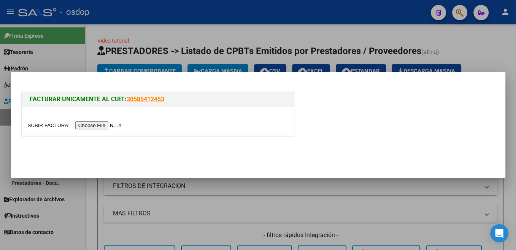
click at [47, 125] on input "file" at bounding box center [76, 125] width 96 height 8
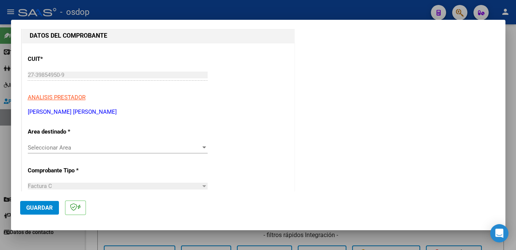
scroll to position [161, 0]
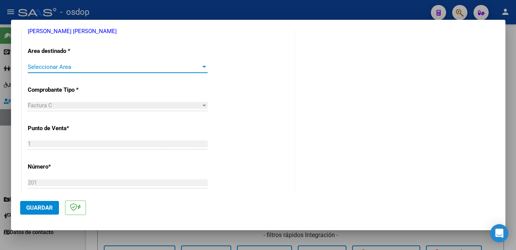
click at [114, 67] on span "Seleccionar Area" at bounding box center [114, 67] width 173 height 7
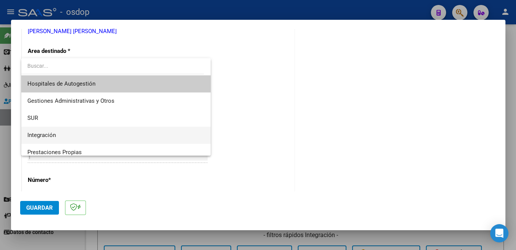
click at [67, 134] on span "Integración" at bounding box center [115, 135] width 177 height 17
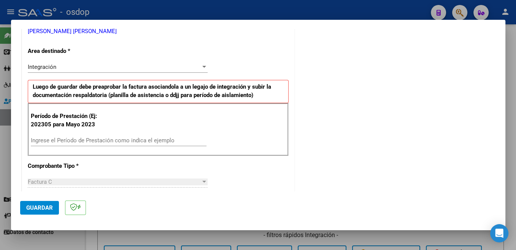
click at [94, 136] on div "Ingrese el Período de Prestación como indica el ejemplo" at bounding box center [119, 140] width 176 height 11
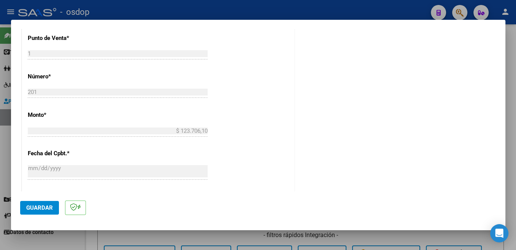
scroll to position [484, 0]
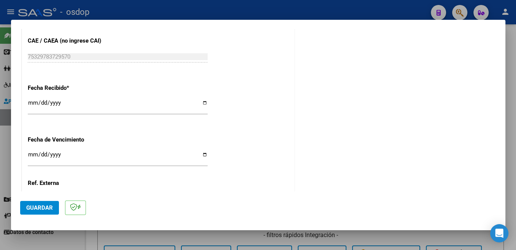
type input "202507"
click at [45, 205] on span "Guardar" at bounding box center [39, 207] width 27 height 7
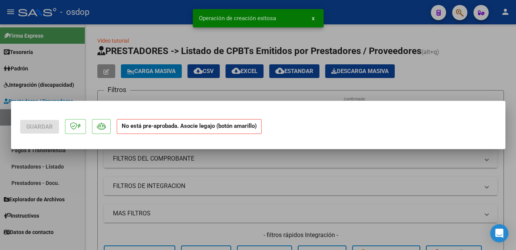
scroll to position [0, 0]
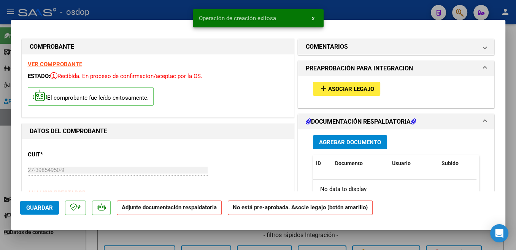
click at [361, 93] on button "add Asociar Legajo" at bounding box center [346, 89] width 67 height 14
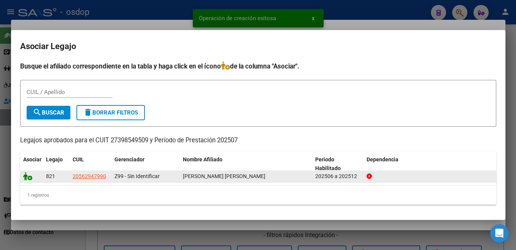
click at [26, 179] on icon at bounding box center [27, 176] width 9 height 8
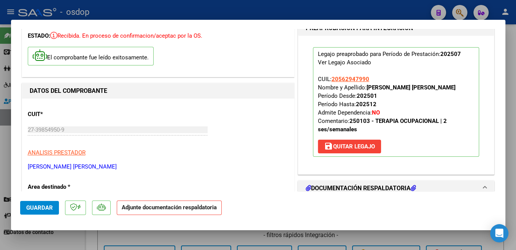
scroll to position [121, 0]
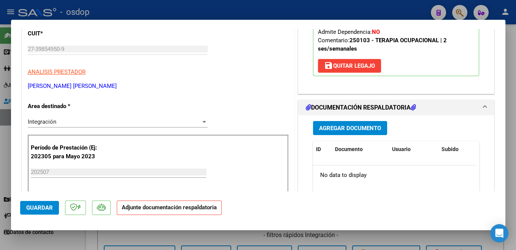
click at [369, 143] on div "Agregar Documento ID Documento Usuario Subido Acción No data to display 0 total…" at bounding box center [396, 191] width 178 height 152
click at [369, 132] on span "Agregar Documento" at bounding box center [350, 128] width 62 height 7
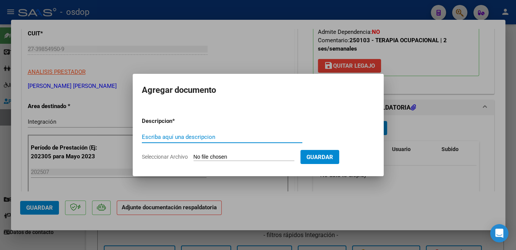
paste input "Planilla"
type input "Planilla"
click at [214, 156] on input "Seleccionar Archivo" at bounding box center [244, 157] width 101 height 7
type input "C:\fakepath\[DATE] - [PERSON_NAME].pdf"
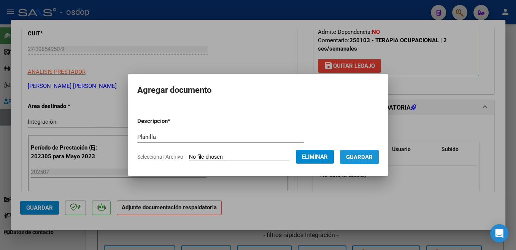
click at [358, 160] on span "Guardar" at bounding box center [359, 157] width 27 height 7
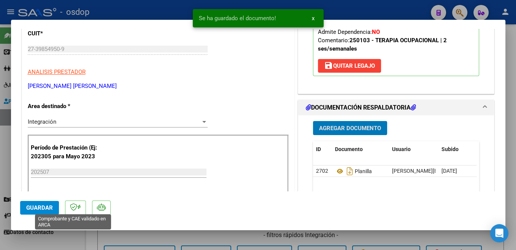
click at [52, 207] on span "Guardar" at bounding box center [39, 207] width 27 height 7
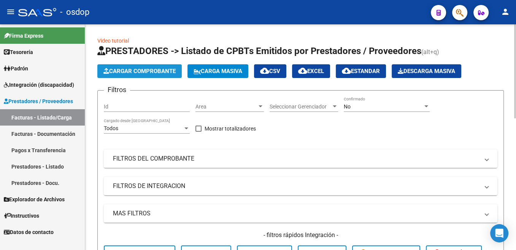
click at [160, 76] on button "Cargar Comprobante" at bounding box center [139, 71] width 84 height 14
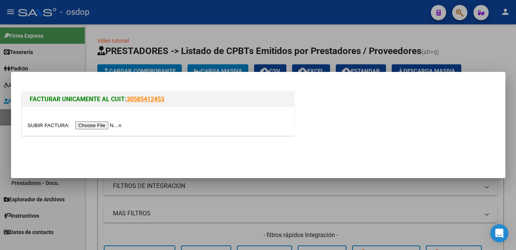
click at [49, 126] on input "file" at bounding box center [76, 125] width 96 height 8
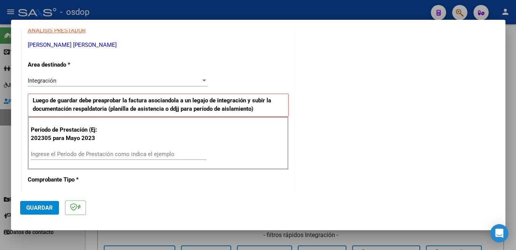
scroll to position [161, 0]
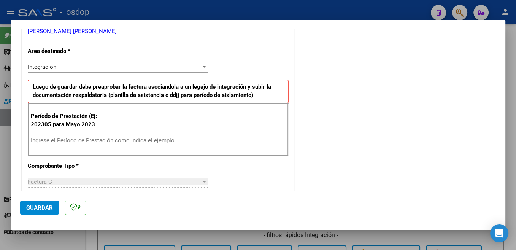
click at [87, 143] on input "Ingrese el Período de Prestación como indica el ejemplo" at bounding box center [119, 140] width 176 height 7
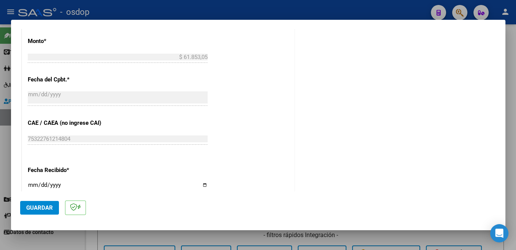
scroll to position [403, 0]
type input "202507"
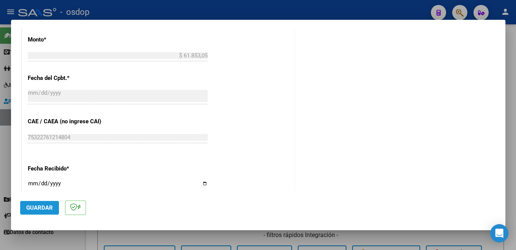
click at [44, 212] on button "Guardar" at bounding box center [39, 208] width 39 height 14
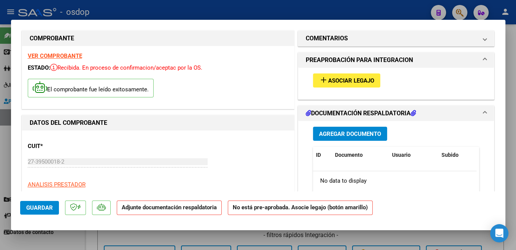
scroll to position [0, 0]
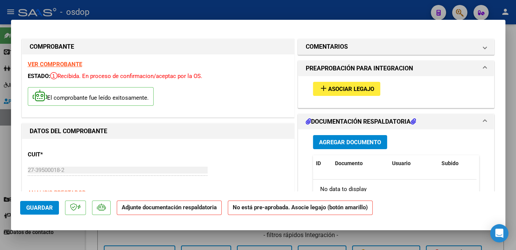
click at [367, 87] on span "Asociar Legajo" at bounding box center [351, 89] width 46 height 7
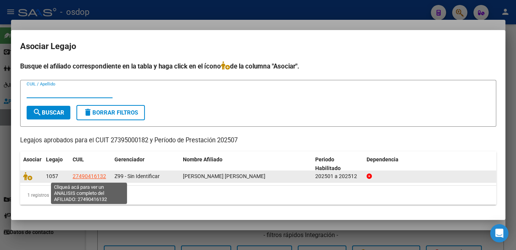
click at [26, 181] on datatable-body-cell at bounding box center [31, 176] width 23 height 12
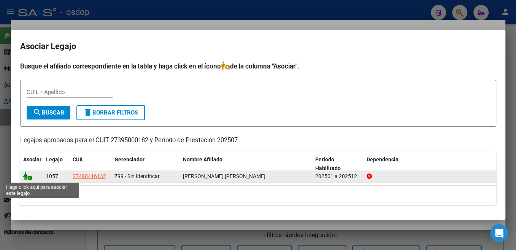
click at [25, 176] on icon at bounding box center [27, 176] width 9 height 8
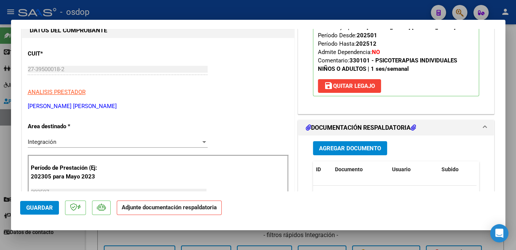
scroll to position [161, 0]
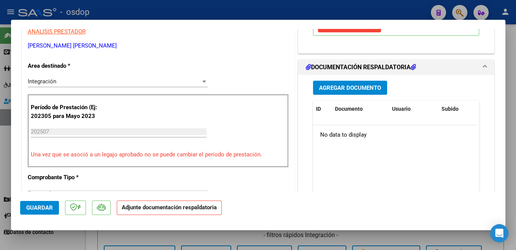
click at [367, 87] on span "Agregar Documento" at bounding box center [350, 87] width 62 height 7
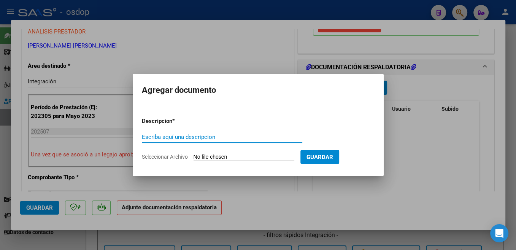
paste input "Planilla"
type input "Planilla"
click at [214, 159] on input "Seleccionar Archivo" at bounding box center [244, 157] width 101 height 7
type input "C:\fakepath\[DATE]-Asistencia .pdf"
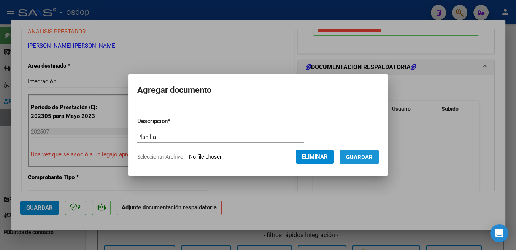
click at [354, 157] on span "Guardar" at bounding box center [359, 157] width 27 height 7
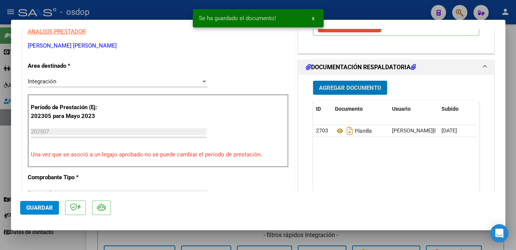
click at [48, 207] on span "Guardar" at bounding box center [39, 207] width 27 height 7
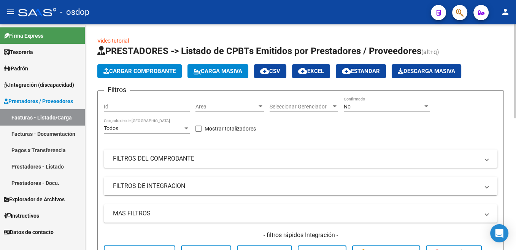
click at [134, 73] on span "Cargar Comprobante" at bounding box center [139, 71] width 72 height 7
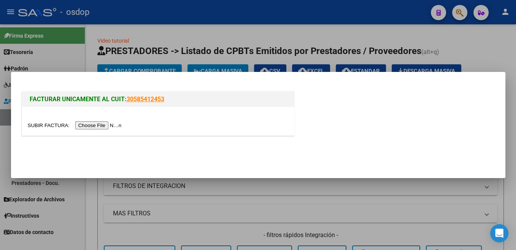
click at [51, 128] on input "file" at bounding box center [76, 125] width 96 height 8
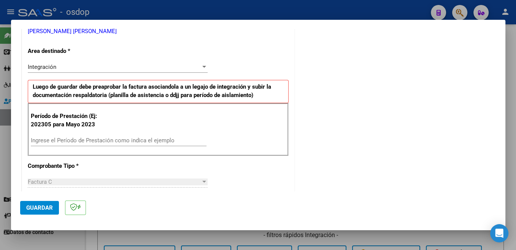
click at [137, 140] on input "Ingrese el Período de Prestación como indica el ejemplo" at bounding box center [119, 140] width 176 height 7
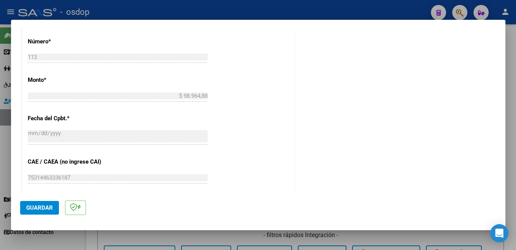
scroll to position [443, 0]
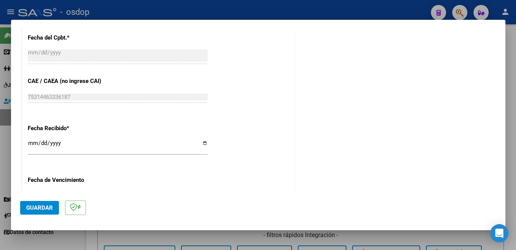
type input "202507"
click at [47, 215] on button "Guardar" at bounding box center [39, 208] width 39 height 14
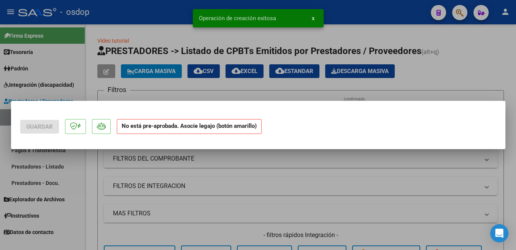
scroll to position [0, 0]
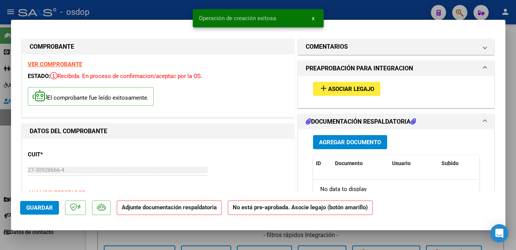
click at [367, 93] on button "add Asociar Legajo" at bounding box center [346, 89] width 67 height 14
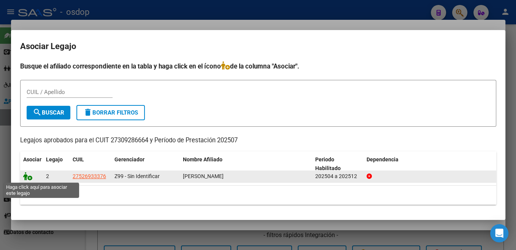
click at [27, 177] on icon at bounding box center [27, 176] width 9 height 8
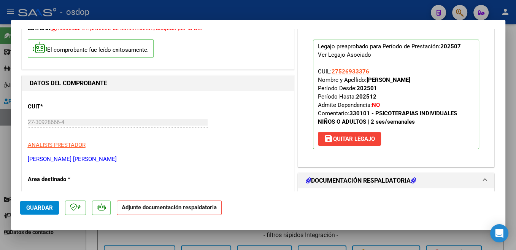
scroll to position [81, 0]
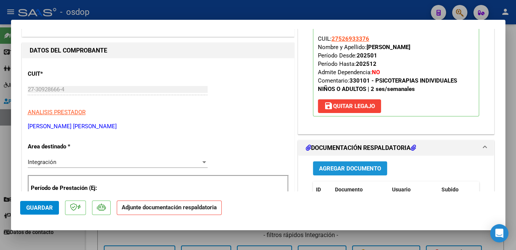
click at [371, 171] on span "Agregar Documento" at bounding box center [350, 168] width 62 height 7
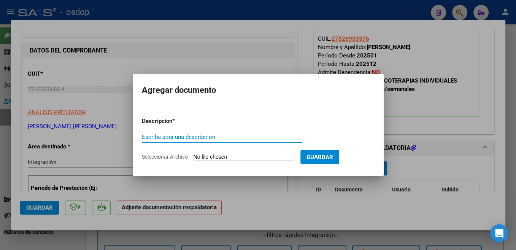
paste input "Planilla"
type input "Planilla"
click at [209, 157] on input "Seleccionar Archivo" at bounding box center [244, 157] width 101 height 7
type input "C:\fakepath\Fact [PERSON_NAME] Ps asistencia.pdf"
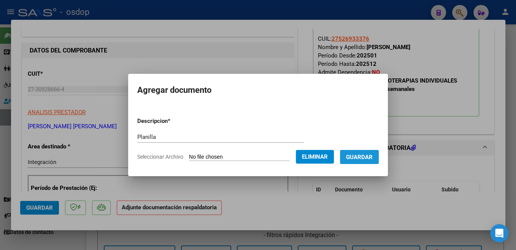
click at [373, 159] on span "Guardar" at bounding box center [359, 157] width 27 height 7
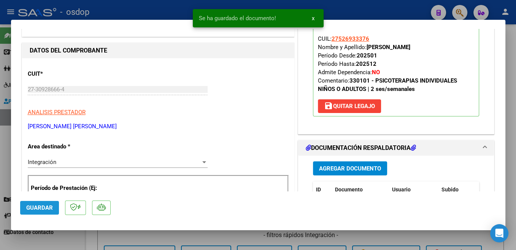
click at [45, 207] on span "Guardar" at bounding box center [39, 207] width 27 height 7
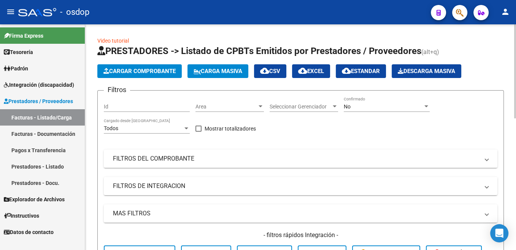
click at [170, 78] on button "Cargar Comprobante" at bounding box center [139, 71] width 84 height 14
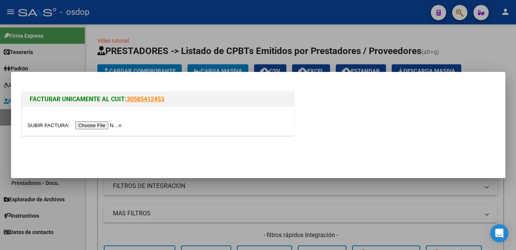
click at [49, 124] on input "file" at bounding box center [76, 125] width 96 height 8
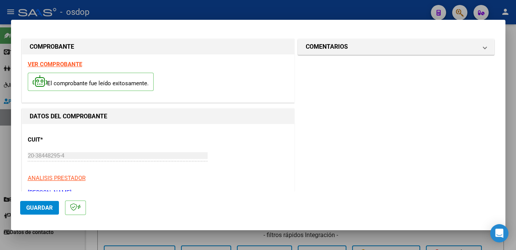
scroll to position [161, 0]
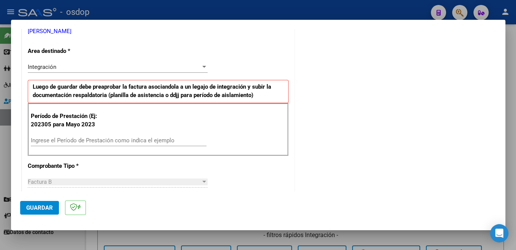
click at [97, 138] on input "Ingrese el Período de Prestación como indica el ejemplo" at bounding box center [119, 140] width 176 height 7
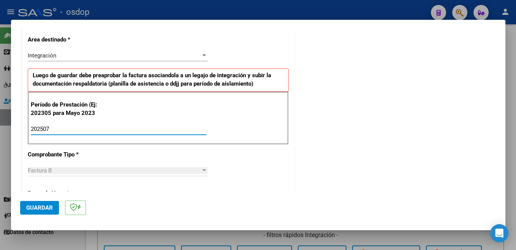
scroll to position [415, 0]
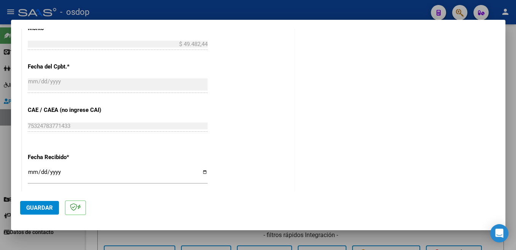
type input "202507"
click at [41, 210] on span "Guardar" at bounding box center [39, 207] width 27 height 7
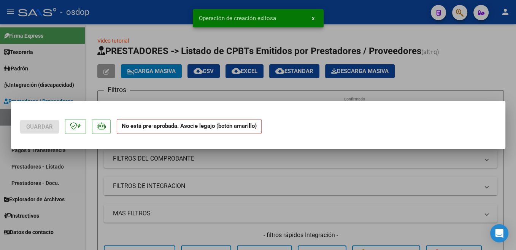
scroll to position [0, 0]
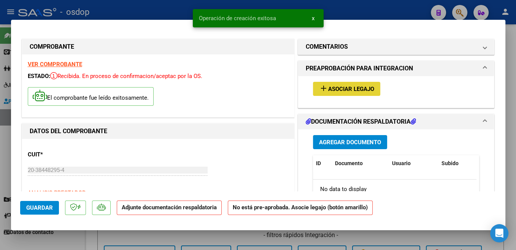
click at [369, 90] on span "Asociar Legajo" at bounding box center [351, 89] width 46 height 7
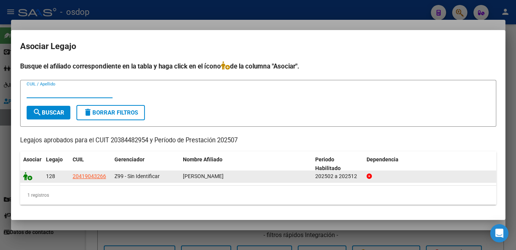
click at [27, 178] on icon at bounding box center [27, 176] width 9 height 8
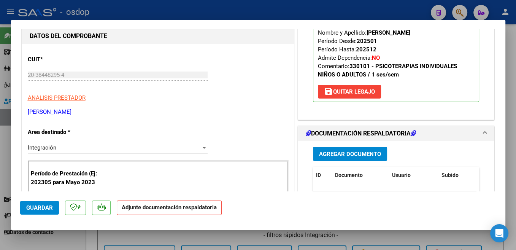
scroll to position [121, 0]
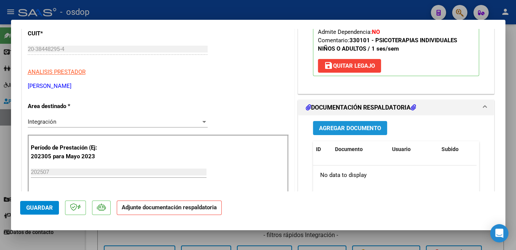
click at [367, 129] on span "Agregar Documento" at bounding box center [350, 128] width 62 height 7
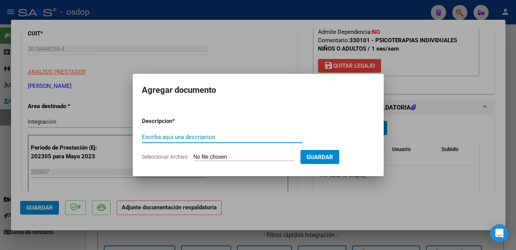
paste input "Planilla"
type input "Planilla"
click at [217, 157] on input "Seleccionar Archivo" at bounding box center [244, 157] width 101 height 7
type input "C:\fakepath\Planilla asistencia [PERSON_NAME].pdf"
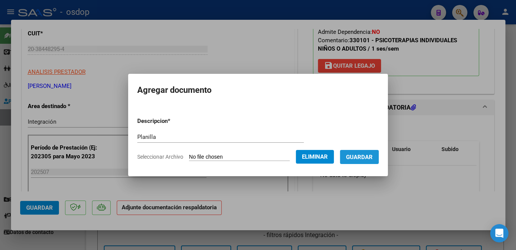
click at [373, 159] on span "Guardar" at bounding box center [359, 157] width 27 height 7
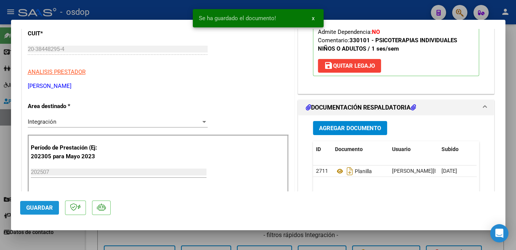
click at [47, 211] on span "Guardar" at bounding box center [39, 207] width 27 height 7
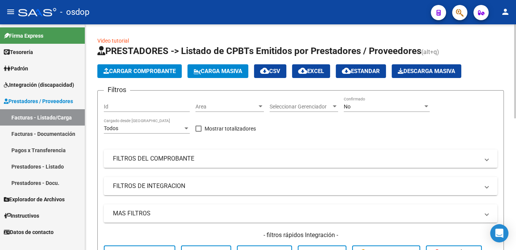
click at [130, 70] on span "Cargar Comprobante" at bounding box center [139, 71] width 72 height 7
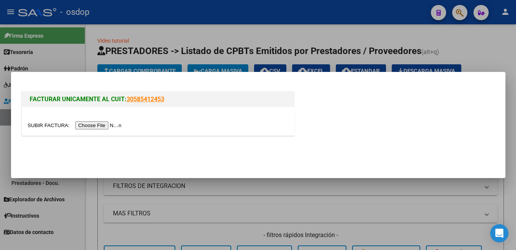
click at [51, 127] on input "file" at bounding box center [76, 125] width 96 height 8
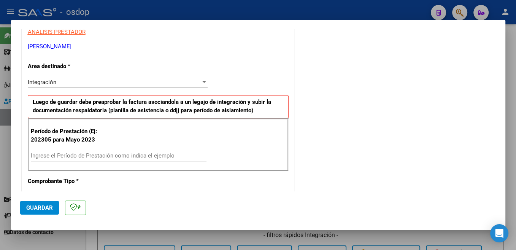
scroll to position [161, 0]
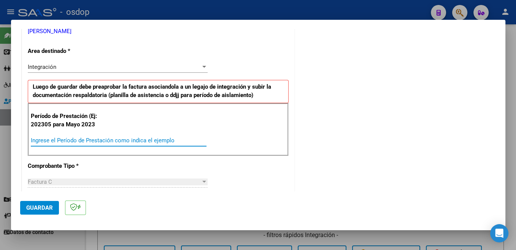
click at [119, 140] on input "Ingrese el Período de Prestación como indica el ejemplo" at bounding box center [119, 140] width 176 height 7
type input "202507"
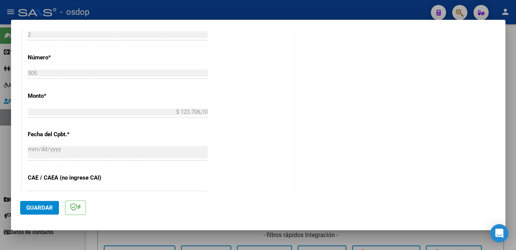
scroll to position [363, 0]
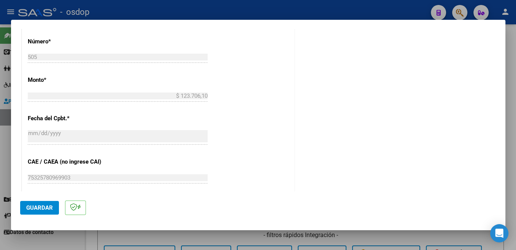
click at [51, 205] on span "Guardar" at bounding box center [39, 207] width 27 height 7
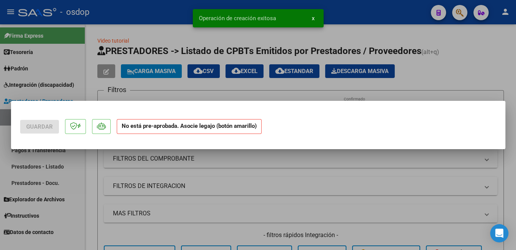
scroll to position [0, 0]
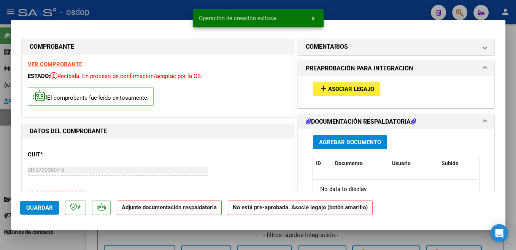
click at [353, 89] on span "Asociar Legajo" at bounding box center [351, 89] width 46 height 7
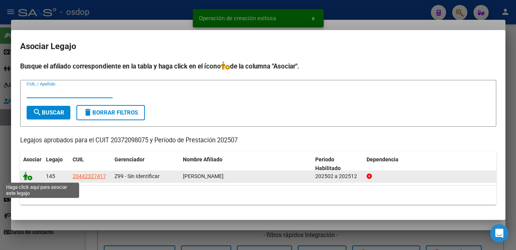
click at [24, 178] on icon at bounding box center [27, 176] width 9 height 8
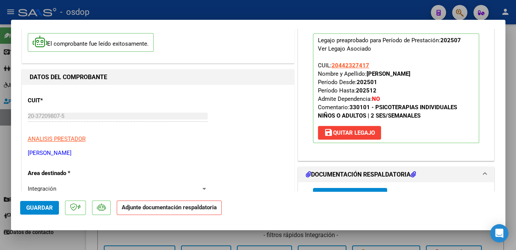
scroll to position [81, 0]
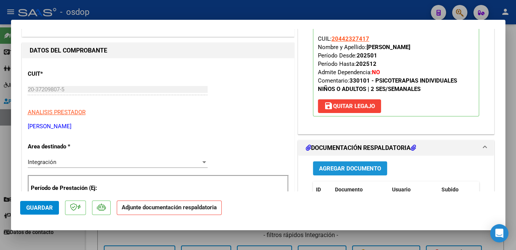
click at [376, 171] on span "Agregar Documento" at bounding box center [350, 168] width 62 height 7
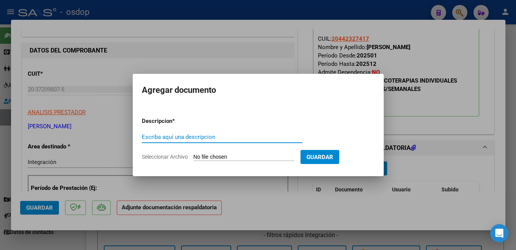
paste input "Planilla"
type input "Planilla"
click at [215, 157] on input "Seleccionar Archivo" at bounding box center [244, 157] width 101 height 7
type input "C:\fakepath\Planilla de Asistencia [PERSON_NAME] - [DATE].pdf"
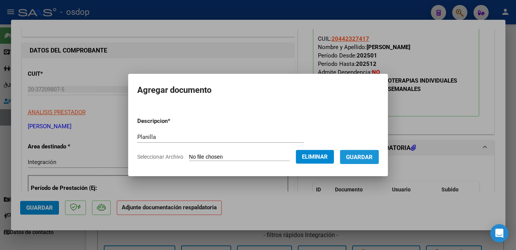
click at [346, 161] on span "Guardar" at bounding box center [359, 157] width 27 height 7
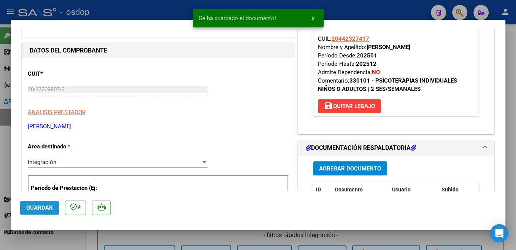
click at [41, 209] on span "Guardar" at bounding box center [39, 207] width 27 height 7
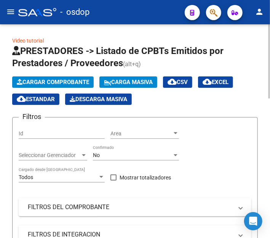
click at [81, 81] on span "Cargar Comprobante" at bounding box center [53, 82] width 72 height 7
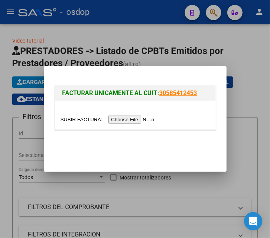
click at [81, 119] on input "file" at bounding box center [108, 120] width 96 height 8
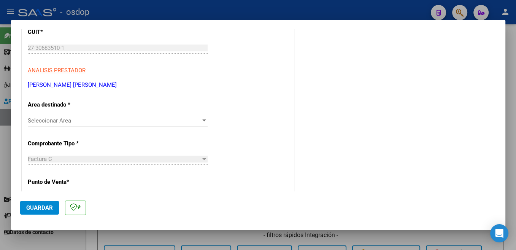
scroll to position [97, 0]
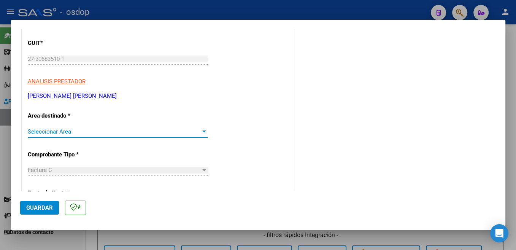
click at [114, 129] on span "Seleccionar Area" at bounding box center [114, 131] width 173 height 7
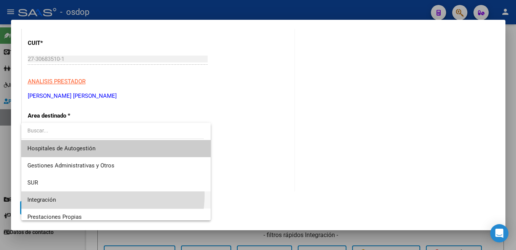
click at [102, 196] on span "Integración" at bounding box center [115, 199] width 177 height 17
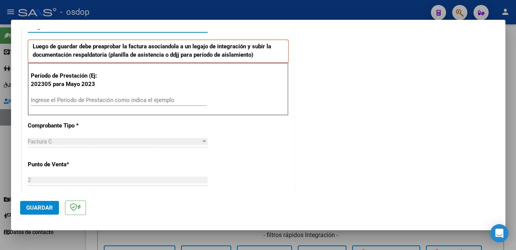
scroll to position [161, 0]
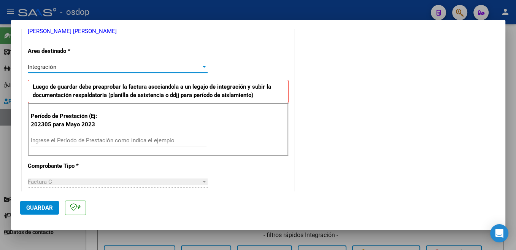
click at [156, 139] on input "Ingrese el Período de Prestación como indica el ejemplo" at bounding box center [119, 140] width 176 height 7
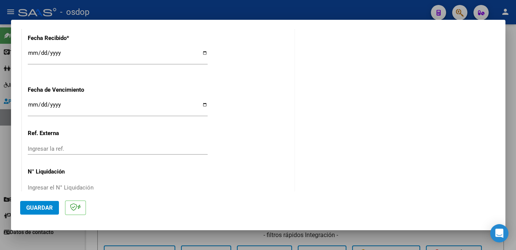
scroll to position [536, 0]
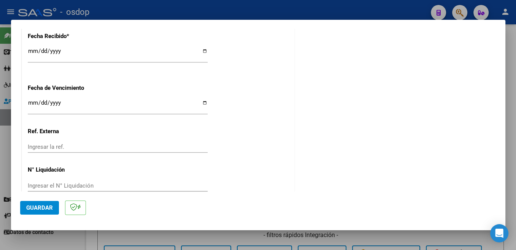
type input "202507"
click at [49, 208] on span "Guardar" at bounding box center [39, 207] width 27 height 7
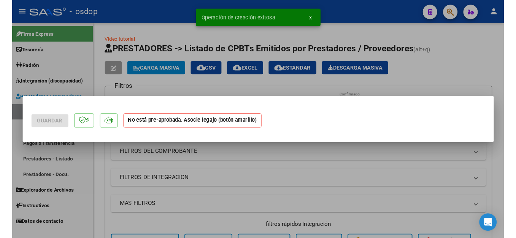
scroll to position [0, 0]
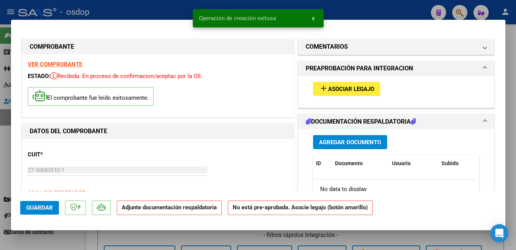
click at [372, 86] on button "add Asociar Legajo" at bounding box center [346, 89] width 67 height 14
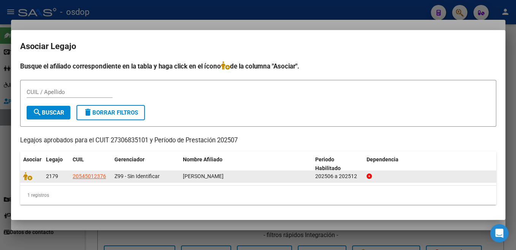
click at [28, 180] on div at bounding box center [31, 176] width 17 height 9
click at [30, 177] on icon at bounding box center [27, 176] width 9 height 8
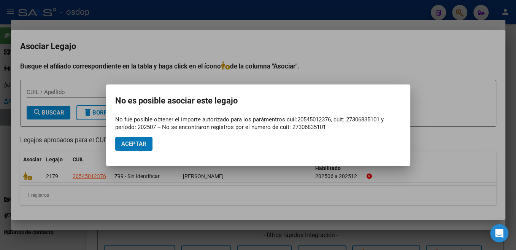
click at [149, 146] on button "Aceptar" at bounding box center [133, 144] width 37 height 14
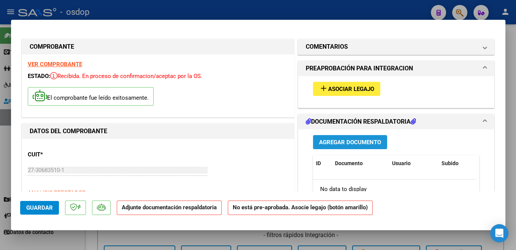
click at [373, 141] on span "Agregar Documento" at bounding box center [350, 142] width 62 height 7
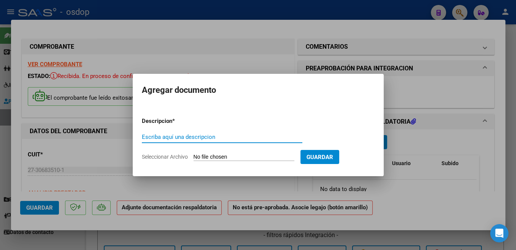
paste input "[PERSON_NAME] <[EMAIL_ADDRESS][DOMAIN_NAME]>"
click at [219, 136] on input "[PERSON_NAME] <[EMAIL_ADDRESS][DOMAIN_NAME]>" at bounding box center [222, 137] width 161 height 7
click at [220, 135] on input "[PERSON_NAME] <[EMAIL_ADDRESS][DOMAIN_NAME]>" at bounding box center [222, 137] width 161 height 7
type input "planilla"
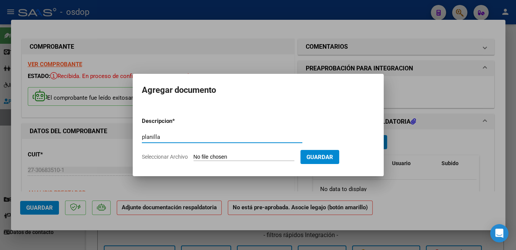
click at [216, 159] on input "Seleccionar Archivo" at bounding box center [244, 157] width 101 height 7
type input "C:\fakepath\Asistencia [PERSON_NAME] [DATE].pdf"
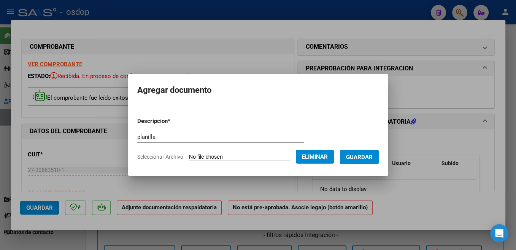
click at [373, 153] on span "Guardar" at bounding box center [359, 156] width 27 height 7
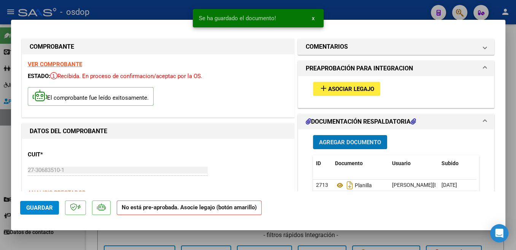
click at [40, 205] on span "Guardar" at bounding box center [39, 207] width 27 height 7
